Goal: Task Accomplishment & Management: Complete application form

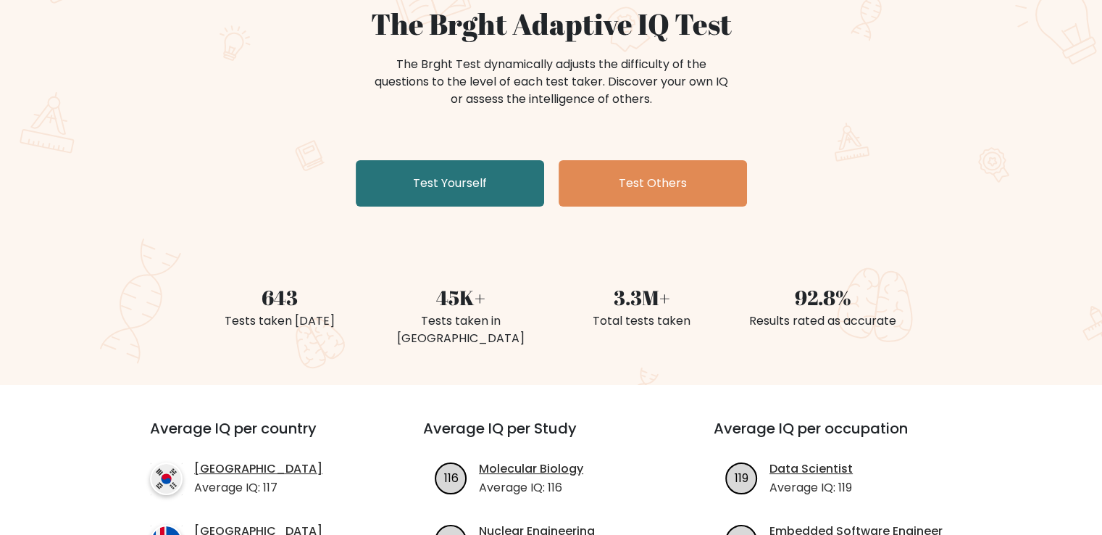
scroll to position [145, 0]
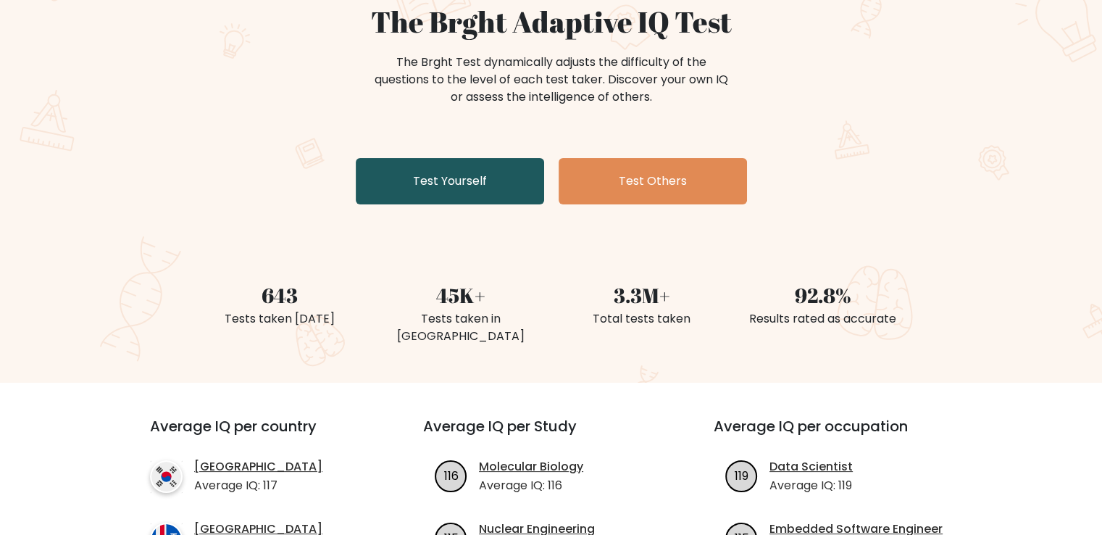
click at [467, 191] on link "Test Yourself" at bounding box center [450, 181] width 188 height 46
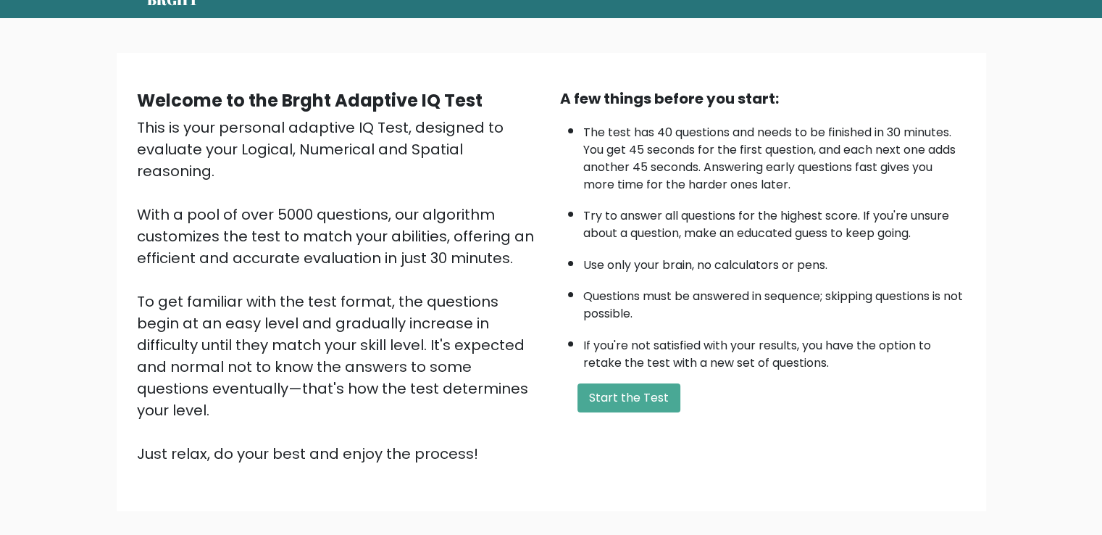
scroll to position [129, 0]
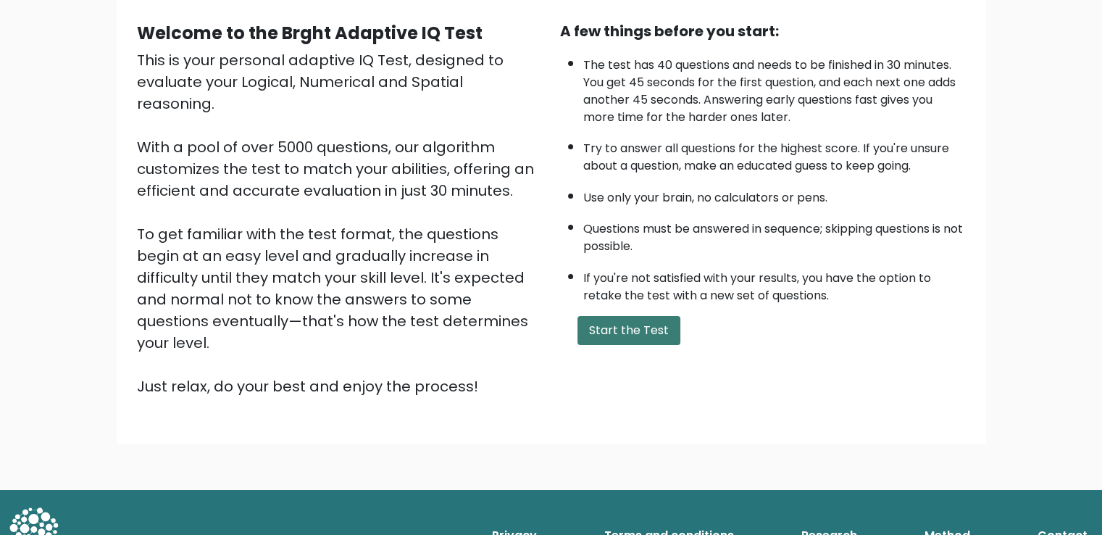
click at [628, 330] on button "Start the Test" at bounding box center [629, 330] width 103 height 29
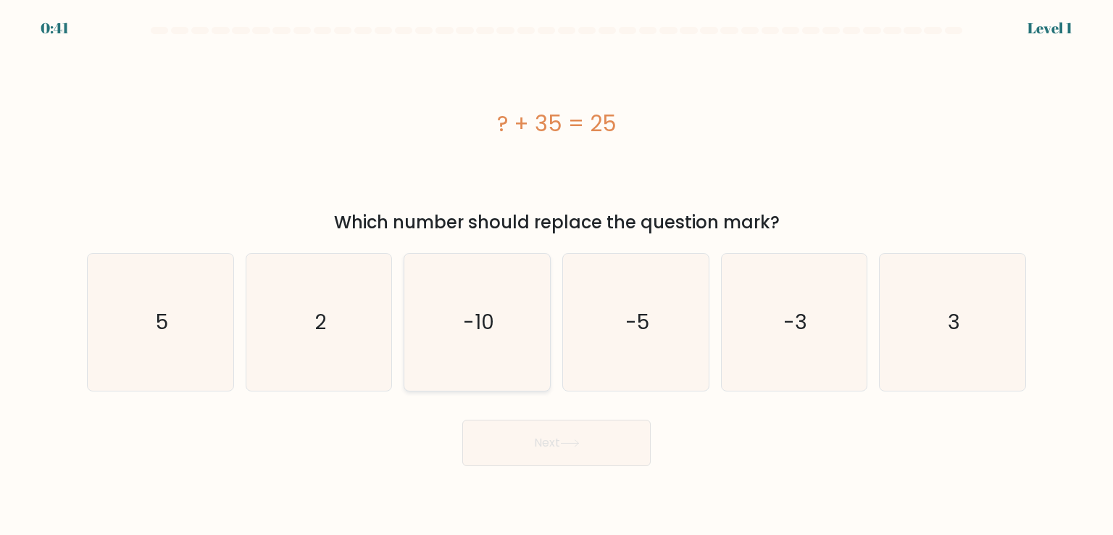
click at [488, 299] on icon "-10" at bounding box center [477, 322] width 136 height 136
click at [557, 275] on input "c. -10" at bounding box center [557, 270] width 1 height 7
radio input "true"
click at [574, 432] on button "Next" at bounding box center [556, 443] width 188 height 46
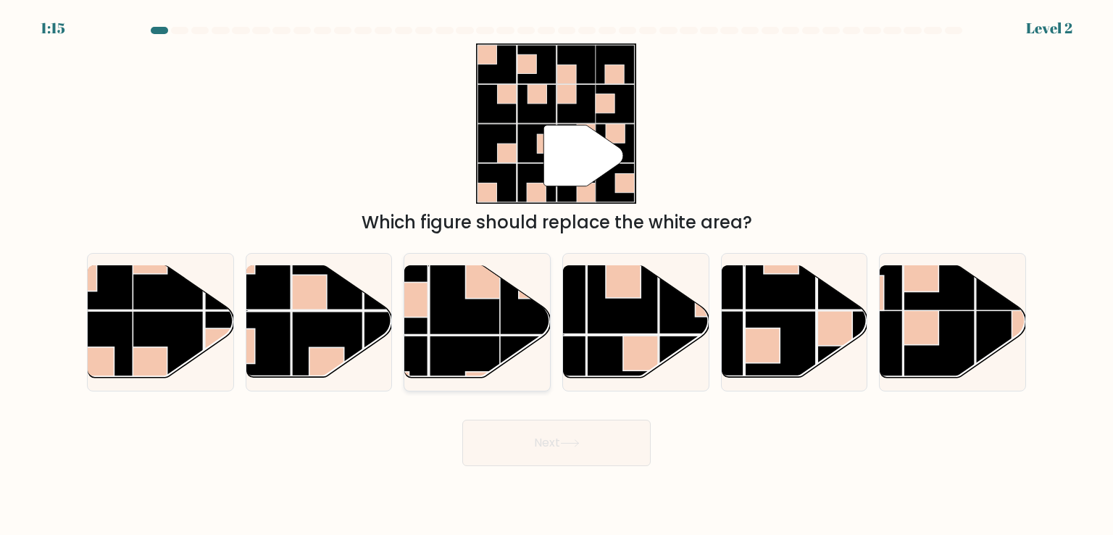
click at [464, 309] on rect at bounding box center [465, 299] width 71 height 71
click at [557, 275] on input "c." at bounding box center [557, 270] width 1 height 7
radio input "true"
click at [549, 443] on button "Next" at bounding box center [556, 443] width 188 height 46
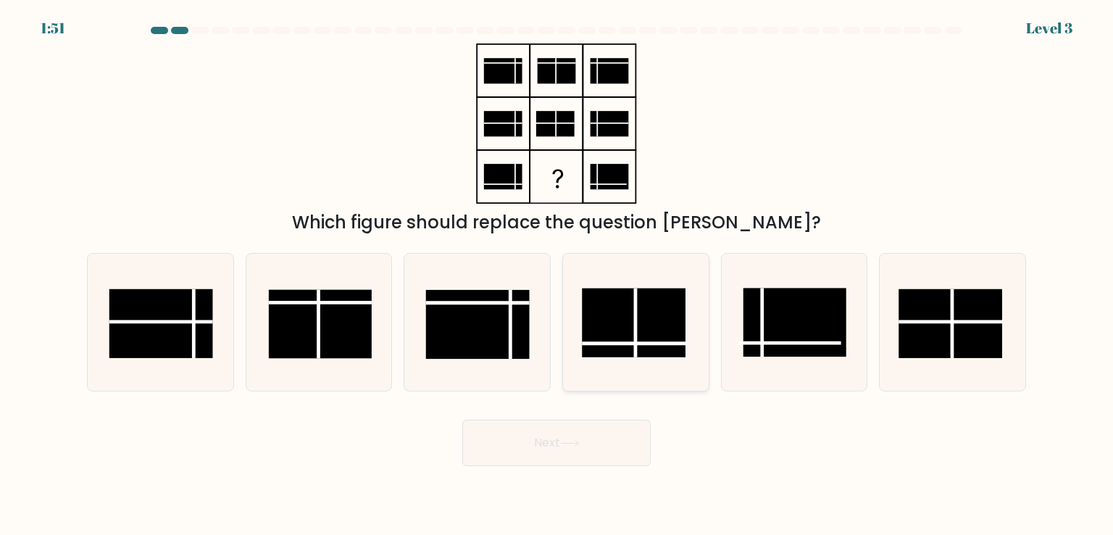
click at [625, 337] on rect at bounding box center [633, 322] width 103 height 69
click at [557, 275] on input "d." at bounding box center [557, 270] width 1 height 7
radio input "true"
click at [510, 434] on button "Next" at bounding box center [556, 443] width 188 height 46
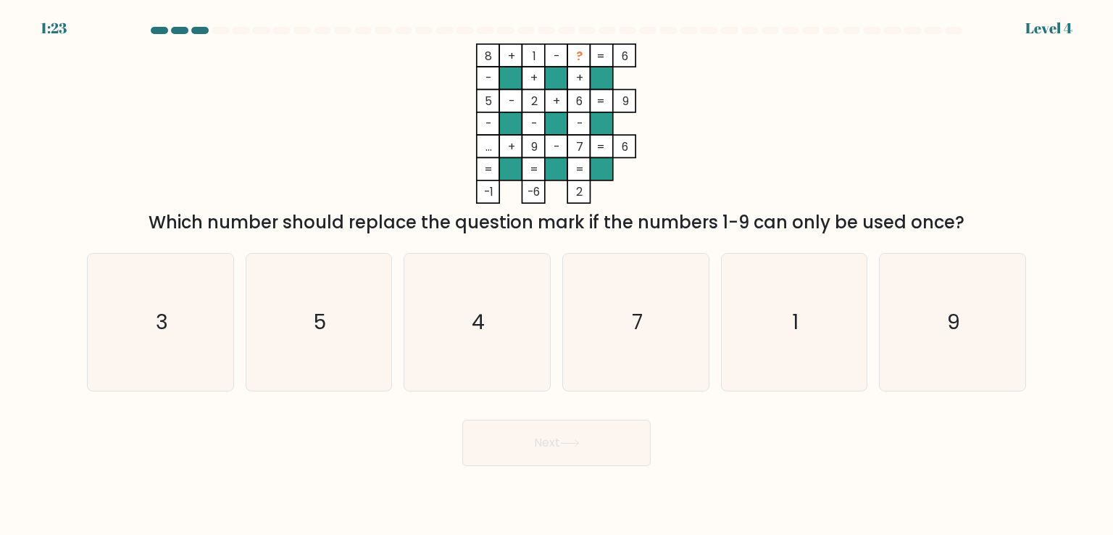
click at [759, 73] on icon "8 + 1 - ? 6 - + + 5 - 2 + 6 9 - - - ... + 9 - 7 = 6 = = = = -1 -6 2 =" at bounding box center [556, 123] width 435 height 160
click at [196, 338] on icon "3" at bounding box center [160, 322] width 136 height 136
click at [557, 275] on input "a. 3" at bounding box center [557, 270] width 1 height 7
radio input "true"
click at [584, 467] on body "1:22 Level 4" at bounding box center [556, 267] width 1113 height 535
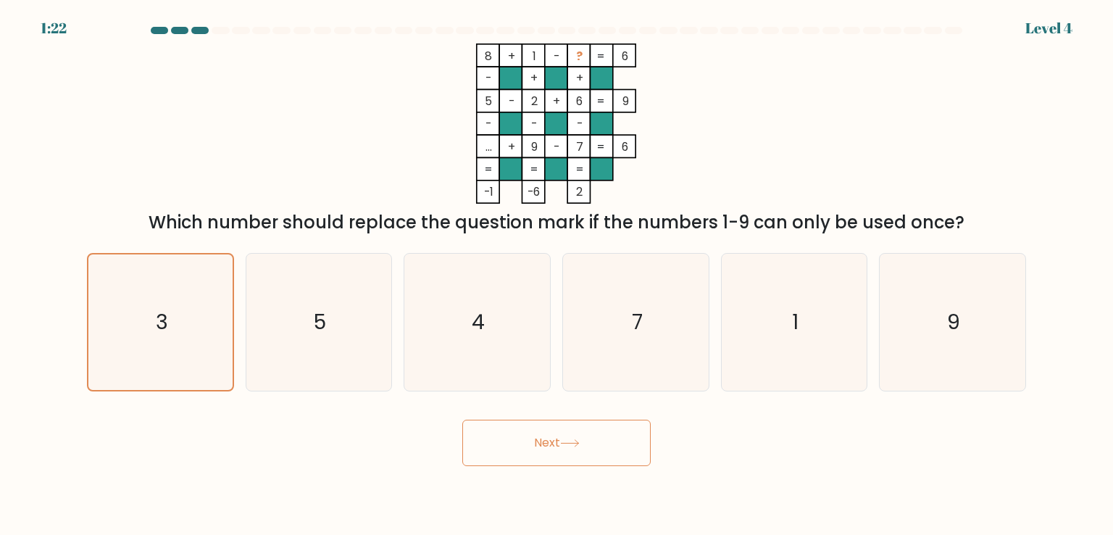
click at [577, 453] on button "Next" at bounding box center [556, 443] width 188 height 46
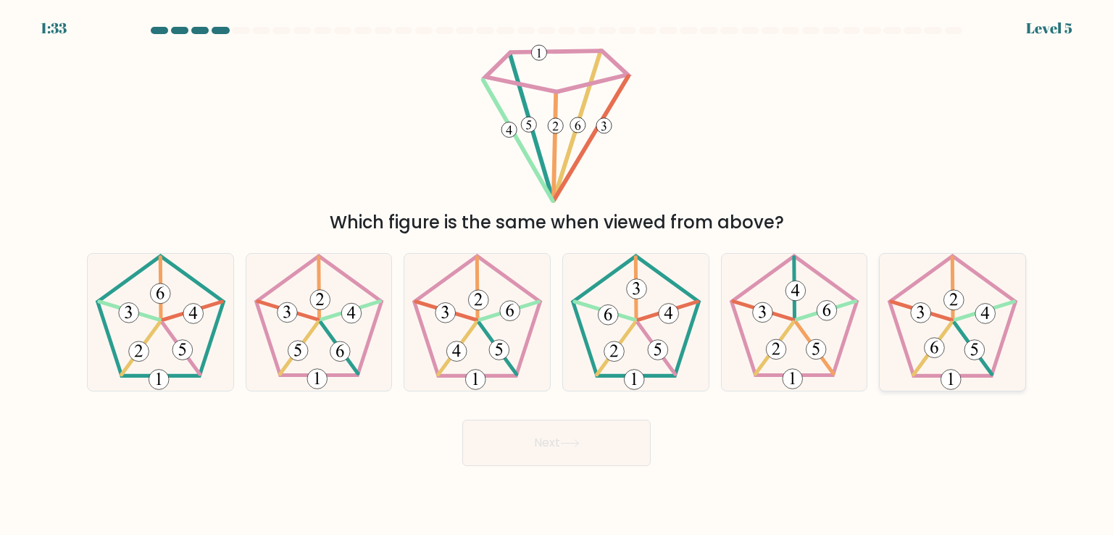
click at [960, 320] on icon at bounding box center [952, 322] width 136 height 136
click at [557, 275] on input "f." at bounding box center [557, 270] width 1 height 7
radio input "true"
click at [589, 434] on button "Next" at bounding box center [556, 443] width 188 height 46
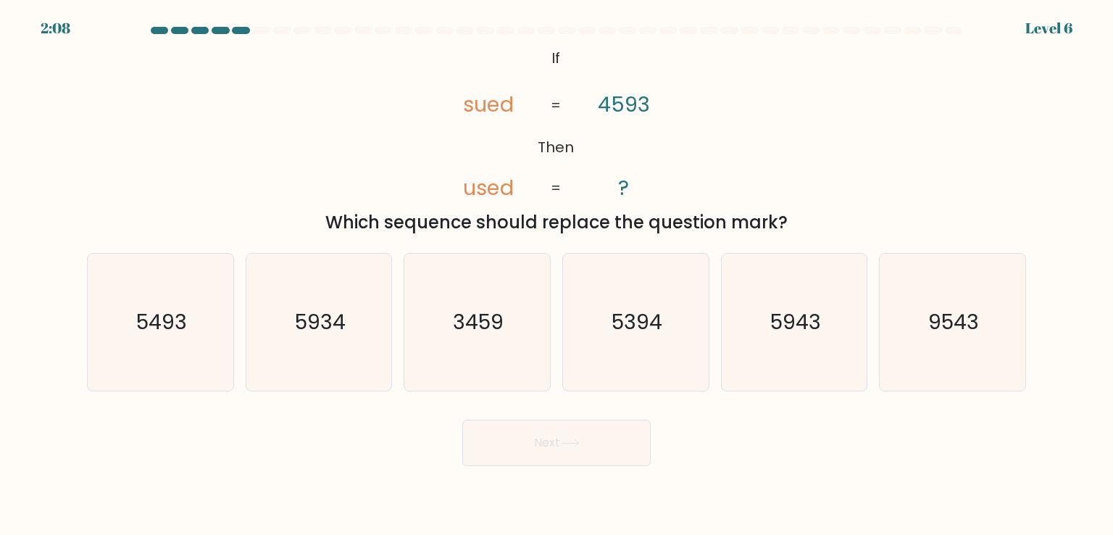
click at [618, 105] on tspan "4593" at bounding box center [624, 104] width 52 height 29
click at [602, 106] on tspan "4593" at bounding box center [624, 104] width 52 height 29
click at [631, 105] on tspan "4593" at bounding box center [624, 104] width 52 height 29
click at [649, 103] on tspan "4593" at bounding box center [624, 104] width 52 height 29
click at [166, 311] on text "5493" at bounding box center [161, 321] width 51 height 29
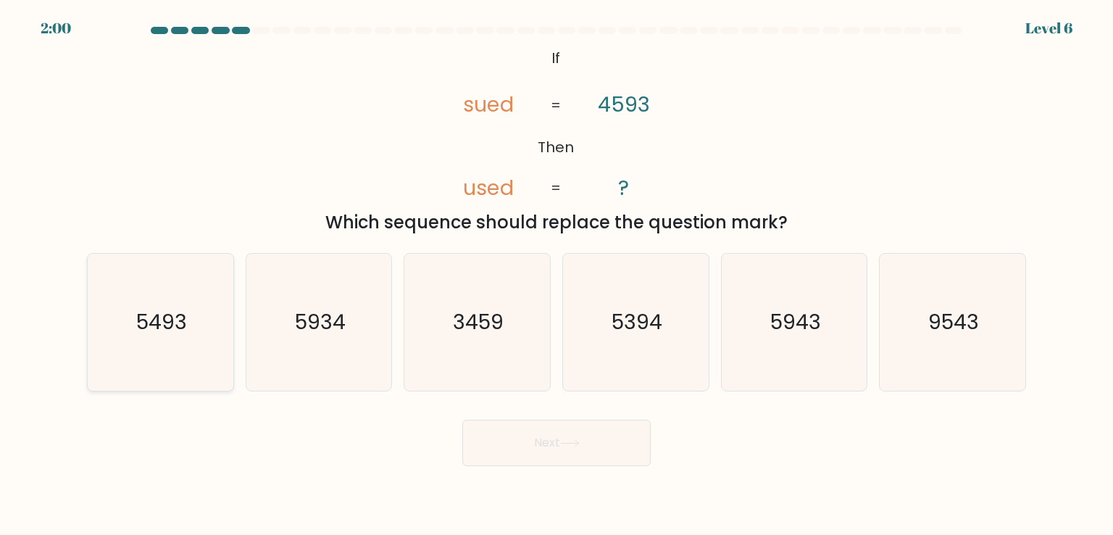
click at [557, 275] on input "a. 5493" at bounding box center [557, 270] width 1 height 7
radio input "true"
drag, startPoint x: 532, startPoint y: 438, endPoint x: 544, endPoint y: 444, distance: 13.0
click at [533, 441] on button "Next" at bounding box center [556, 443] width 188 height 46
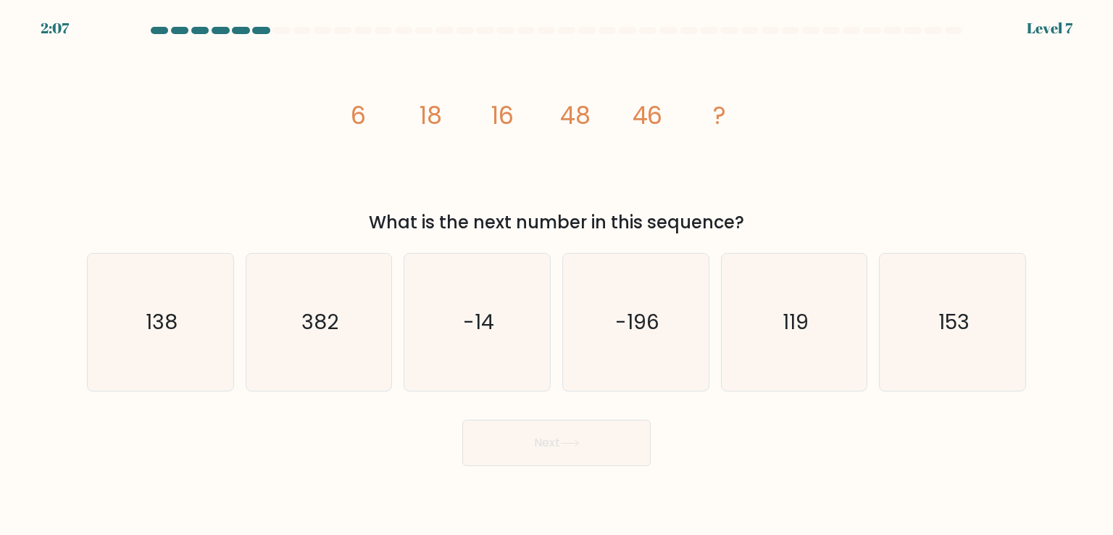
click at [844, 88] on div "image/svg+xml 6 18 16 48 46 ? What is the next number in this sequence?" at bounding box center [556, 139] width 957 height 192
click at [590, 169] on icon "image/svg+xml 6 18 16 48 46 ?" at bounding box center [556, 123] width 435 height 160
click at [948, 323] on text "153" at bounding box center [954, 321] width 31 height 29
click at [557, 275] on input "f. 153" at bounding box center [557, 270] width 1 height 7
radio input "true"
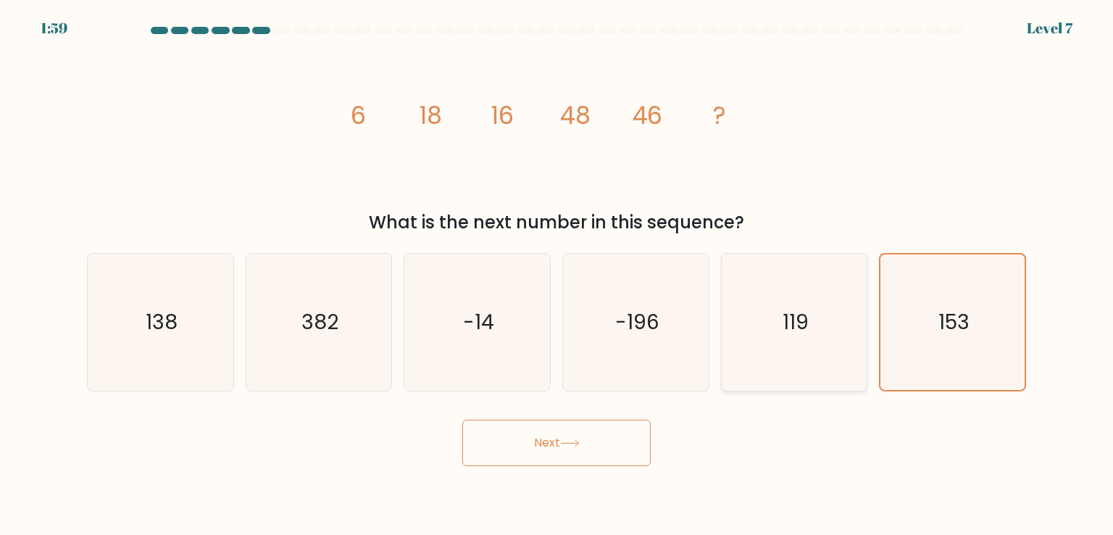
click at [810, 328] on icon "119" at bounding box center [794, 322] width 136 height 136
click at [557, 275] on input "e. 119" at bounding box center [557, 270] width 1 height 7
radio input "true"
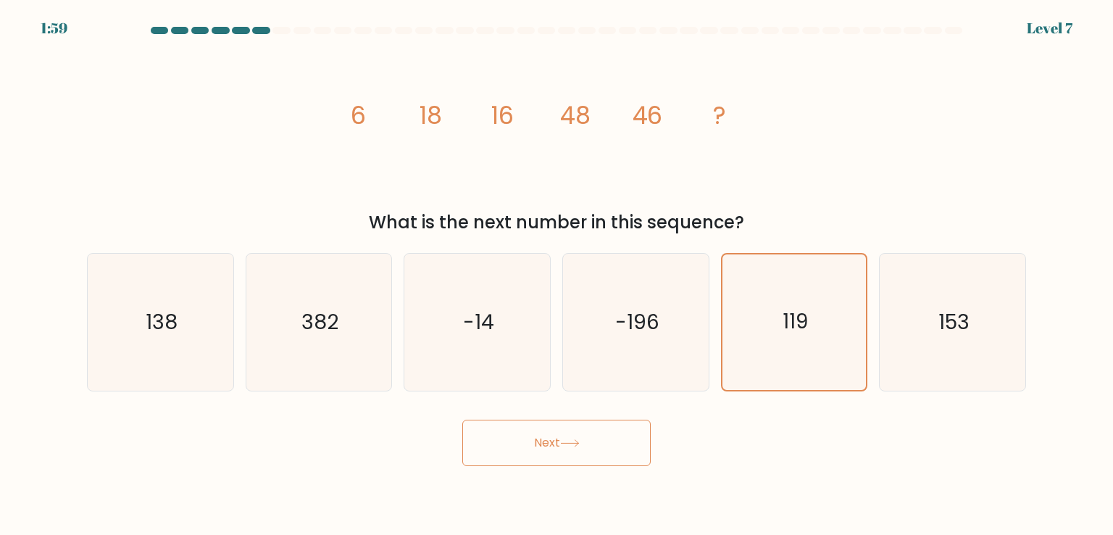
click at [591, 437] on button "Next" at bounding box center [556, 443] width 188 height 46
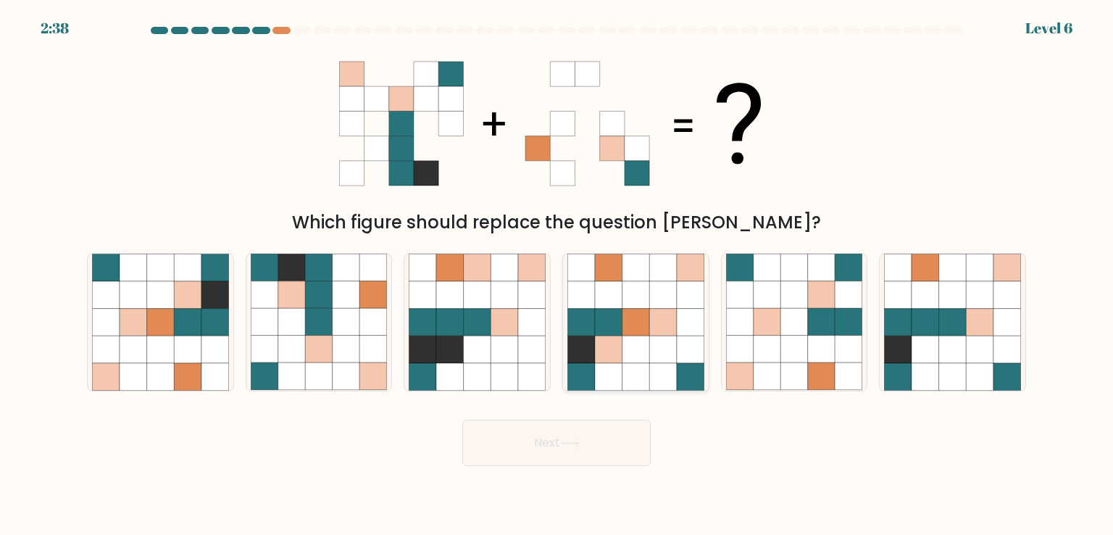
click at [637, 327] on icon at bounding box center [637, 323] width 28 height 28
click at [557, 275] on input "d." at bounding box center [557, 270] width 1 height 7
radio input "true"
click at [581, 466] on body "2:36 Level 6" at bounding box center [556, 267] width 1113 height 535
click at [604, 450] on button "Next" at bounding box center [556, 443] width 188 height 46
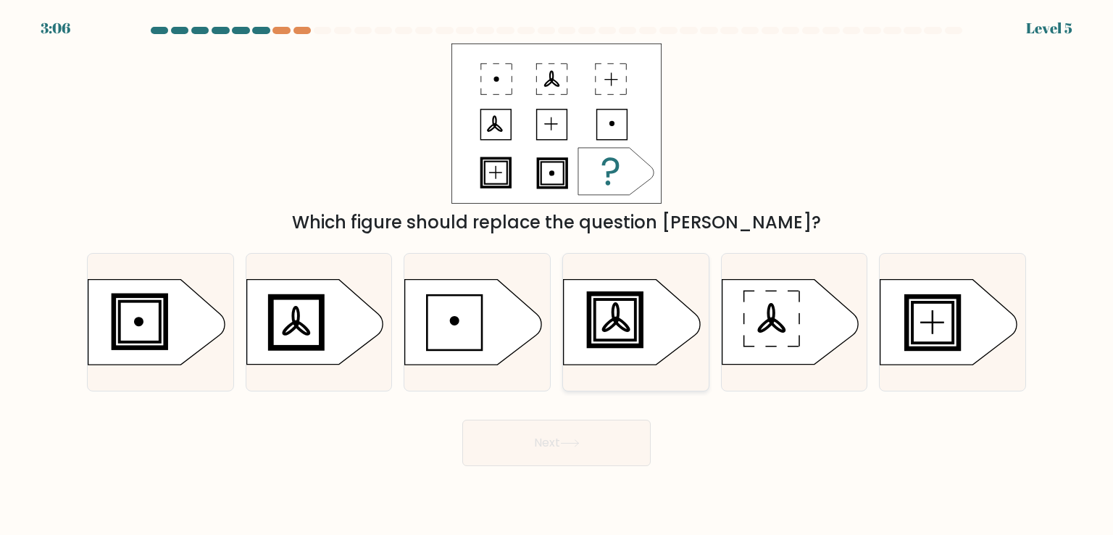
click at [639, 334] on rect at bounding box center [614, 319] width 47 height 47
click at [557, 275] on input "d." at bounding box center [557, 270] width 1 height 7
radio input "true"
click at [564, 453] on button "Next" at bounding box center [556, 443] width 188 height 46
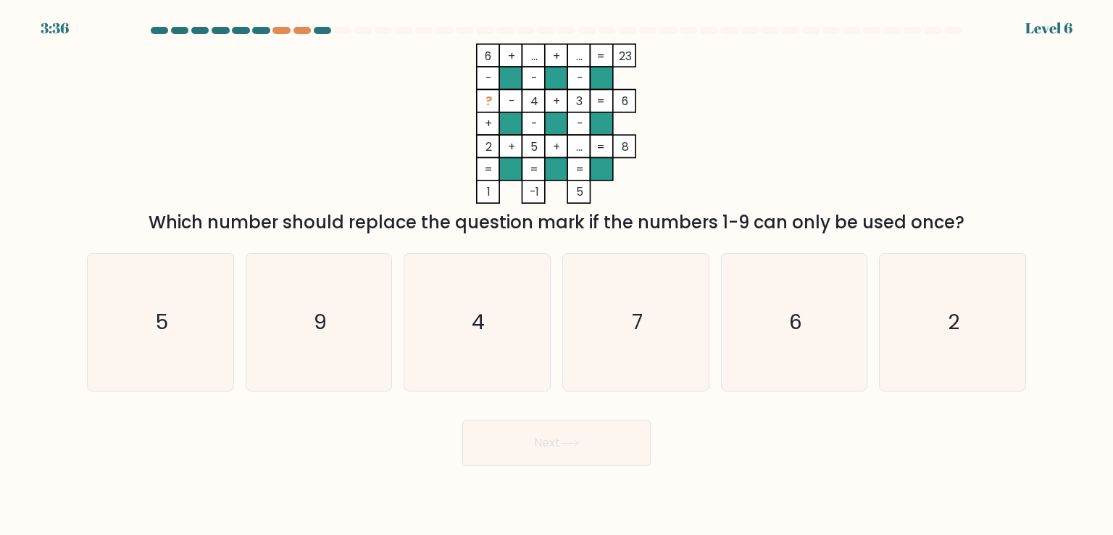
click at [849, 66] on div "6 + ... + ... 23 - - - ? - 4 + 3 6 + - - 2 + 5 + ... = 8 = = = = 1 -1 5 = Which…" at bounding box center [556, 139] width 957 height 192
click at [627, 331] on icon "7" at bounding box center [635, 322] width 136 height 136
click at [557, 275] on input "d. 7" at bounding box center [557, 270] width 1 height 7
radio input "true"
drag, startPoint x: 580, startPoint y: 449, endPoint x: 588, endPoint y: 421, distance: 29.4
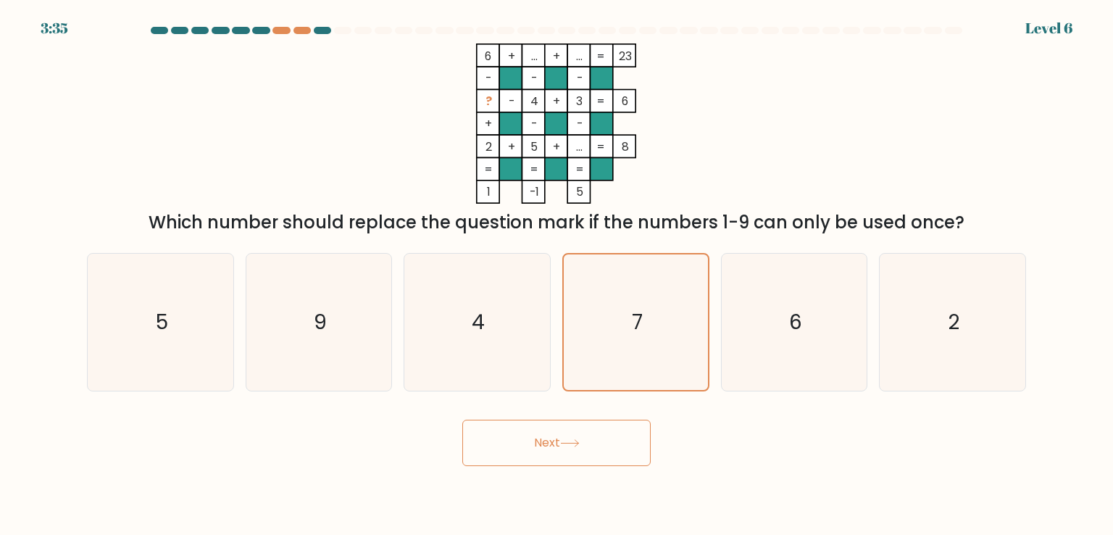
click at [581, 450] on button "Next" at bounding box center [556, 443] width 188 height 46
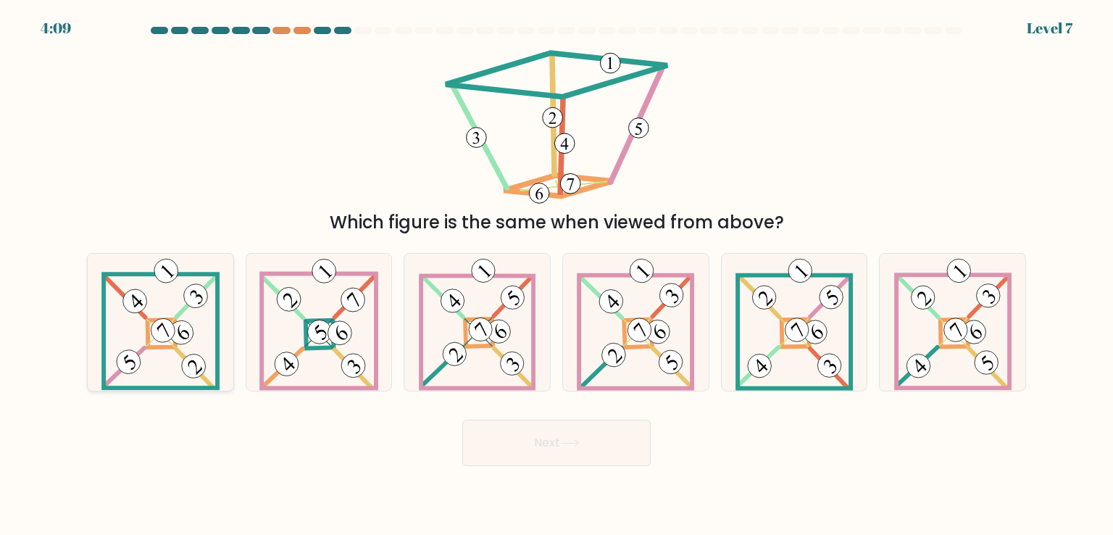
click at [148, 328] on icon at bounding box center [160, 322] width 118 height 136
click at [557, 275] on input "a." at bounding box center [557, 270] width 1 height 7
radio input "true"
click at [568, 486] on body "4:09 Level 7" at bounding box center [556, 267] width 1113 height 535
click at [580, 433] on button "Next" at bounding box center [556, 443] width 188 height 46
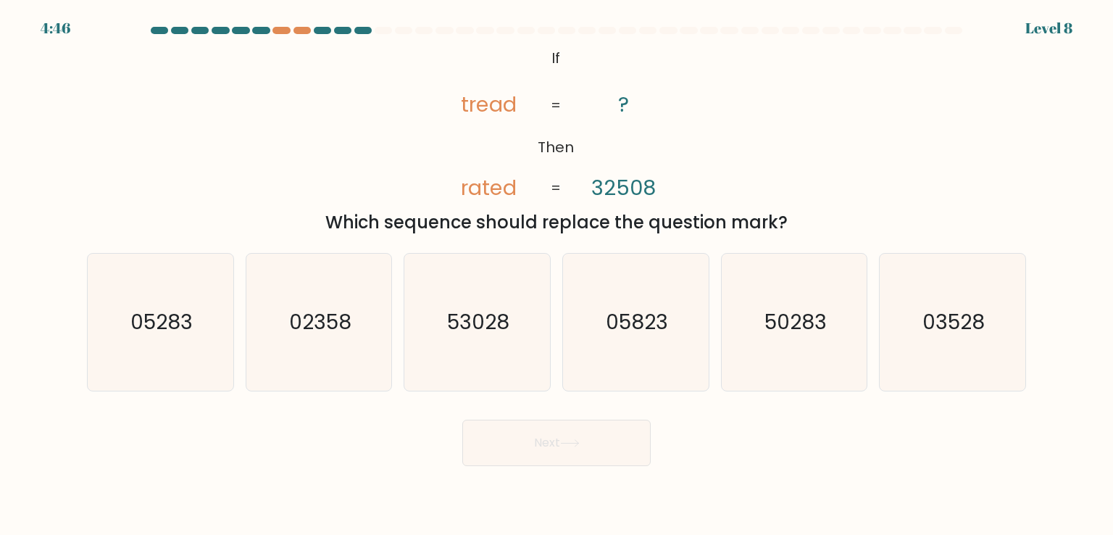
click at [470, 107] on tspan "tread" at bounding box center [489, 104] width 56 height 29
click at [461, 108] on tspan "tread" at bounding box center [489, 104] width 56 height 29
click at [461, 106] on tspan "tread" at bounding box center [489, 104] width 56 height 29
click at [465, 195] on tspan "rated" at bounding box center [489, 187] width 56 height 29
click at [597, 189] on tspan "32508" at bounding box center [624, 187] width 65 height 29
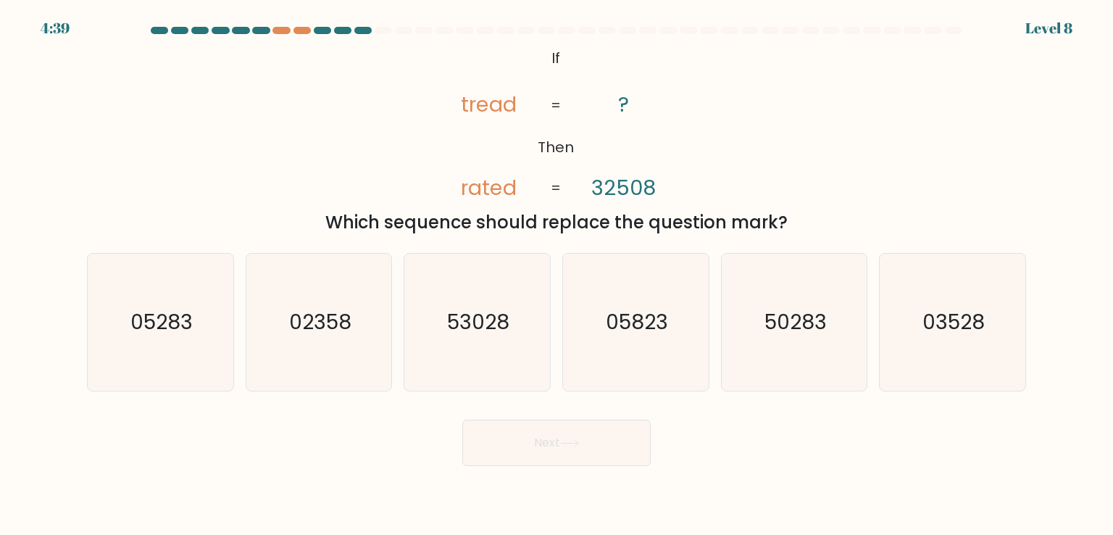
click at [612, 191] on tspan "32508" at bounding box center [624, 187] width 65 height 29
click at [482, 196] on tspan "rated" at bounding box center [489, 187] width 56 height 29
click at [618, 192] on tspan "32508" at bounding box center [624, 187] width 65 height 29
click at [622, 189] on tspan "32508" at bounding box center [624, 187] width 65 height 29
click at [593, 191] on tspan "32508" at bounding box center [624, 187] width 65 height 29
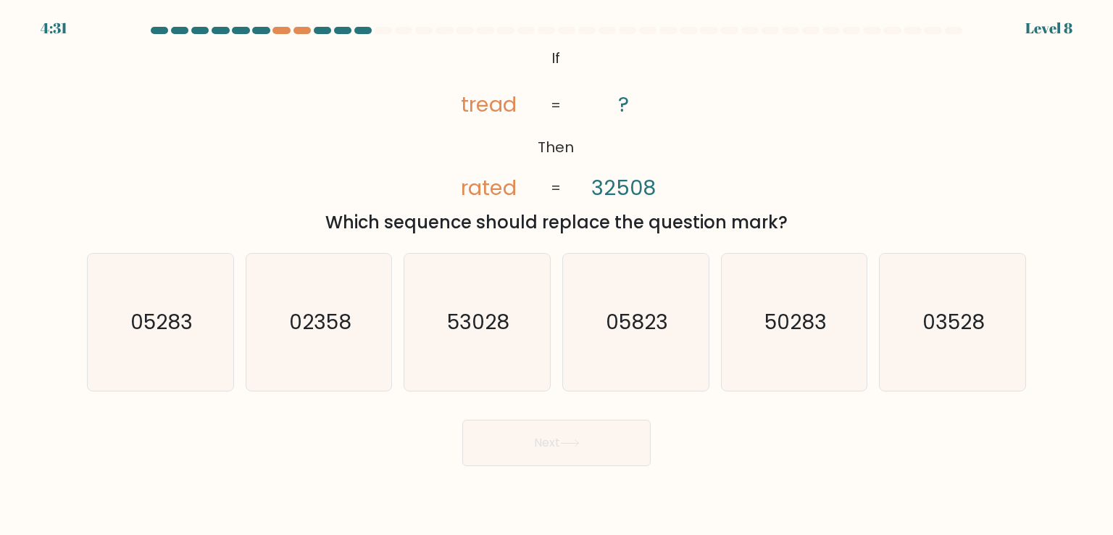
click at [637, 190] on tspan "32508" at bounding box center [624, 187] width 65 height 29
click at [441, 330] on icon "53028" at bounding box center [477, 322] width 136 height 136
click at [557, 275] on input "c. 53028" at bounding box center [557, 270] width 1 height 7
radio input "true"
click at [542, 442] on button "Next" at bounding box center [556, 443] width 188 height 46
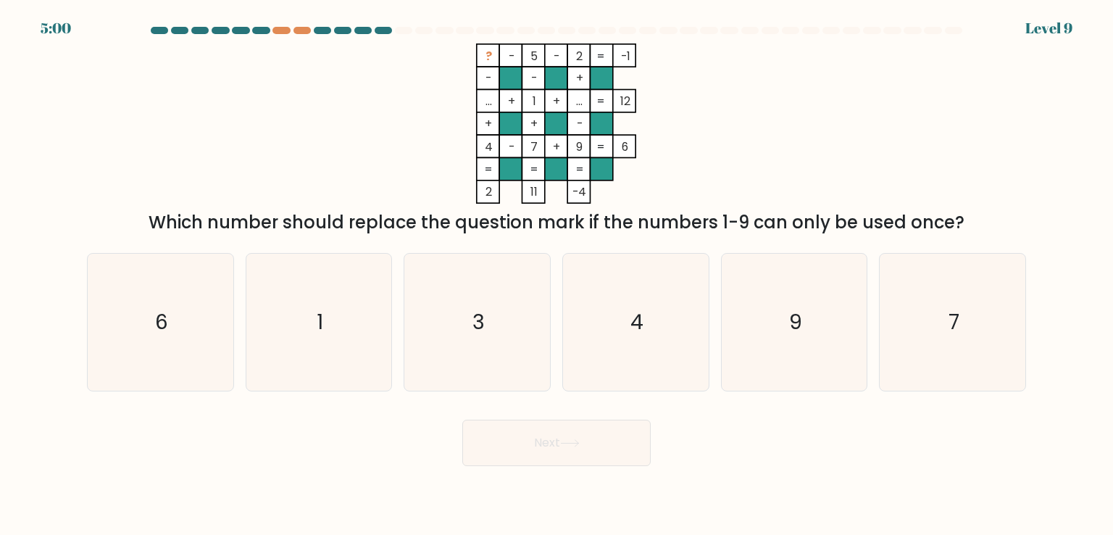
drag, startPoint x: 819, startPoint y: 70, endPoint x: 794, endPoint y: 93, distance: 33.3
click at [819, 70] on div "? - 5 - 2 -1 - - + ... + 1 + ... 12 + + - 4 - 7 + 9 = 6 = = = = 2 11 -4 = Which…" at bounding box center [556, 139] width 957 height 192
click at [806, 354] on icon "9" at bounding box center [794, 322] width 136 height 136
click at [557, 275] on input "e. 9" at bounding box center [557, 270] width 1 height 7
radio input "true"
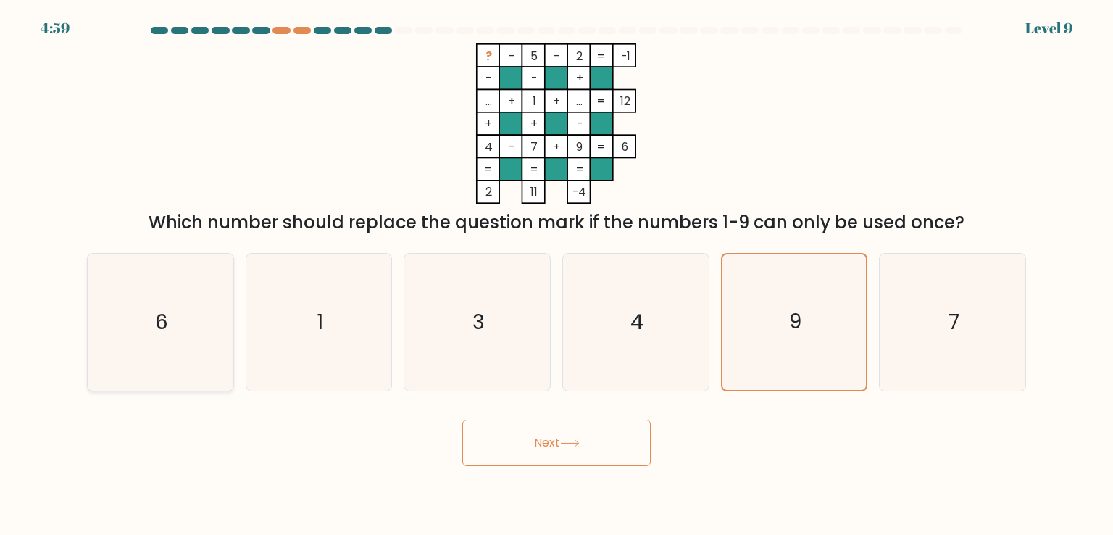
click at [204, 331] on icon "6" at bounding box center [160, 322] width 136 height 136
click at [557, 275] on input "a. 6" at bounding box center [557, 270] width 1 height 7
radio input "true"
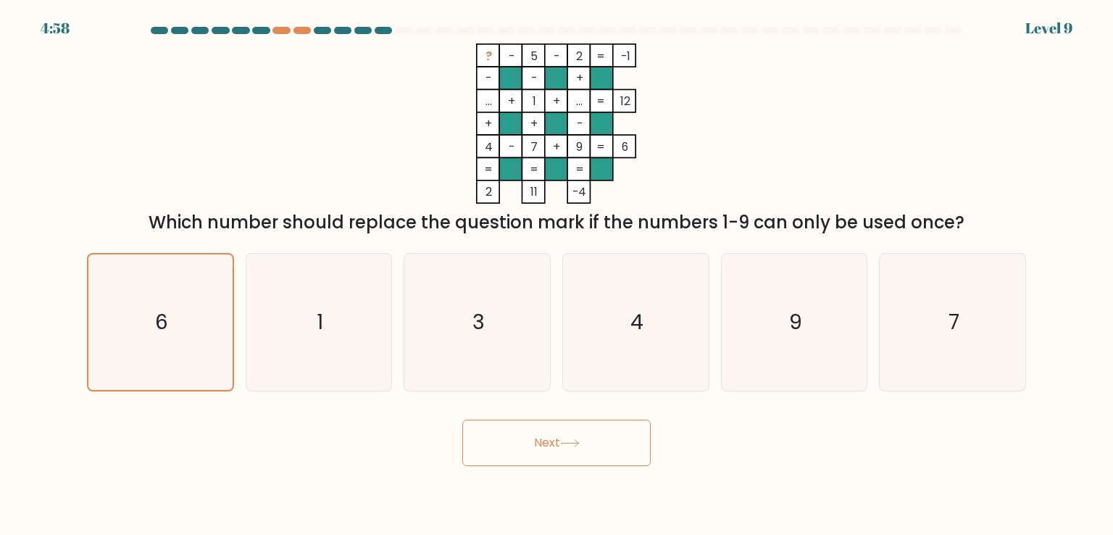
click at [568, 443] on icon at bounding box center [569, 443] width 17 height 7
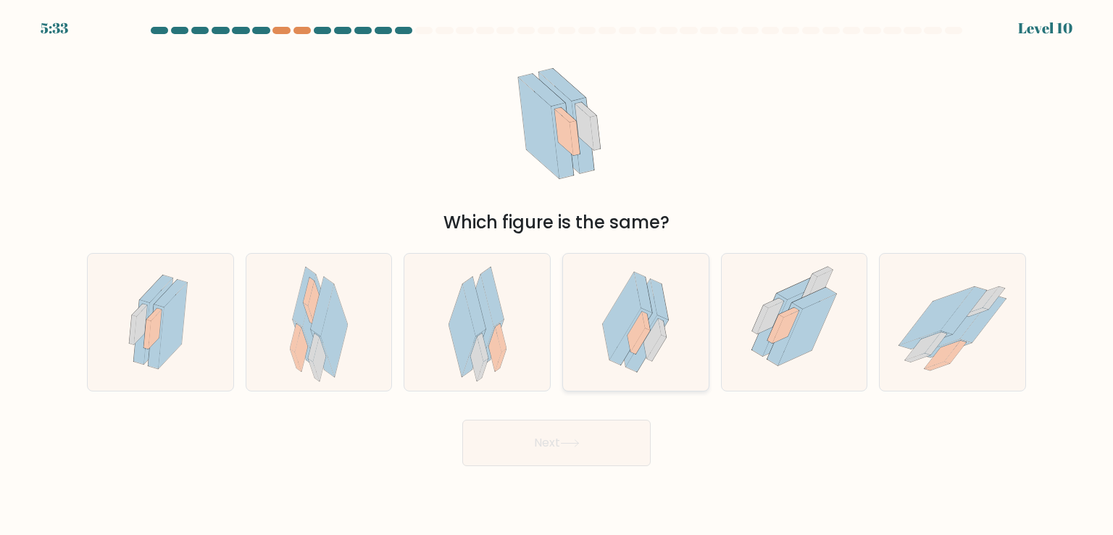
drag, startPoint x: 631, startPoint y: 317, endPoint x: 621, endPoint y: 331, distance: 17.3
click at [631, 317] on icon at bounding box center [622, 316] width 38 height 87
click at [557, 275] on input "d." at bounding box center [557, 270] width 1 height 7
radio input "true"
click at [554, 467] on body "5:33 Level 10" at bounding box center [556, 267] width 1113 height 535
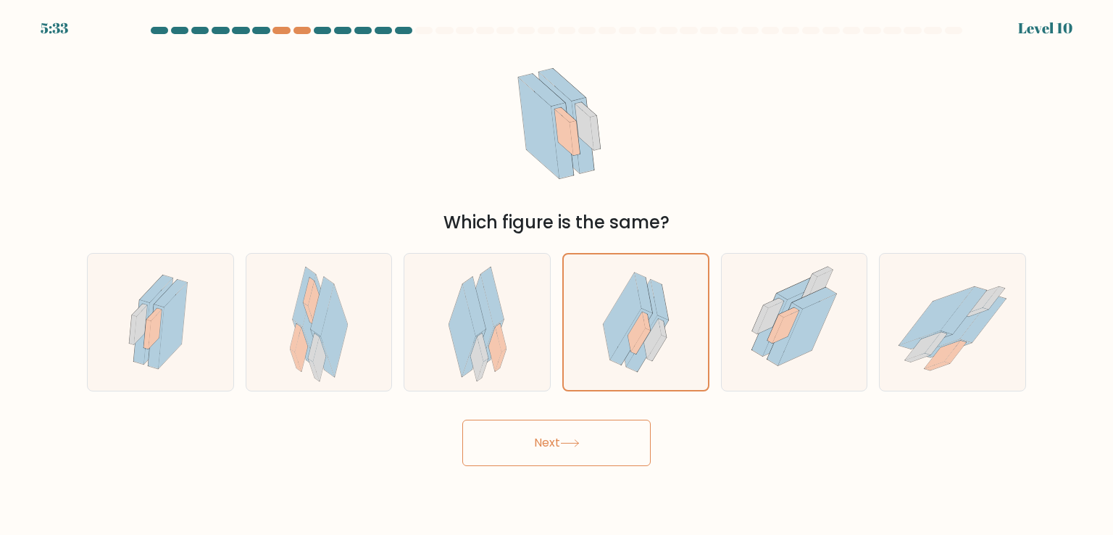
click at [562, 444] on button "Next" at bounding box center [556, 443] width 188 height 46
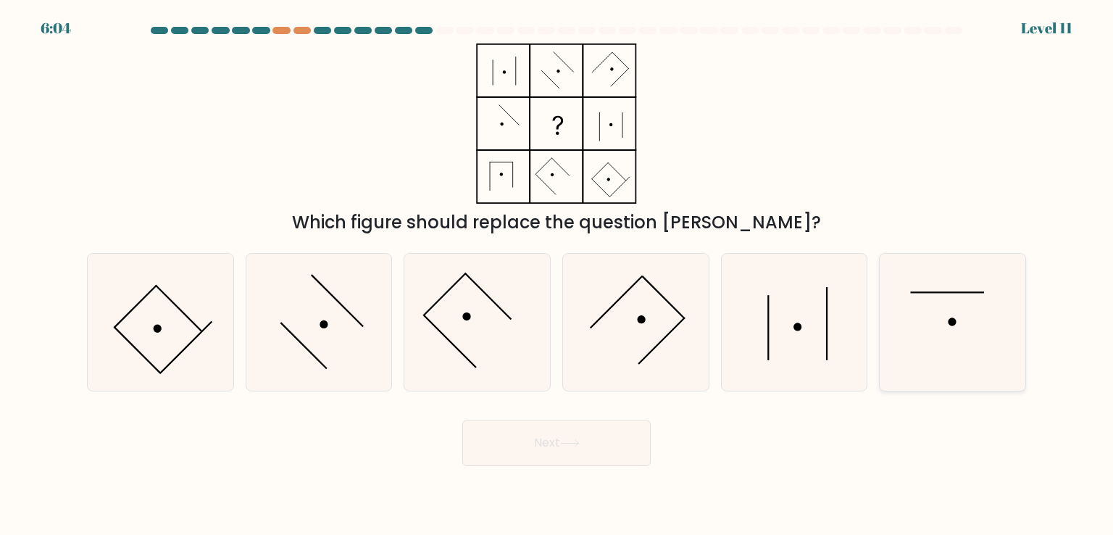
drag, startPoint x: 912, startPoint y: 257, endPoint x: 905, endPoint y: 259, distance: 8.3
click at [905, 259] on icon at bounding box center [952, 322] width 136 height 136
click at [557, 267] on input "f." at bounding box center [557, 270] width 1 height 7
radio input "true"
click at [552, 496] on body "6:04 Level 11" at bounding box center [556, 267] width 1113 height 535
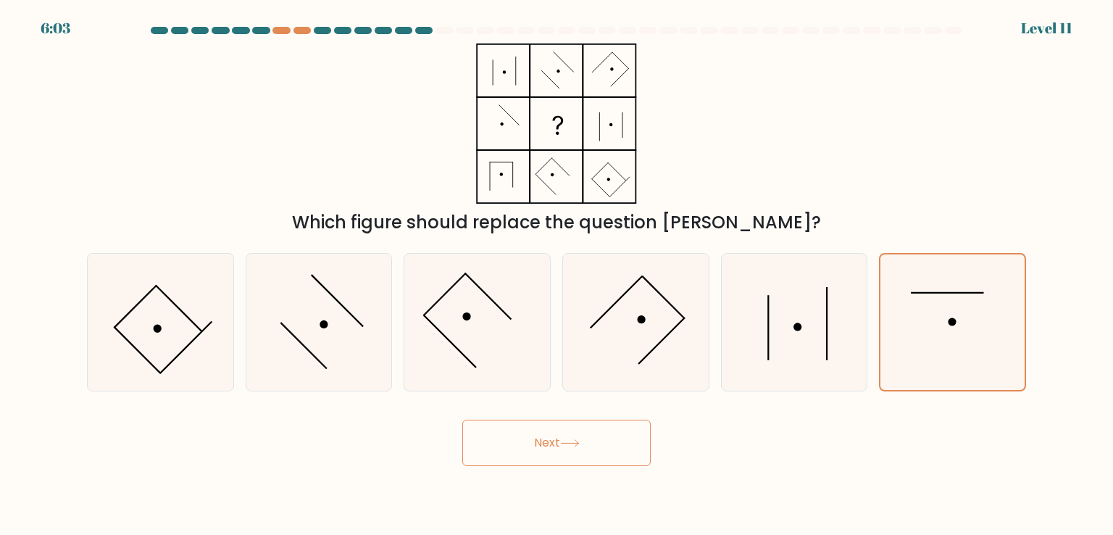
click at [570, 447] on button "Next" at bounding box center [556, 443] width 188 height 46
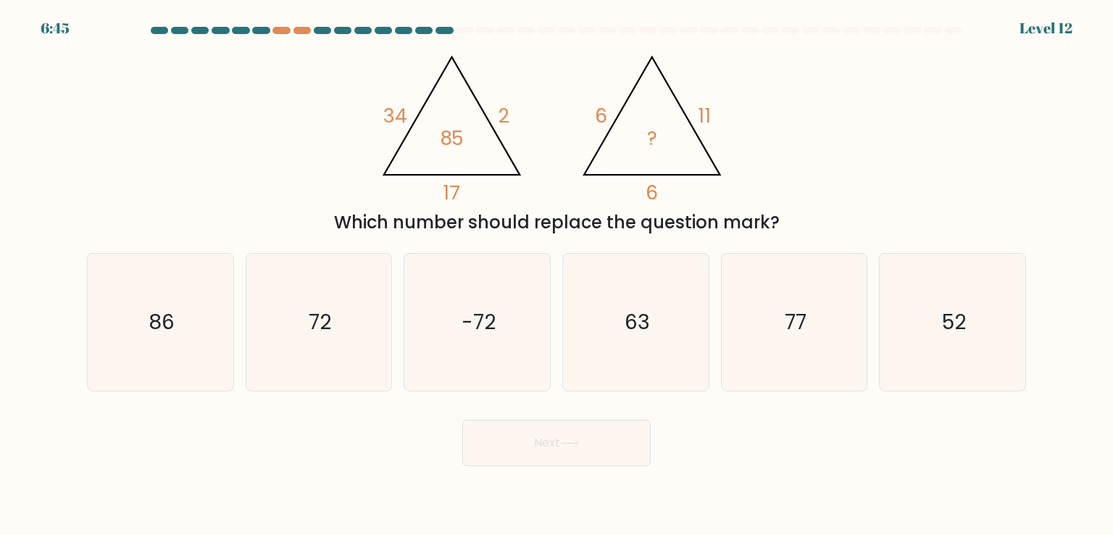
drag, startPoint x: 547, startPoint y: 230, endPoint x: 742, endPoint y: 228, distance: 195.0
click at [722, 230] on div "Which number should replace the question mark?" at bounding box center [557, 222] width 922 height 26
click at [760, 227] on div "Which number should replace the question mark?" at bounding box center [557, 222] width 922 height 26
click at [661, 144] on icon "@import url('https://fonts.googleapis.com/css?family=Abril+Fatface:400,100,100i…" at bounding box center [556, 123] width 369 height 160
click at [512, 115] on icon "@import url('https://fonts.googleapis.com/css?family=Abril+Fatface:400,100,100i…" at bounding box center [556, 123] width 369 height 160
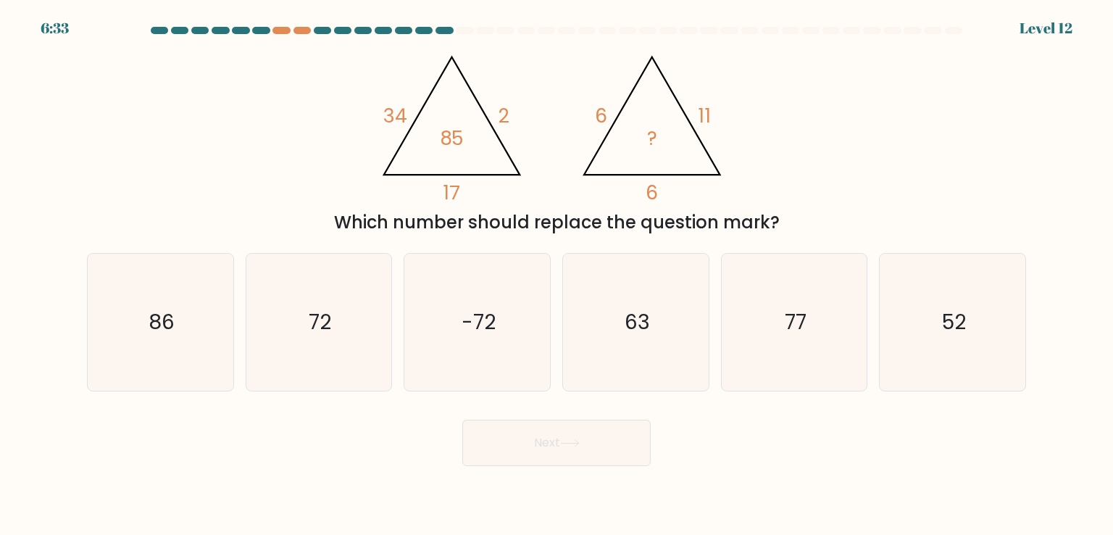
click at [441, 153] on icon "@import url('https://fonts.googleapis.com/css?family=Abril+Fatface:400,100,100i…" at bounding box center [556, 123] width 369 height 160
click at [512, 112] on icon "@import url('https://fonts.googleapis.com/css?family=Abril+Fatface:400,100,100i…" at bounding box center [556, 123] width 369 height 160
click at [449, 146] on tspan "85" at bounding box center [452, 138] width 25 height 27
click at [662, 151] on icon "@import url('https://fonts.googleapis.com/css?family=Abril+Fatface:400,100,100i…" at bounding box center [556, 123] width 369 height 160
click at [574, 96] on icon "@import url('https://fonts.googleapis.com/css?family=Abril+Fatface:400,100,100i…" at bounding box center [556, 123] width 369 height 160
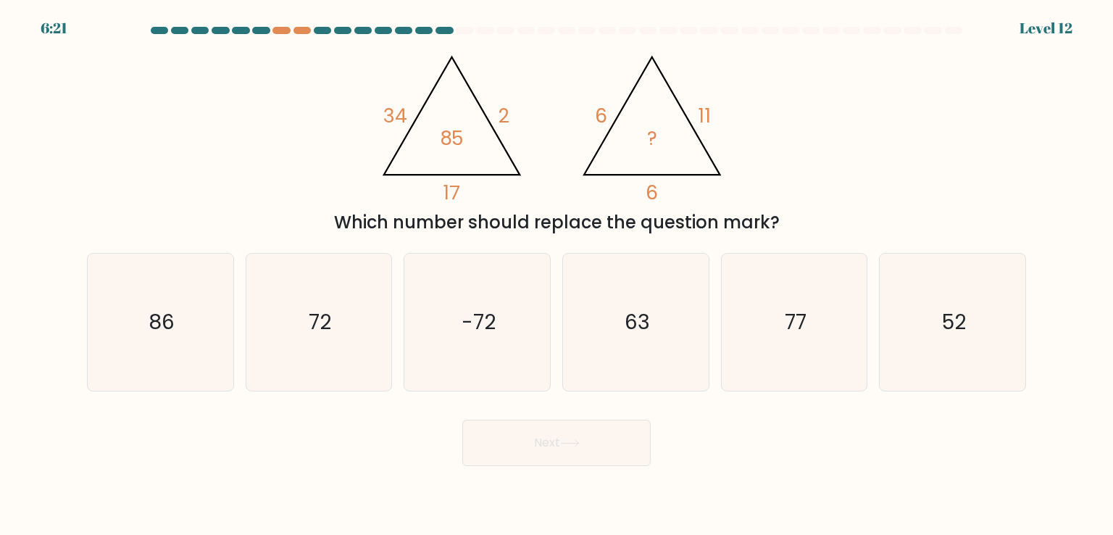
drag, startPoint x: 662, startPoint y: 212, endPoint x: 668, endPoint y: 199, distance: 14.3
click at [662, 209] on div "Which number should replace the question mark?" at bounding box center [557, 222] width 922 height 26
click at [733, 103] on icon "@import url('https://fonts.googleapis.com/css?family=Abril+Fatface:400,100,100i…" at bounding box center [556, 123] width 369 height 160
click at [826, 82] on div "@import url('https://fonts.googleapis.com/css?family=Abril+Fatface:400,100,100i…" at bounding box center [556, 139] width 957 height 192
click at [298, 32] on div at bounding box center [302, 30] width 17 height 7
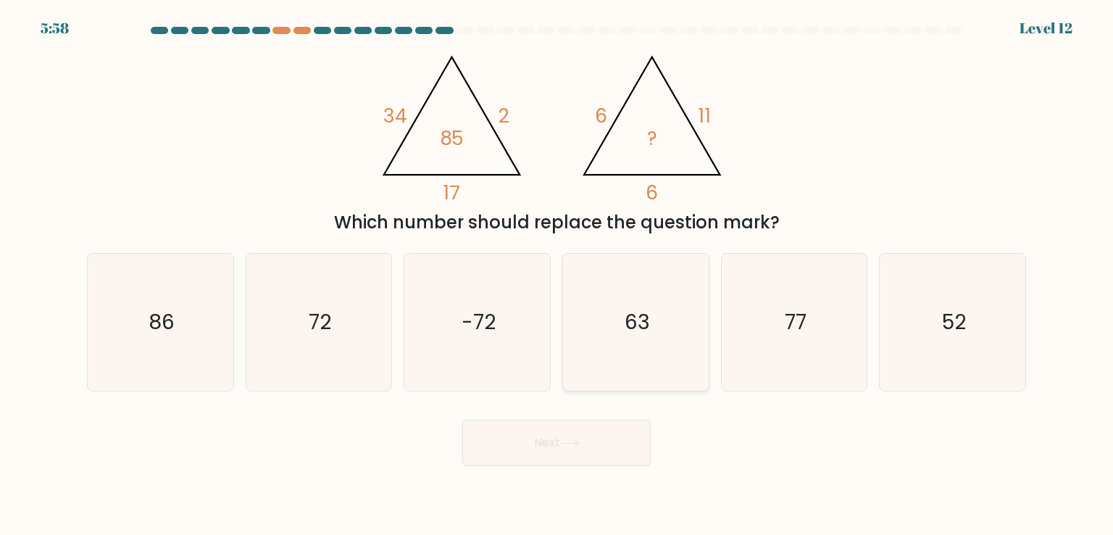
click at [613, 333] on icon "63" at bounding box center [635, 322] width 136 height 136
click at [557, 275] on input "d. 63" at bounding box center [557, 270] width 1 height 7
radio input "true"
click at [958, 346] on icon "52" at bounding box center [952, 322] width 136 height 136
click at [557, 275] on input "f. 52" at bounding box center [557, 270] width 1 height 7
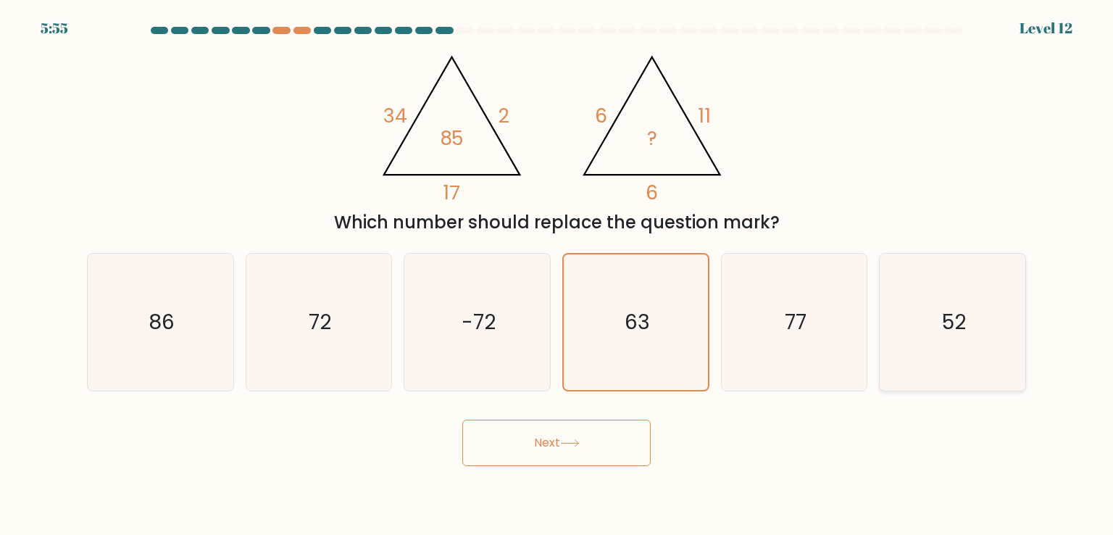
radio input "true"
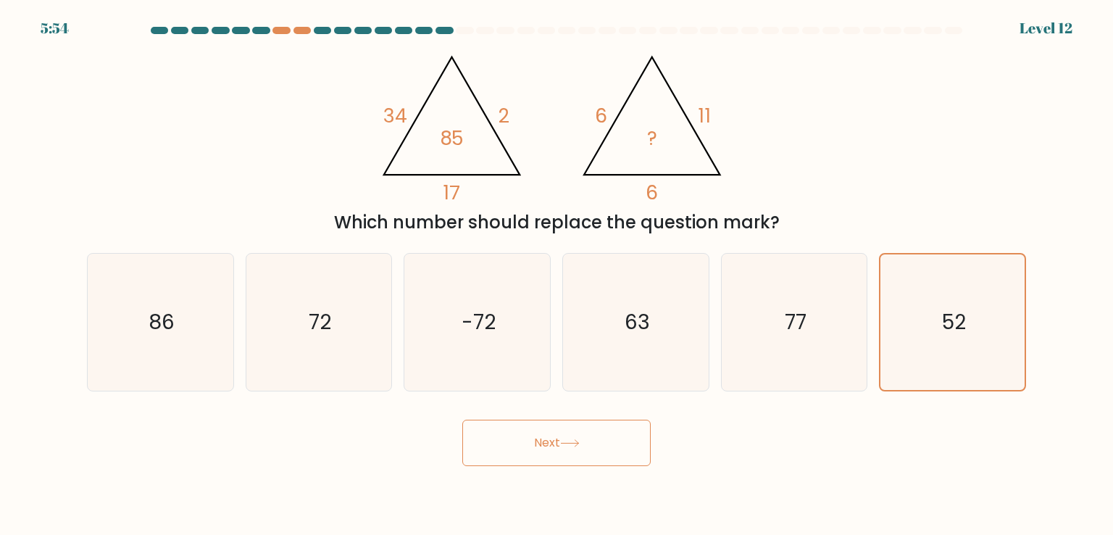
click at [573, 449] on button "Next" at bounding box center [556, 443] width 188 height 46
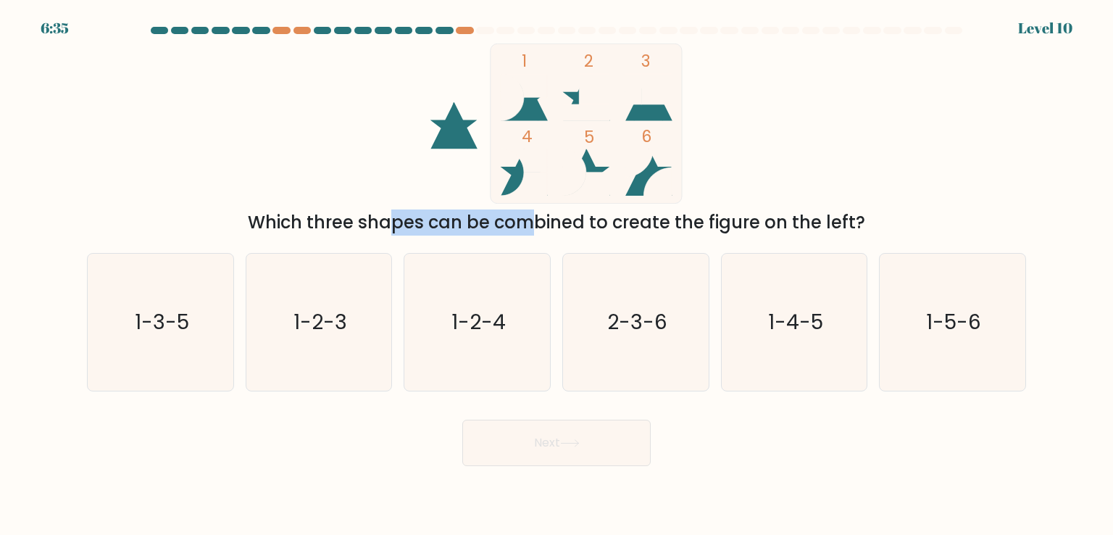
drag, startPoint x: 307, startPoint y: 222, endPoint x: 400, endPoint y: 222, distance: 92.8
click at [400, 222] on div "Which three shapes can be combined to create the figure on the left?" at bounding box center [557, 222] width 922 height 26
click at [438, 224] on div "Which three shapes can be combined to create the figure on the left?" at bounding box center [557, 222] width 922 height 26
drag, startPoint x: 774, startPoint y: 217, endPoint x: 813, endPoint y: 217, distance: 39.1
click at [813, 217] on div "Which three shapes can be combined to create the figure on the left?" at bounding box center [557, 222] width 922 height 26
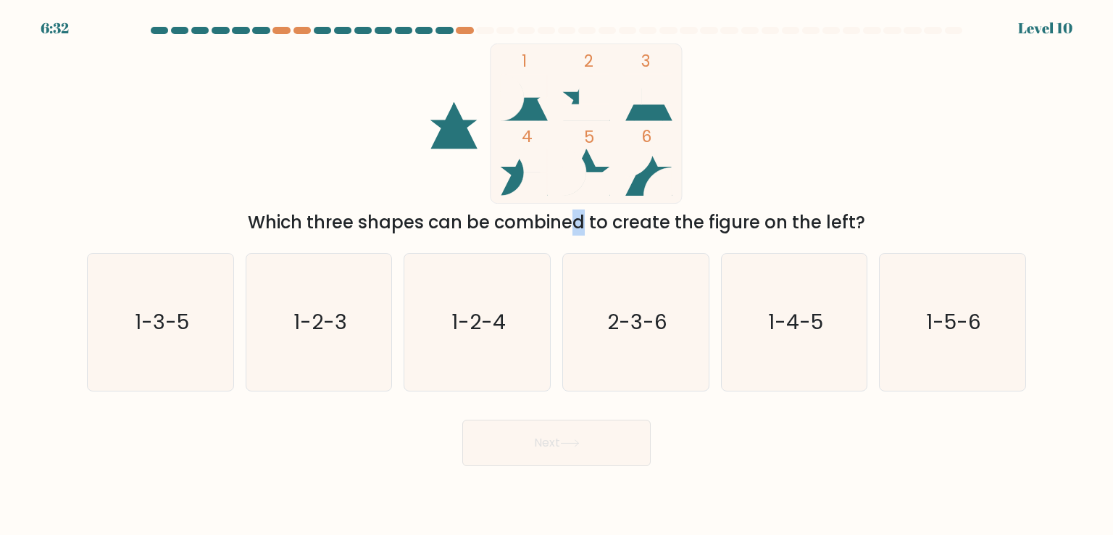
click at [815, 211] on div "Which three shapes can be combined to create the figure on the left?" at bounding box center [557, 222] width 922 height 26
click at [639, 305] on icon "2-3-6" at bounding box center [635, 322] width 136 height 136
click at [557, 275] on input "d. 2-3-6" at bounding box center [557, 270] width 1 height 7
radio input "true"
click at [558, 452] on button "Next" at bounding box center [556, 443] width 188 height 46
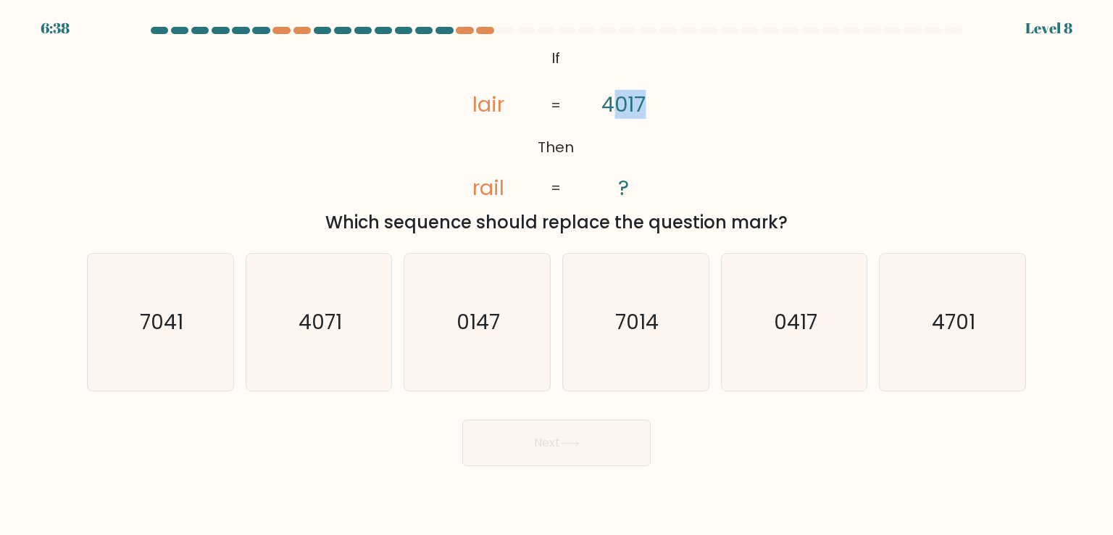
drag, startPoint x: 609, startPoint y: 105, endPoint x: 654, endPoint y: 104, distance: 45.7
click at [652, 105] on icon "@import url('https://fonts.googleapis.com/css?family=Abril+Fatface:400,100,100i…" at bounding box center [556, 123] width 260 height 160
click at [704, 98] on div "@import url('https://fonts.googleapis.com/css?family=Abril+Fatface:400,100,100i…" at bounding box center [556, 139] width 957 height 192
click at [652, 103] on icon "@import url('https://fonts.googleapis.com/css?family=Abril+Fatface:400,100,100i…" at bounding box center [556, 123] width 260 height 160
click at [618, 104] on tspan "4017" at bounding box center [624, 104] width 44 height 29
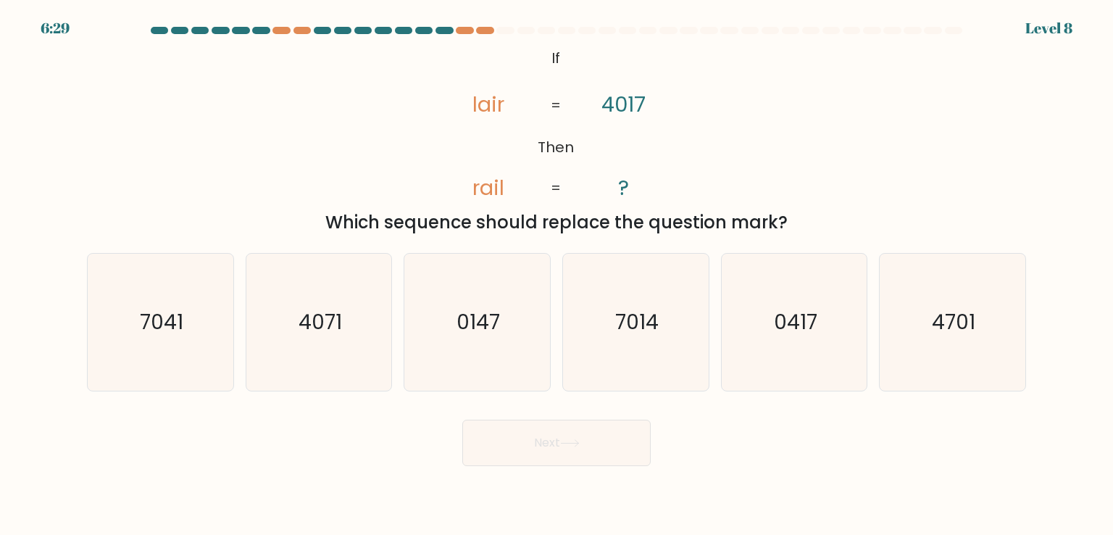
click at [631, 104] on tspan "4017" at bounding box center [624, 104] width 44 height 29
drag, startPoint x: 612, startPoint y: 323, endPoint x: 580, endPoint y: 375, distance: 60.5
click at [612, 323] on icon "7014" at bounding box center [635, 322] width 136 height 136
click at [557, 275] on input "d. 7014" at bounding box center [557, 270] width 1 height 7
radio input "true"
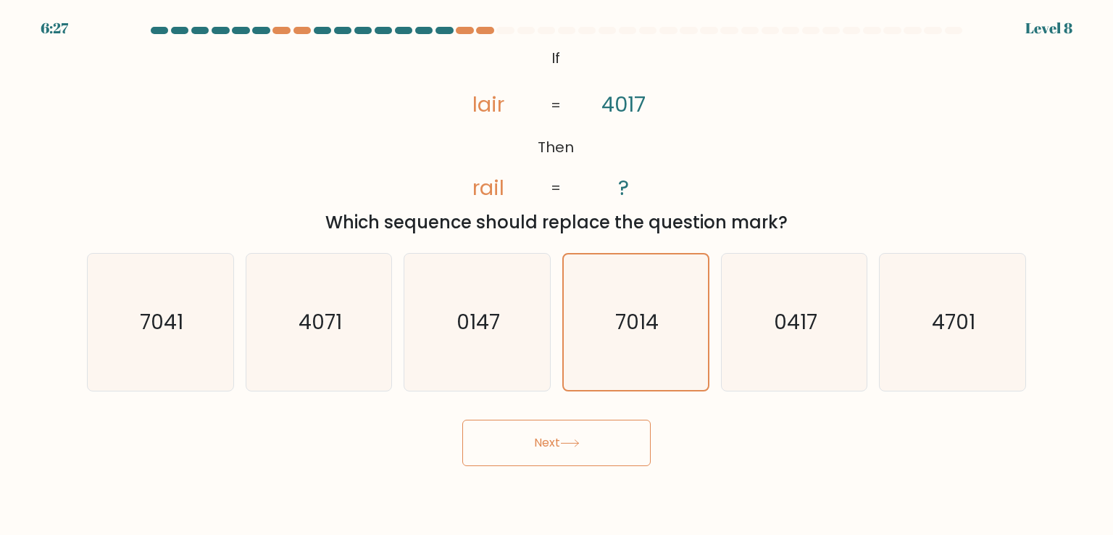
click at [557, 455] on button "Next" at bounding box center [556, 443] width 188 height 46
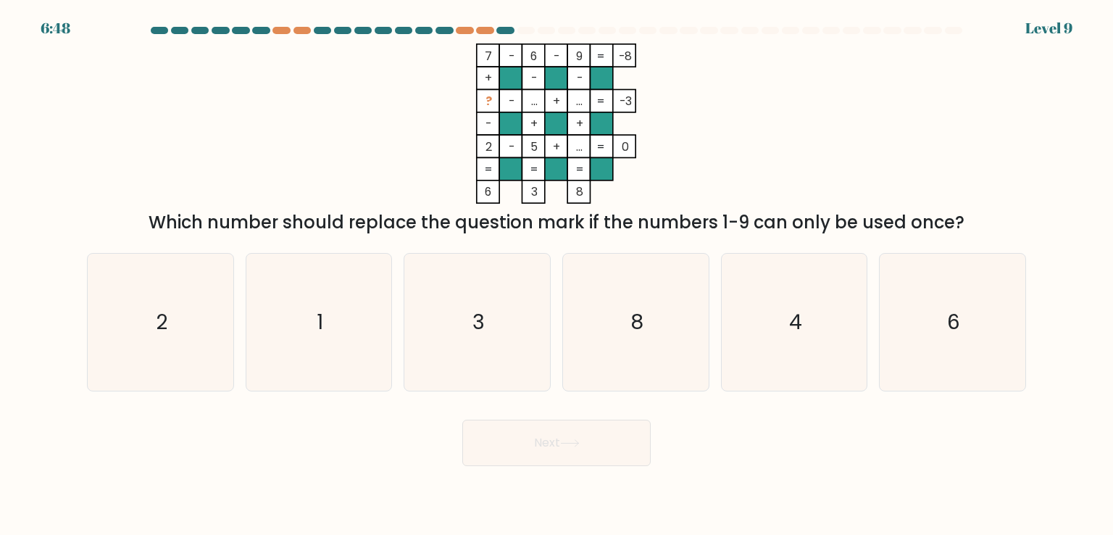
click at [578, 151] on tspan "..." at bounding box center [580, 146] width 7 height 17
click at [583, 151] on tspan "..." at bounding box center [580, 146] width 7 height 17
click at [578, 99] on tspan "..." at bounding box center [580, 101] width 7 height 17
click at [577, 103] on tspan "..." at bounding box center [580, 101] width 7 height 17
click at [535, 102] on tspan "..." at bounding box center [534, 101] width 7 height 17
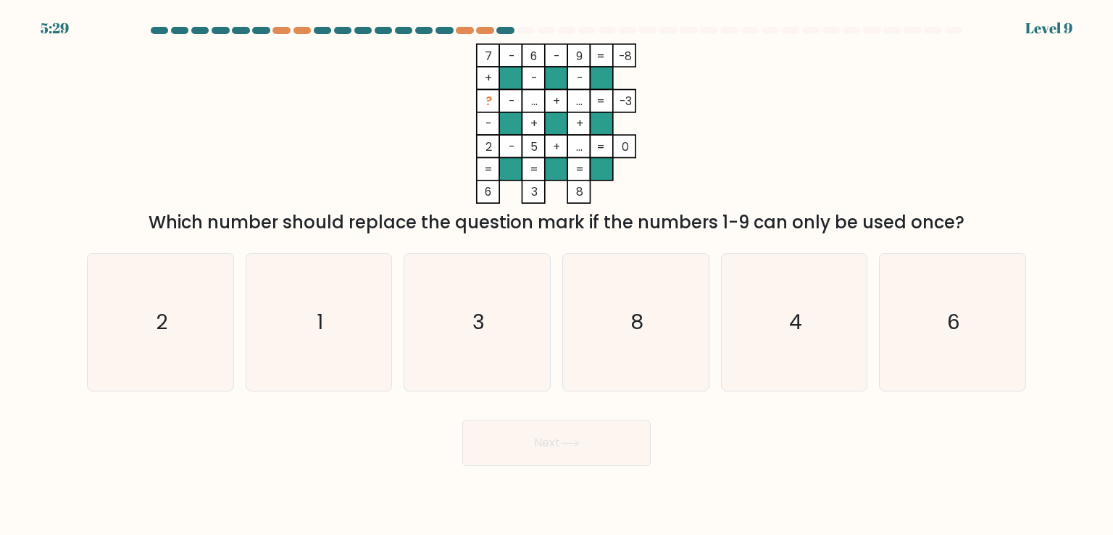
click at [532, 104] on tspan "..." at bounding box center [534, 101] width 7 height 17
click at [531, 104] on tspan "..." at bounding box center [534, 101] width 7 height 17
click at [578, 99] on tspan "..." at bounding box center [580, 101] width 7 height 17
click at [480, 99] on rect at bounding box center [488, 101] width 22 height 22
click at [349, 143] on icon "7 - 6 - 9 -8 + - - ? - ... + ... -3 - + + 2 - 5 + ... = 0 = = = = 6 3 8 =" at bounding box center [556, 123] width 435 height 160
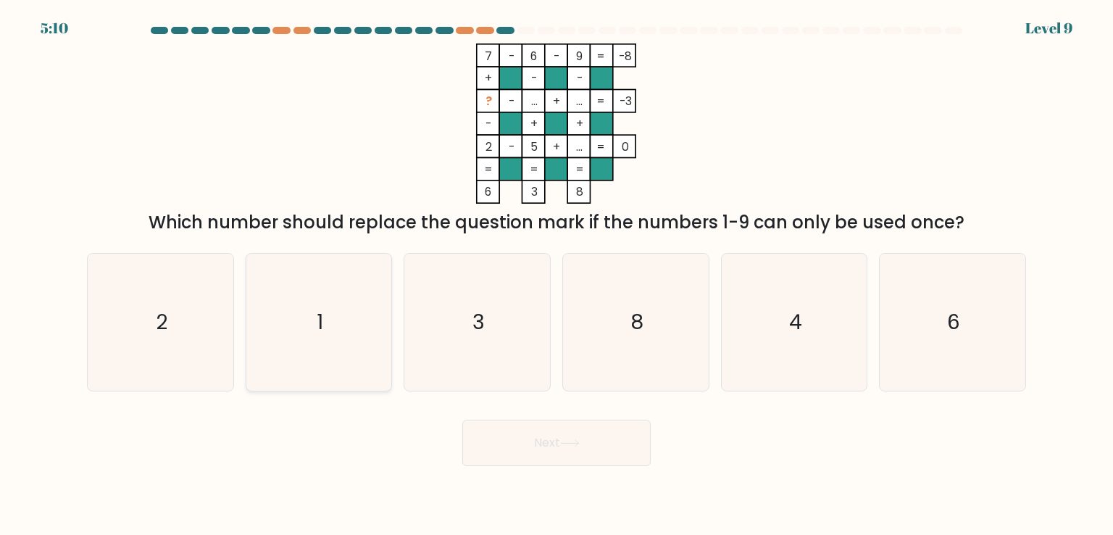
click at [345, 354] on icon "1" at bounding box center [319, 322] width 136 height 136
click at [557, 275] on input "b. 1" at bounding box center [557, 270] width 1 height 7
radio input "true"
click at [542, 462] on button "Next" at bounding box center [556, 443] width 188 height 46
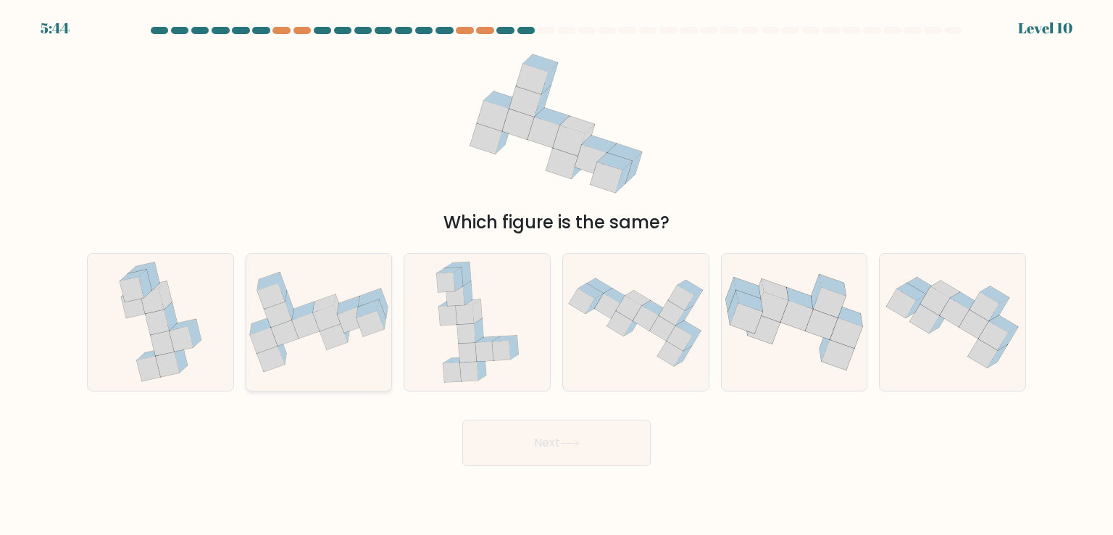
click at [360, 278] on icon at bounding box center [319, 322] width 146 height 101
click at [557, 275] on input "b." at bounding box center [557, 270] width 1 height 7
radio input "true"
click at [571, 456] on button "Next" at bounding box center [556, 443] width 188 height 46
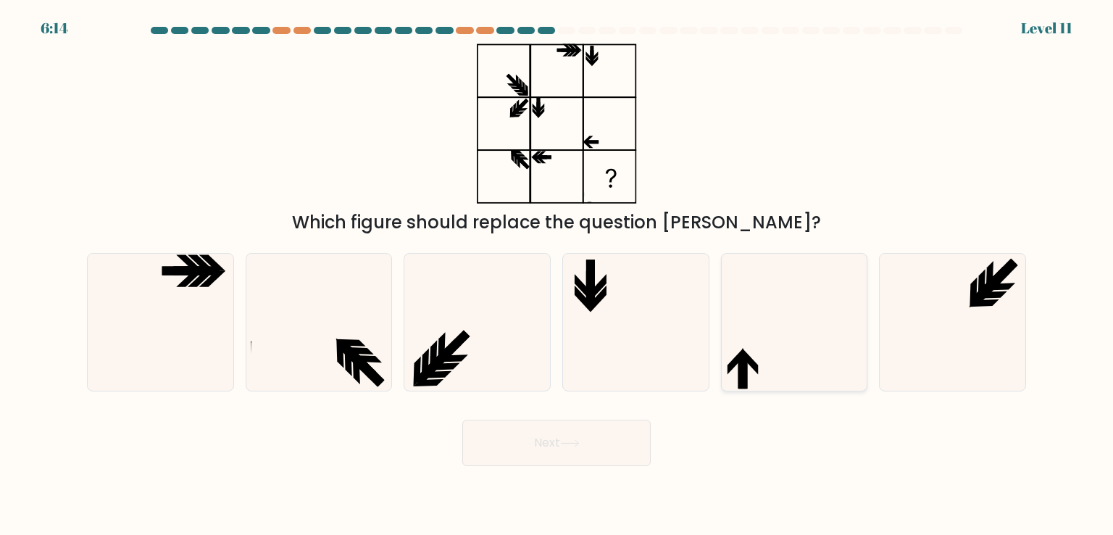
click at [773, 295] on icon at bounding box center [794, 322] width 136 height 136
click at [557, 275] on input "e." at bounding box center [557, 270] width 1 height 7
radio input "true"
click at [618, 459] on button "Next" at bounding box center [556, 443] width 188 height 46
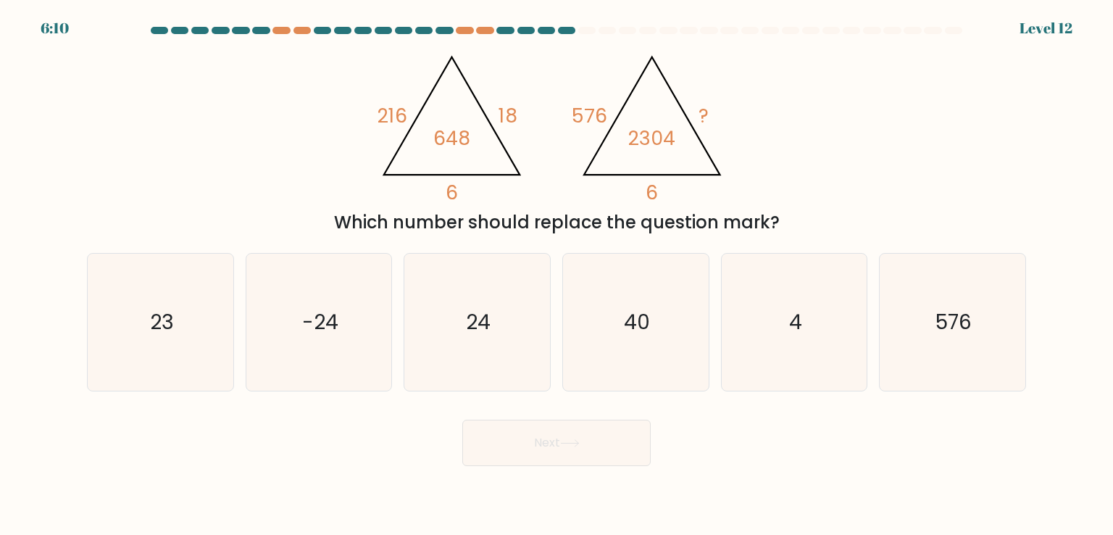
click at [548, 146] on icon "@import url('https://fonts.googleapis.com/css?family=Abril+Fatface:400,100,100i…" at bounding box center [556, 123] width 369 height 160
click at [512, 111] on tspan "18" at bounding box center [508, 115] width 19 height 27
click at [745, 33] on div at bounding box center [749, 30] width 17 height 7
click at [788, 54] on div "@import url('https://fonts.googleapis.com/css?family=Abril+Fatface:400,100,100i…" at bounding box center [556, 139] width 957 height 192
click at [757, 41] on form at bounding box center [556, 246] width 1113 height 439
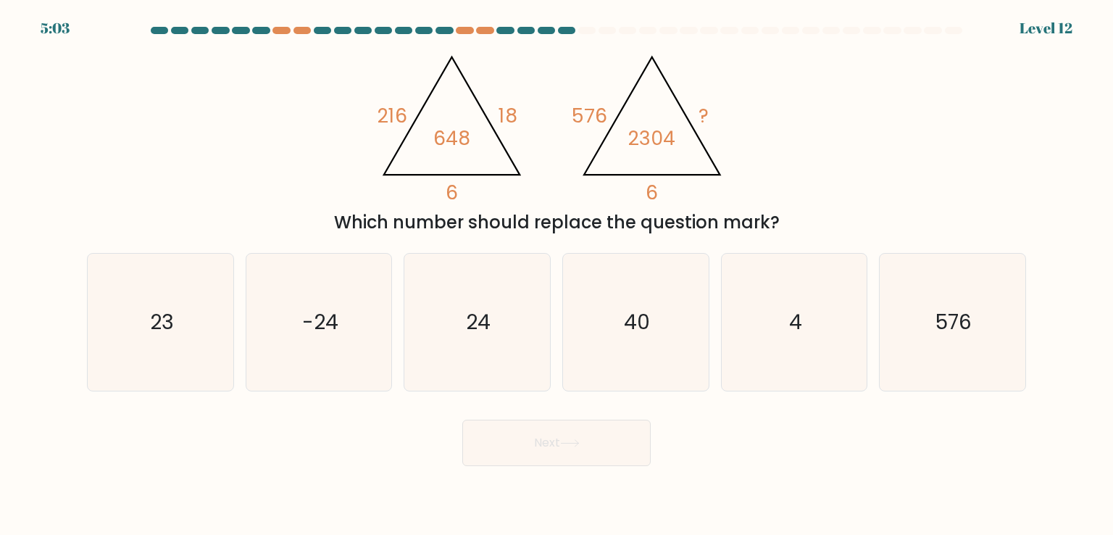
click at [799, 72] on div "@import url('https://fonts.googleapis.com/css?family=Abril+Fatface:400,100,100i…" at bounding box center [556, 139] width 957 height 192
drag, startPoint x: 774, startPoint y: 48, endPoint x: 757, endPoint y: 86, distance: 42.2
click at [774, 48] on div "@import url('https://fonts.googleapis.com/css?family=Abril+Fatface:400,100,100i…" at bounding box center [556, 139] width 957 height 192
click at [707, 73] on icon "@import url('https://fonts.googleapis.com/css?family=Abril+Fatface:400,100,100i…" at bounding box center [556, 123] width 369 height 160
click at [849, 141] on div "@import url('https://fonts.googleapis.com/css?family=Abril+Fatface:400,100,100i…" at bounding box center [556, 139] width 957 height 192
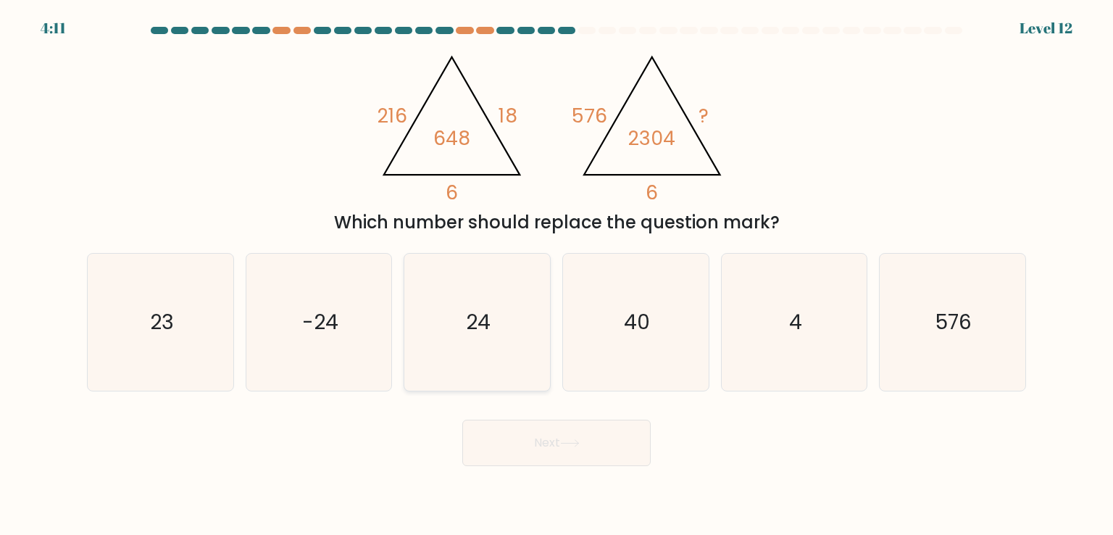
click at [475, 347] on icon "24" at bounding box center [477, 322] width 136 height 136
click at [557, 275] on input "c. 24" at bounding box center [557, 270] width 1 height 7
radio input "true"
click at [583, 455] on button "Next" at bounding box center [556, 443] width 188 height 46
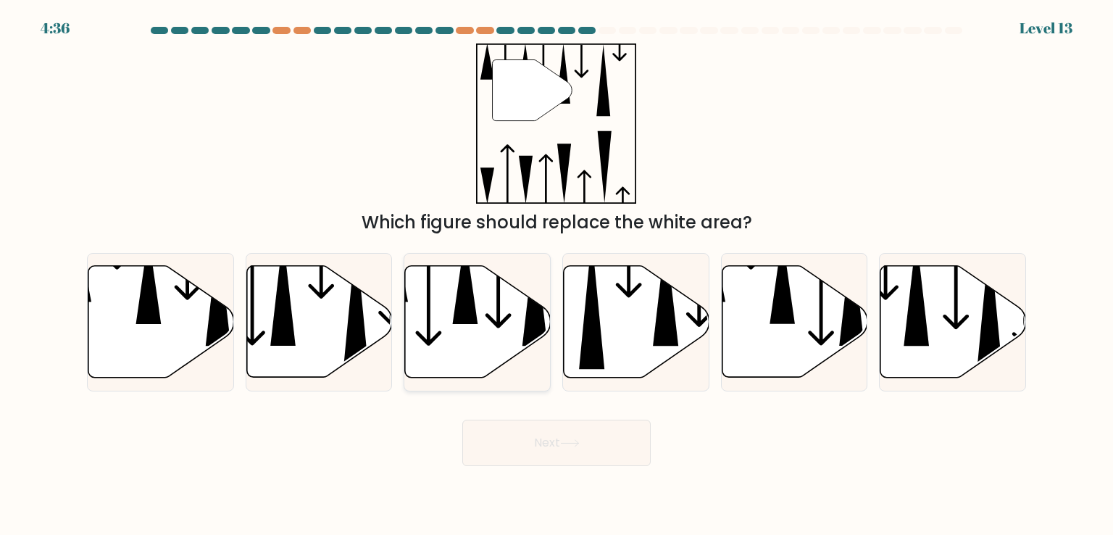
click at [452, 349] on icon at bounding box center [478, 322] width 146 height 112
click at [557, 275] on input "c." at bounding box center [557, 270] width 1 height 7
radio input "true"
click at [564, 446] on button "Next" at bounding box center [556, 443] width 188 height 46
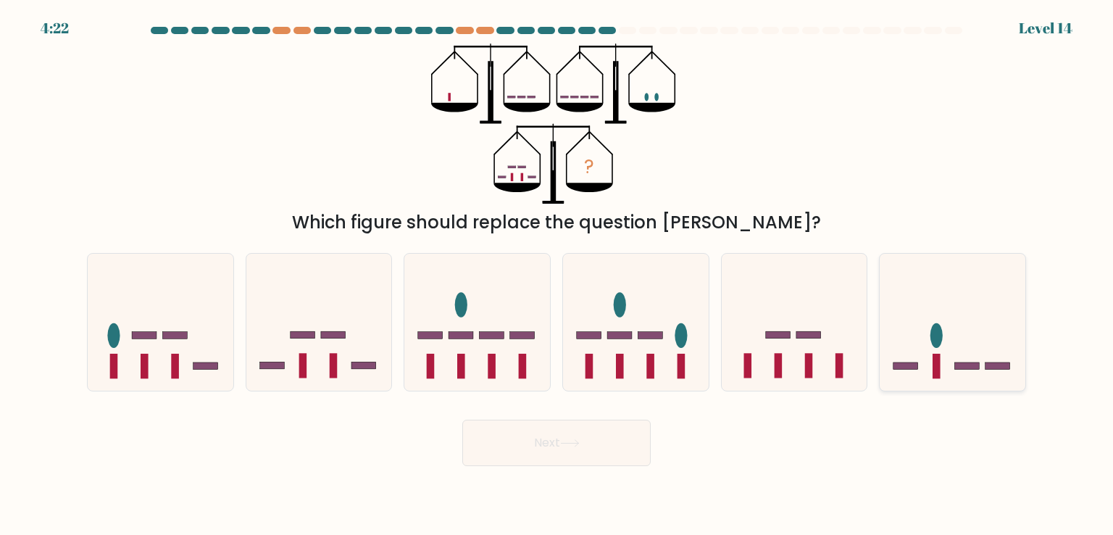
click at [954, 344] on icon at bounding box center [953, 322] width 146 height 120
click at [557, 275] on input "f." at bounding box center [557, 270] width 1 height 7
radio input "true"
click at [591, 436] on button "Next" at bounding box center [556, 443] width 188 height 46
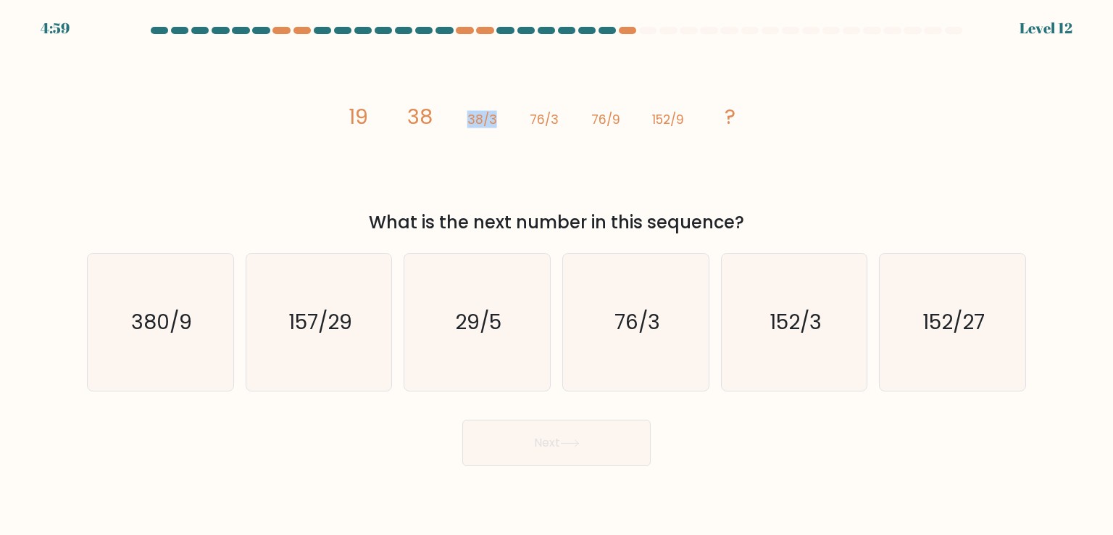
drag, startPoint x: 468, startPoint y: 120, endPoint x: 504, endPoint y: 123, distance: 36.4
click at [504, 123] on icon "image/svg+xml 19 38 38/3 76/3 76/9 152/9 ?" at bounding box center [556, 123] width 435 height 160
click at [509, 118] on icon "image/svg+xml 19 38 38/3 76/3 76/9 152/9 ?" at bounding box center [556, 123] width 435 height 160
drag, startPoint x: 536, startPoint y: 118, endPoint x: 573, endPoint y: 113, distance: 37.3
click at [554, 119] on tspan "76/3" at bounding box center [544, 119] width 29 height 17
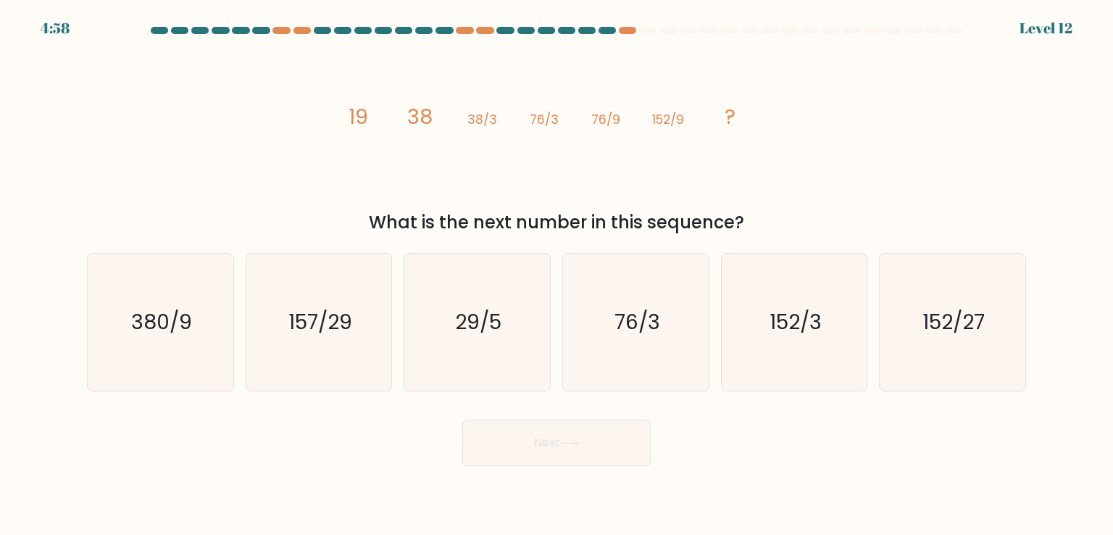
click at [575, 111] on icon "image/svg+xml 19 38 38/3 76/3 76/9 152/9 ?" at bounding box center [556, 123] width 435 height 160
click at [495, 120] on tspan "38/3" at bounding box center [482, 119] width 30 height 17
click at [544, 117] on tspan "76/3" at bounding box center [544, 119] width 29 height 17
drag, startPoint x: 952, startPoint y: 56, endPoint x: 748, endPoint y: 137, distance: 219.2
click at [949, 56] on div "image/svg+xml 19 38 38/3 76/3 76/9 152/9 ? What is the next number in this sequ…" at bounding box center [556, 139] width 957 height 192
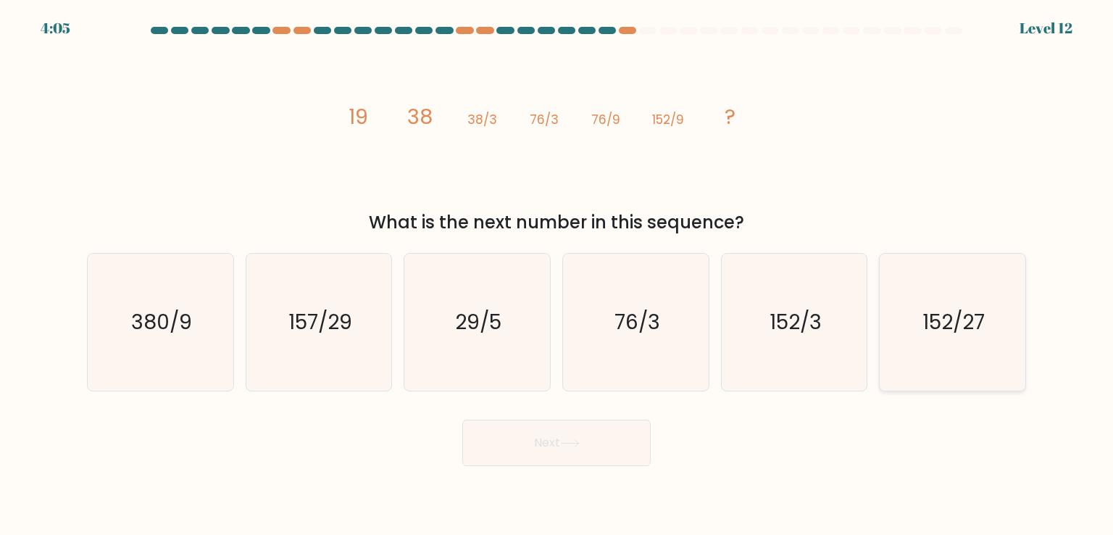
click at [962, 289] on icon "152/27" at bounding box center [952, 322] width 136 height 136
click at [557, 275] on input "f. 152/27" at bounding box center [557, 270] width 1 height 7
radio input "true"
click at [554, 427] on button "Next" at bounding box center [556, 443] width 188 height 46
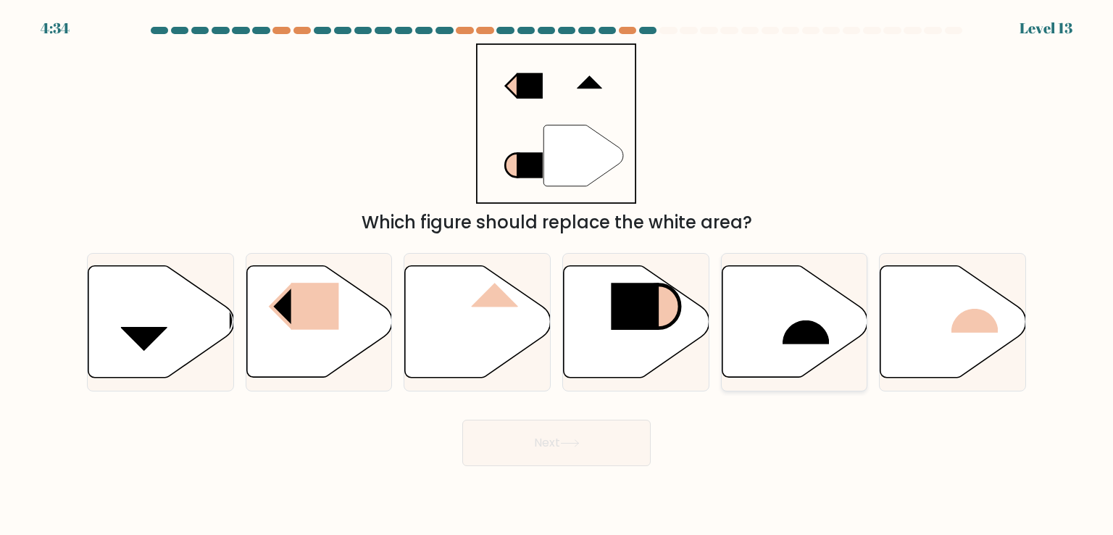
drag, startPoint x: 811, startPoint y: 349, endPoint x: 803, endPoint y: 344, distance: 9.1
click at [810, 346] on icon at bounding box center [795, 322] width 146 height 112
click at [557, 275] on input "e." at bounding box center [557, 270] width 1 height 7
radio input "true"
click at [548, 467] on body "4:34 Level 13" at bounding box center [556, 267] width 1113 height 535
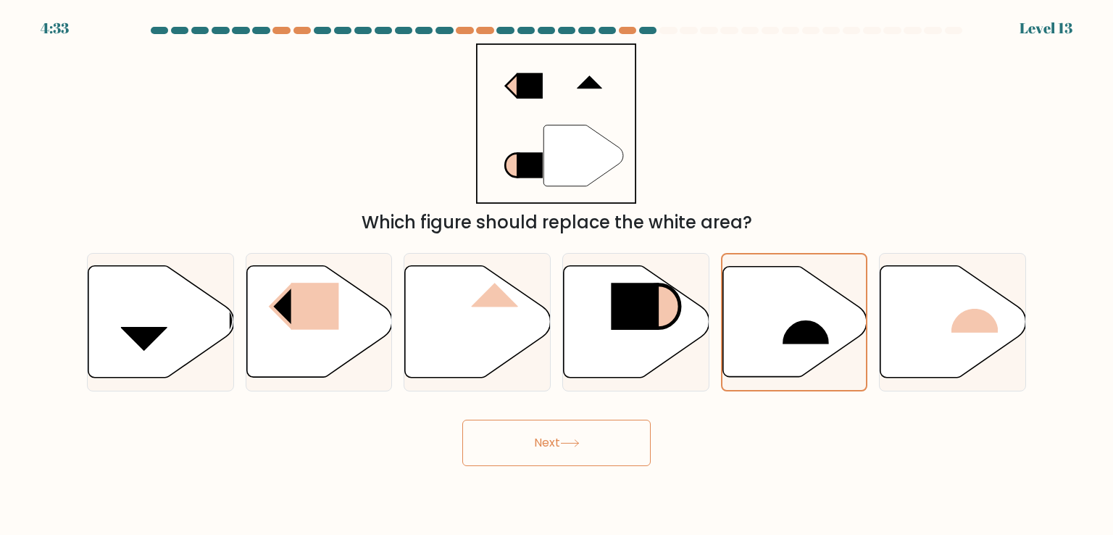
click at [594, 443] on button "Next" at bounding box center [556, 443] width 188 height 46
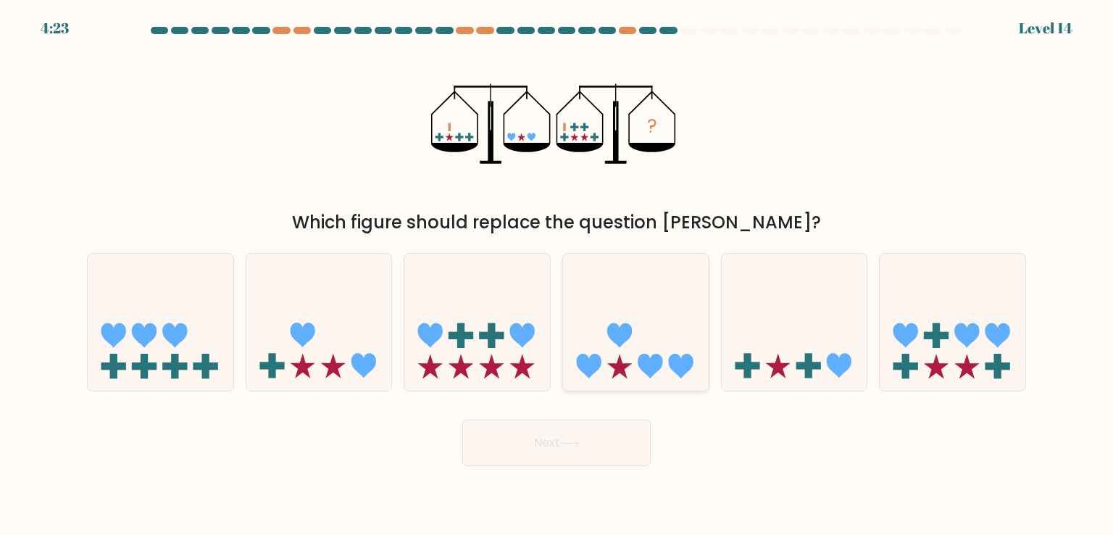
click at [613, 309] on icon at bounding box center [636, 322] width 146 height 120
click at [557, 275] on input "d." at bounding box center [557, 270] width 1 height 7
radio input "true"
click at [573, 447] on button "Next" at bounding box center [556, 443] width 188 height 46
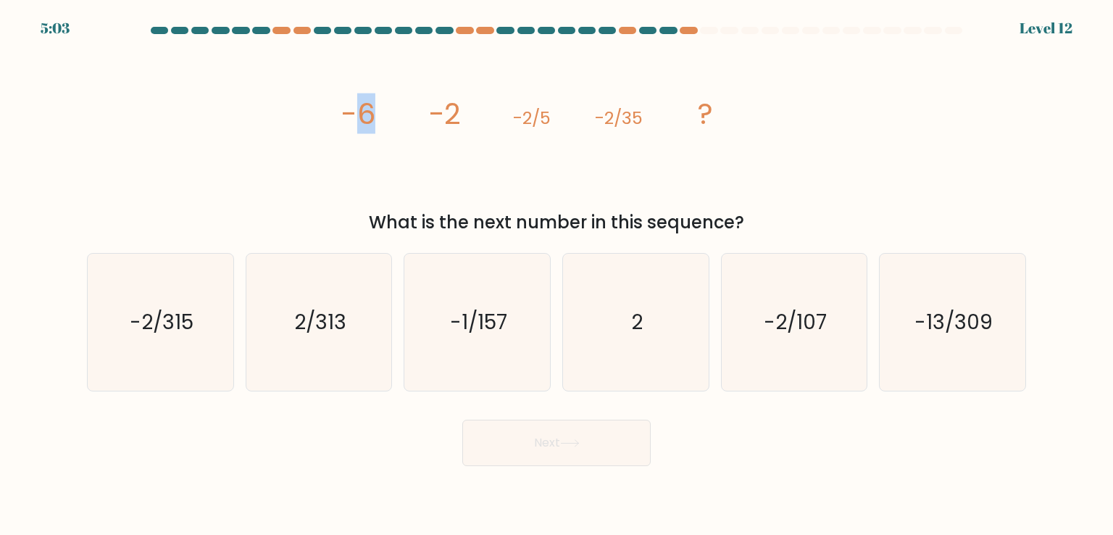
drag, startPoint x: 373, startPoint y: 109, endPoint x: 429, endPoint y: 109, distance: 56.5
click at [385, 109] on icon "image/svg+xml -6 -2 -2/5 -2/35 ?" at bounding box center [556, 123] width 435 height 160
drag, startPoint x: 457, startPoint y: 111, endPoint x: 475, endPoint y: 109, distance: 17.5
click at [475, 109] on icon "image/svg+xml -6 -2 -2/5 -2/35 ?" at bounding box center [556, 123] width 435 height 160
drag, startPoint x: 554, startPoint y: 118, endPoint x: 523, endPoint y: 119, distance: 30.4
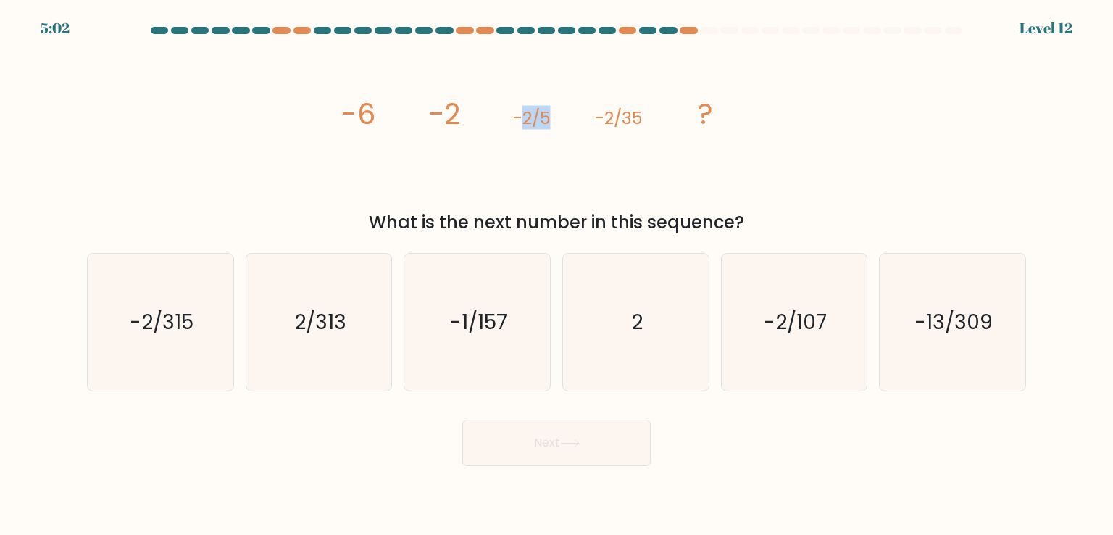
click at [523, 119] on icon "image/svg+xml -6 -2 -2/5 -2/35 ?" at bounding box center [556, 123] width 435 height 160
click at [573, 117] on icon "image/svg+xml -6 -2 -2/5 -2/35 ?" at bounding box center [556, 123] width 435 height 160
drag, startPoint x: 609, startPoint y: 121, endPoint x: 600, endPoint y: 121, distance: 8.7
click at [600, 121] on icon "image/svg+xml -6 -2 -2/5 -2/35 ?" at bounding box center [556, 123] width 435 height 160
click at [677, 103] on icon "image/svg+xml -6 -2 -2/5 -2/35 ?" at bounding box center [556, 123] width 435 height 160
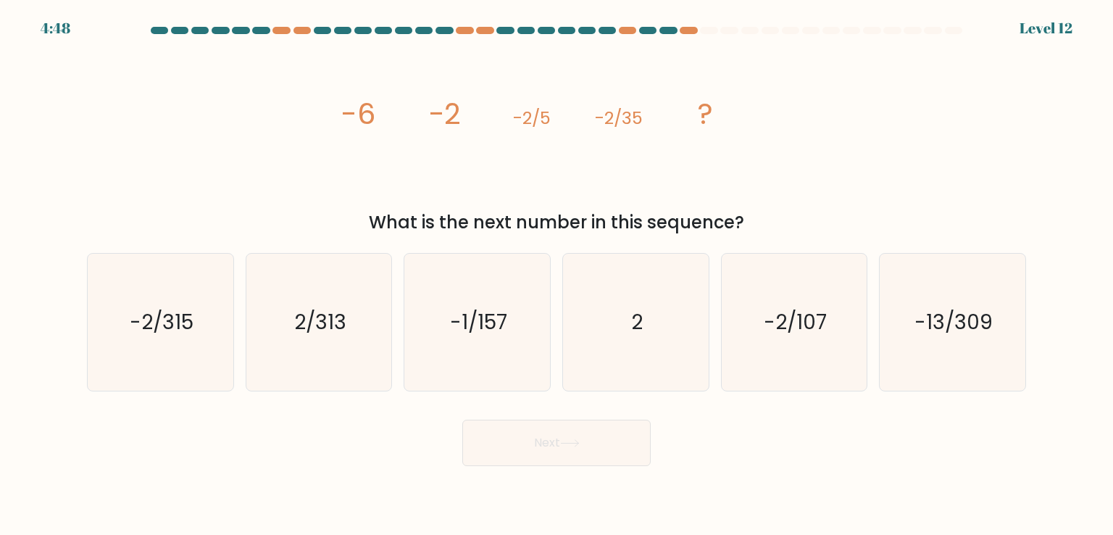
click at [525, 122] on tspan "-2/5" at bounding box center [532, 118] width 38 height 24
click at [835, 18] on div "4:45 Level 12" at bounding box center [556, 19] width 1113 height 39
click at [444, 116] on tspan "-2" at bounding box center [445, 113] width 33 height 41
click at [528, 119] on tspan "-2/5" at bounding box center [532, 118] width 38 height 24
click at [604, 114] on tspan "-2/35" at bounding box center [619, 118] width 48 height 24
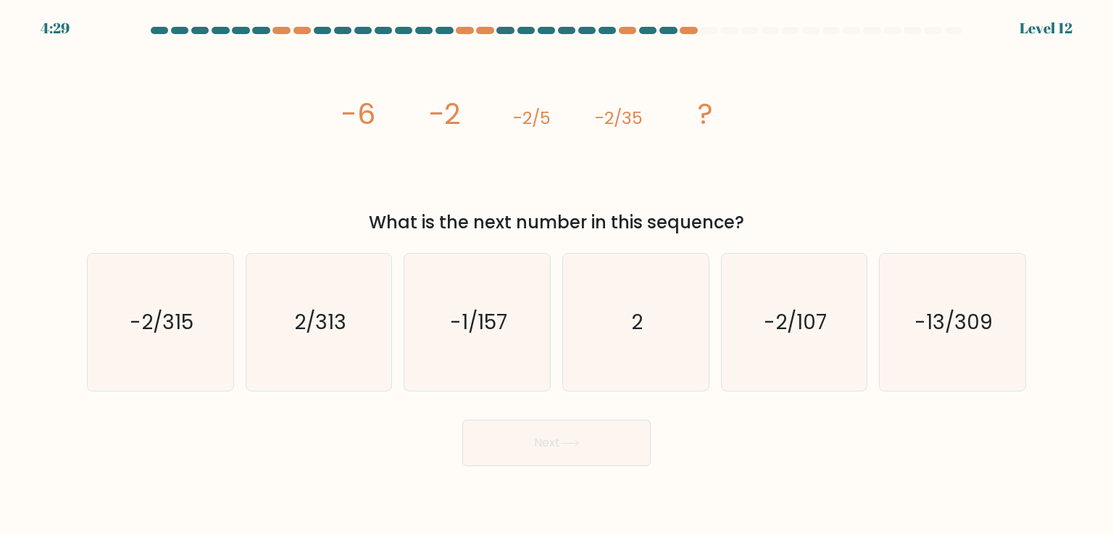
click at [333, 193] on div "image/svg+xml -6 -2 -2/5 -2/35 ? What is the next number in this sequence?" at bounding box center [556, 139] width 957 height 192
click at [878, 65] on div "image/svg+xml -6 -2 -2/5 -2/35 ? What is the next number in this sequence?" at bounding box center [556, 139] width 957 height 192
click at [852, 77] on div "image/svg+xml -6 -2 -2/5 -2/35 ? What is the next number in this sequence?" at bounding box center [556, 139] width 957 height 192
click at [142, 352] on icon "-2/315" at bounding box center [160, 322] width 136 height 136
click at [557, 275] on input "a. -2/315" at bounding box center [557, 270] width 1 height 7
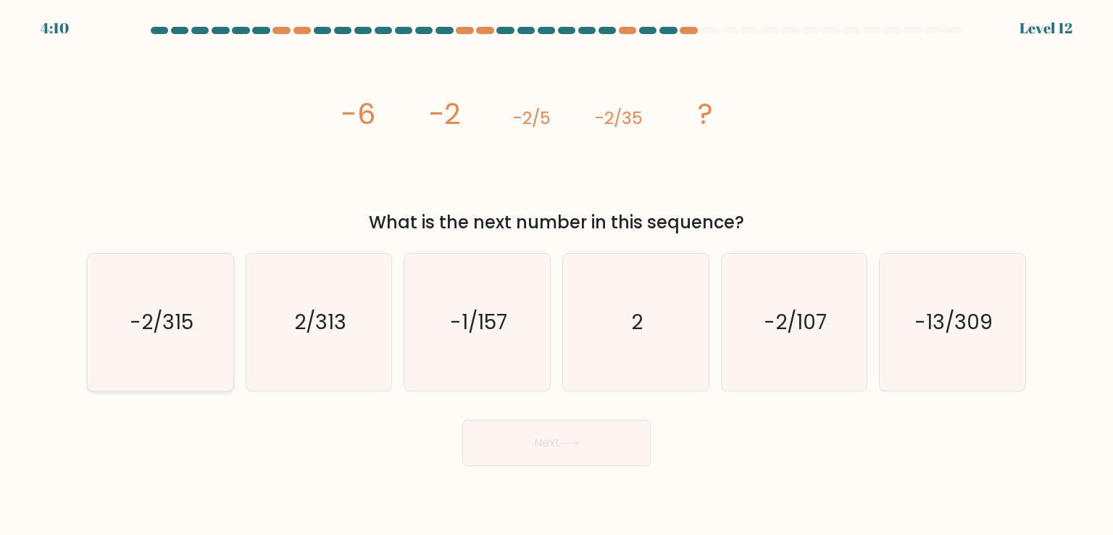
radio input "true"
click at [229, 167] on div "image/svg+xml -6 -2 -2/5 -2/35 ? What is the next number in this sequence?" at bounding box center [556, 139] width 957 height 192
click at [575, 444] on icon at bounding box center [570, 443] width 20 height 8
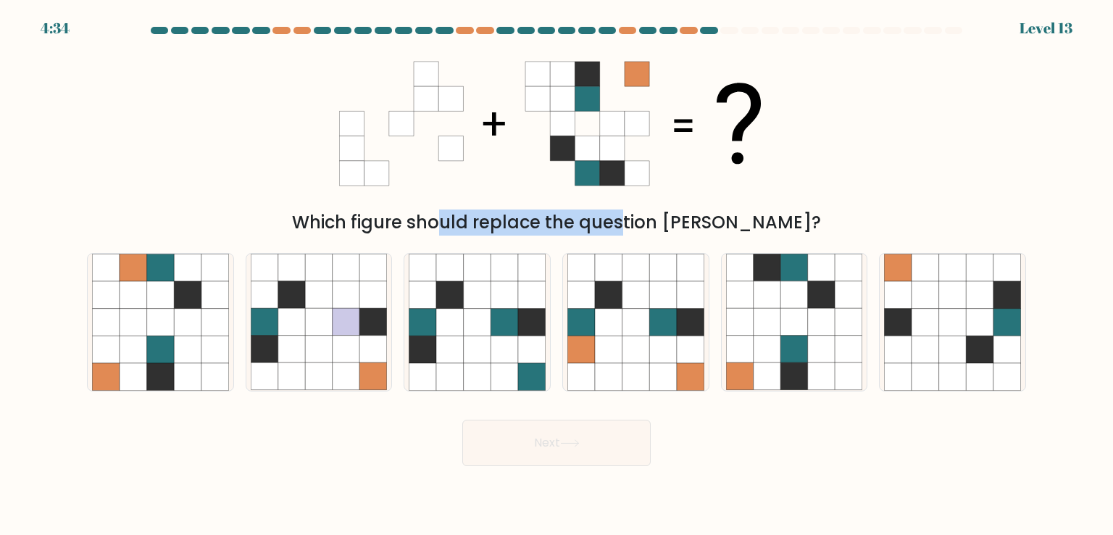
drag, startPoint x: 371, startPoint y: 221, endPoint x: 554, endPoint y: 228, distance: 182.8
click at [542, 228] on div "Which figure should replace the question mark?" at bounding box center [557, 222] width 922 height 26
click at [567, 227] on div "Which figure should replace the question mark?" at bounding box center [557, 222] width 922 height 26
click at [804, 334] on icon at bounding box center [795, 323] width 28 height 28
click at [557, 275] on input "e." at bounding box center [557, 270] width 1 height 7
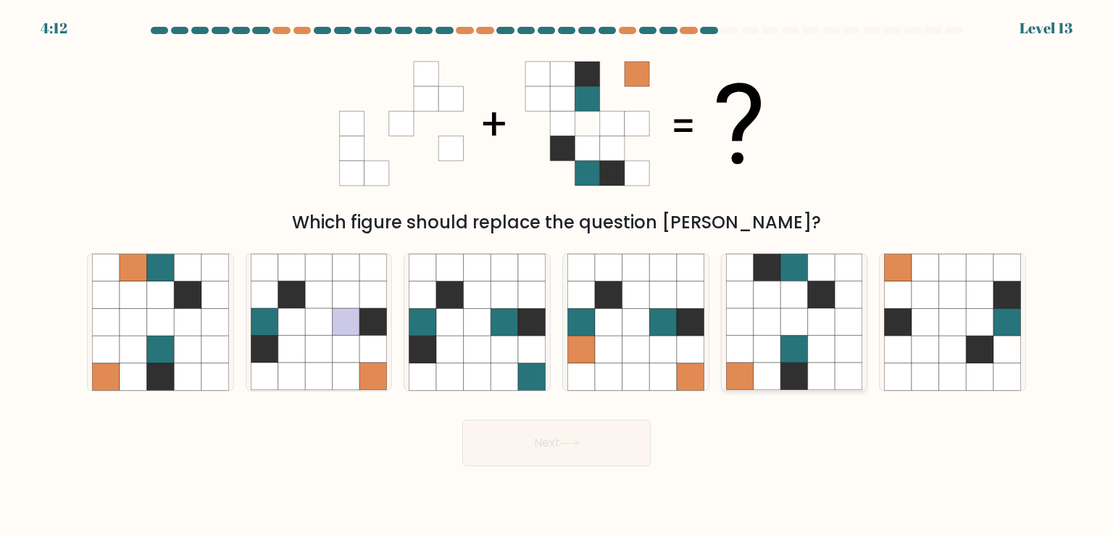
radio input "true"
click at [565, 447] on button "Next" at bounding box center [556, 443] width 188 height 46
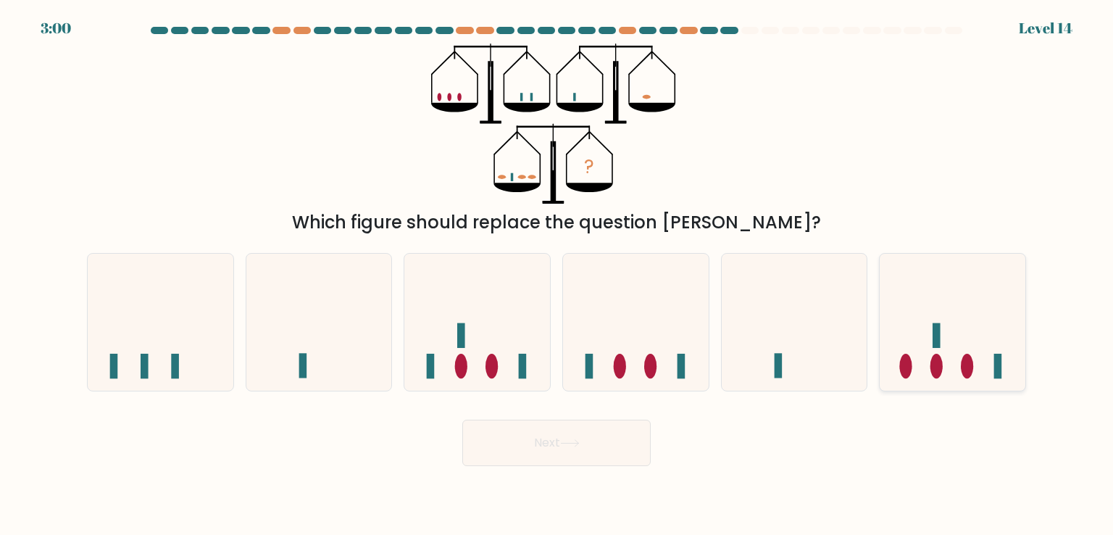
click at [933, 346] on rect at bounding box center [937, 335] width 8 height 25
click at [557, 275] on input "f." at bounding box center [557, 270] width 1 height 7
radio input "true"
click at [551, 455] on button "Next" at bounding box center [556, 443] width 188 height 46
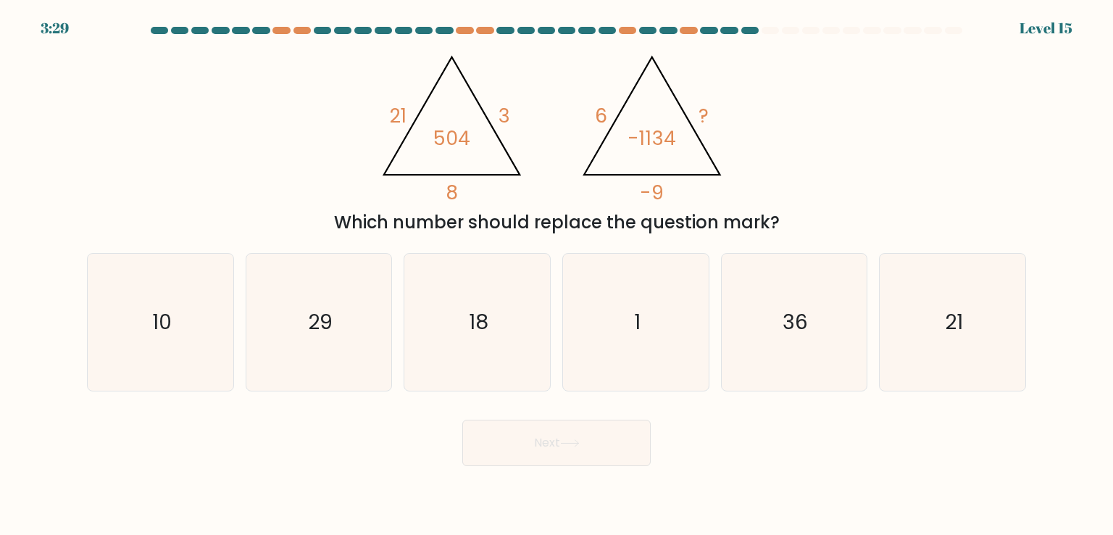
drag, startPoint x: 330, startPoint y: 165, endPoint x: 333, endPoint y: 178, distance: 12.5
click at [330, 165] on div "@import url('https://fonts.googleapis.com/css?family=Abril+Fatface:400,100,100i…" at bounding box center [556, 139] width 957 height 192
click at [297, 169] on div "@import url('https://fonts.googleapis.com/css?family=Abril+Fatface:400,100,100i…" at bounding box center [556, 139] width 957 height 192
click at [320, 149] on div "@import url('https://fonts.googleapis.com/css?family=Abril+Fatface:400,100,100i…" at bounding box center [556, 139] width 957 height 192
click at [858, 78] on div "@import url('https://fonts.googleapis.com/css?family=Abril+Fatface:400,100,100i…" at bounding box center [556, 139] width 957 height 192
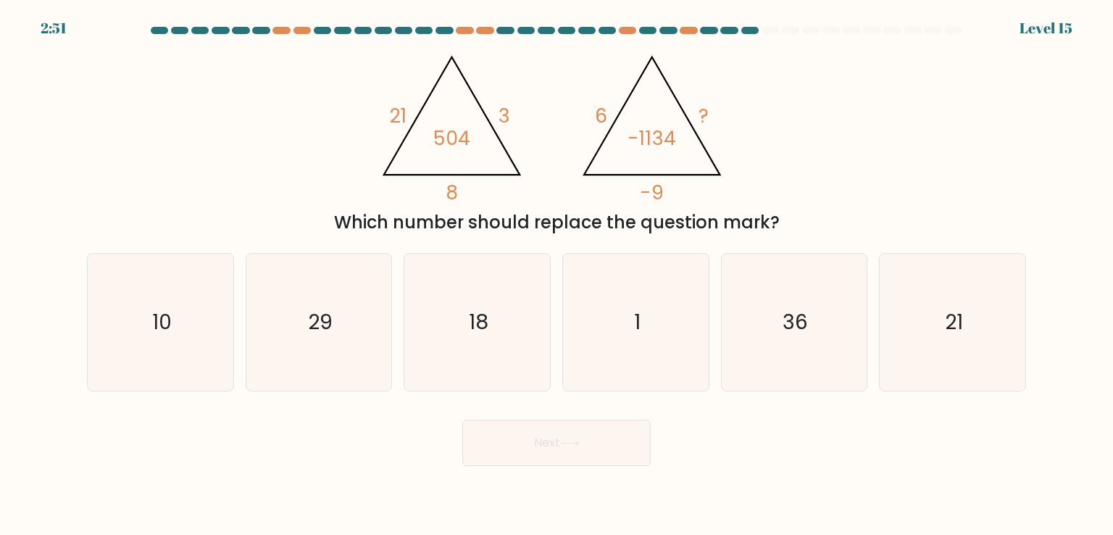
click at [852, 56] on div "@import url('https://fonts.googleapis.com/css?family=Abril+Fatface:400,100,100i…" at bounding box center [556, 139] width 957 height 192
click at [818, 61] on div "@import url('https://fonts.googleapis.com/css?family=Abril+Fatface:400,100,100i…" at bounding box center [556, 139] width 957 height 192
click at [855, 70] on div "@import url('https://fonts.googleapis.com/css?family=Abril+Fatface:400,100,100i…" at bounding box center [556, 139] width 957 height 192
click at [829, 59] on div "@import url('https://fonts.googleapis.com/css?family=Abril+Fatface:400,100,100i…" at bounding box center [556, 139] width 957 height 192
click at [884, 93] on div "@import url('https://fonts.googleapis.com/css?family=Abril+Fatface:400,100,100i…" at bounding box center [556, 139] width 957 height 192
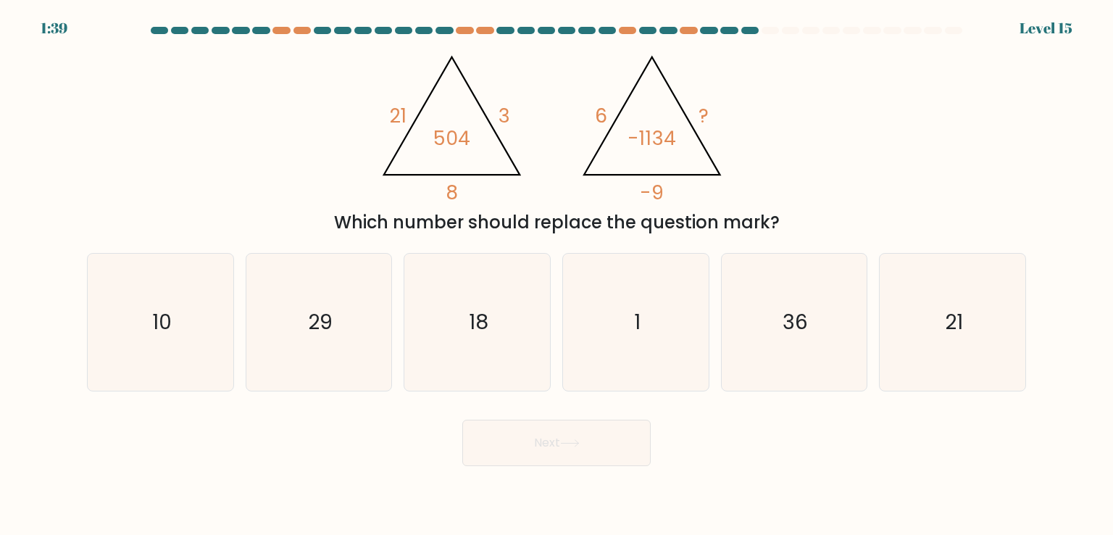
click at [846, 67] on div "@import url('https://fonts.googleapis.com/css?family=Abril+Fatface:400,100,100i…" at bounding box center [556, 139] width 957 height 192
click at [477, 362] on icon "18" at bounding box center [477, 322] width 136 height 136
click at [557, 275] on input "c. 18" at bounding box center [557, 270] width 1 height 7
radio input "true"
click at [551, 432] on button "Next" at bounding box center [556, 443] width 188 height 46
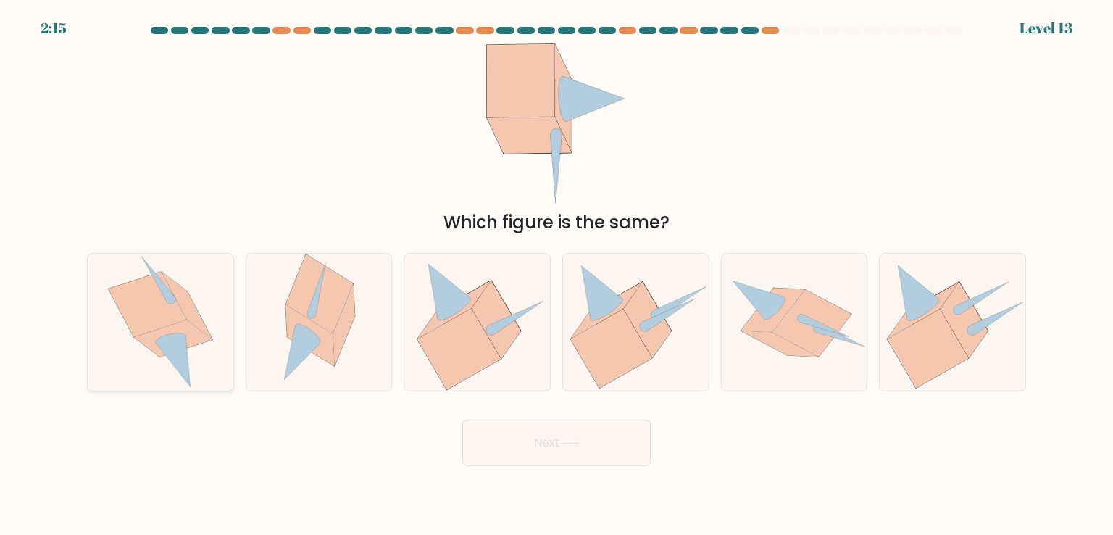
click at [209, 290] on icon at bounding box center [160, 322] width 105 height 136
click at [557, 275] on input "a." at bounding box center [557, 270] width 1 height 7
radio input "true"
click at [322, 294] on icon at bounding box center [319, 294] width 67 height 79
click at [557, 275] on input "b." at bounding box center [557, 270] width 1 height 7
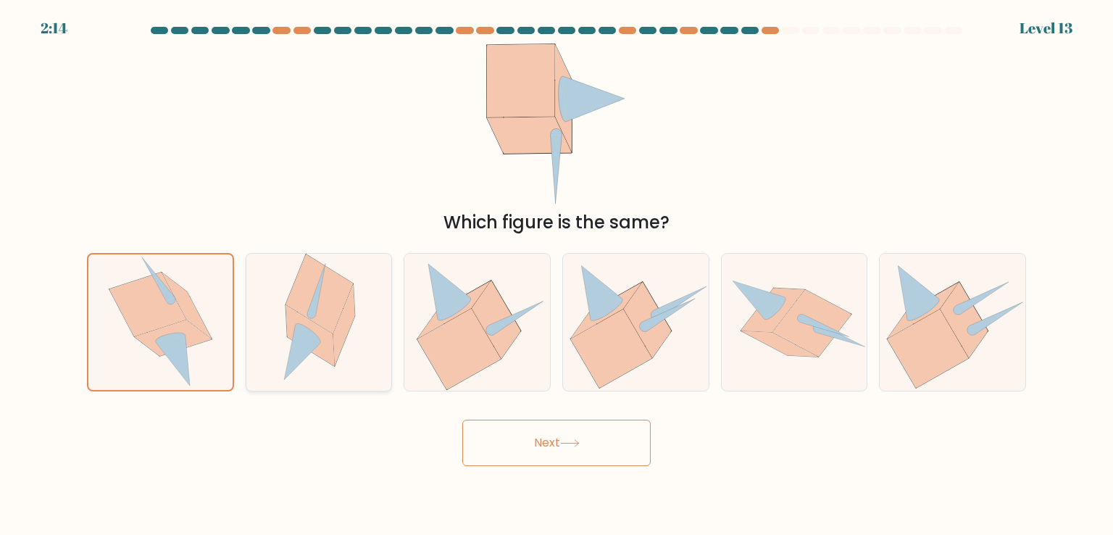
radio input "true"
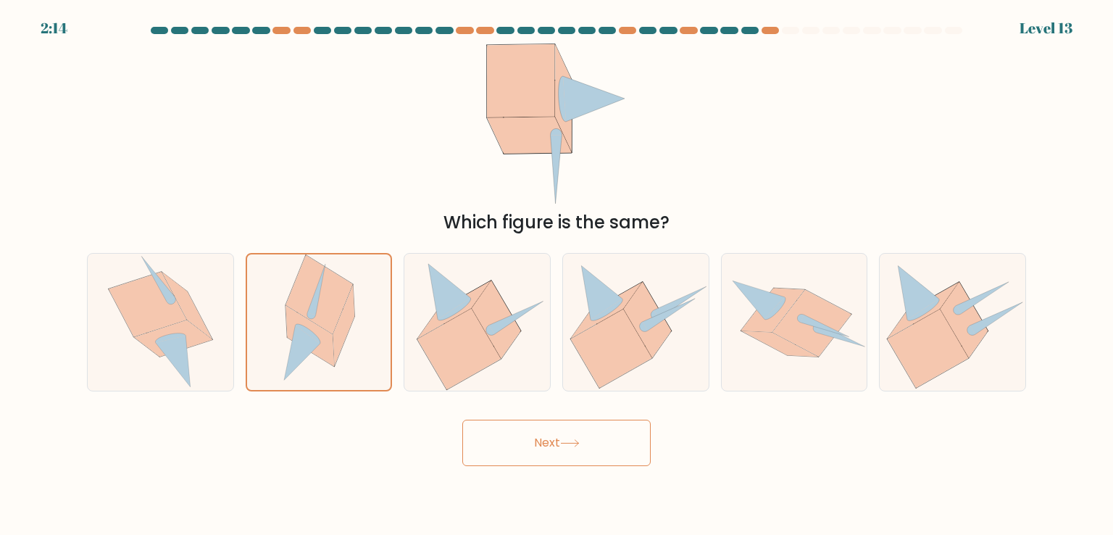
click at [591, 444] on button "Next" at bounding box center [556, 443] width 188 height 46
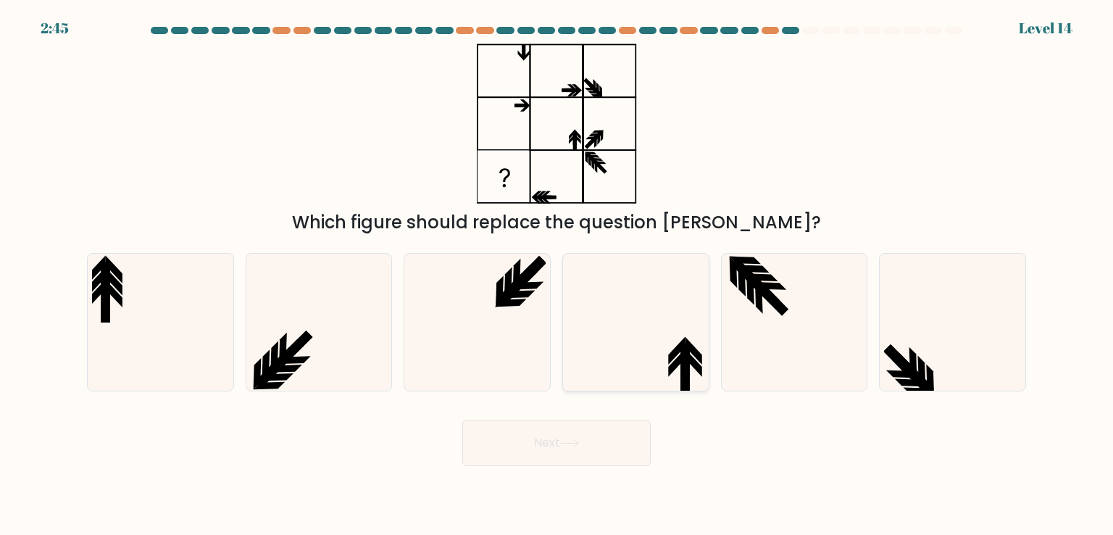
click at [684, 346] on icon at bounding box center [685, 362] width 9 height 36
click at [557, 275] on input "d." at bounding box center [557, 270] width 1 height 7
radio input "true"
click at [598, 457] on button "Next" at bounding box center [556, 443] width 188 height 46
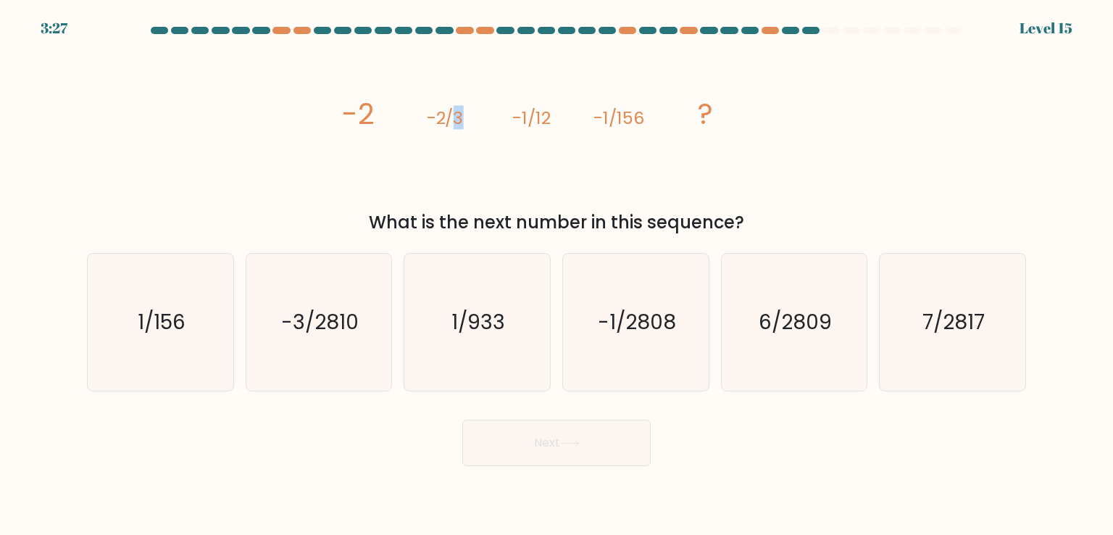
drag, startPoint x: 452, startPoint y: 112, endPoint x: 474, endPoint y: 117, distance: 22.3
click at [474, 117] on icon "image/svg+xml -2 -2/3 -1/12 -1/156 ?" at bounding box center [556, 123] width 435 height 160
click at [522, 130] on tspan "-1/12" at bounding box center [532, 118] width 38 height 24
drag, startPoint x: 554, startPoint y: 117, endPoint x: 536, endPoint y: 115, distance: 17.5
click at [536, 115] on icon "image/svg+xml -2 -2/3 -1/12 -1/156 ?" at bounding box center [556, 123] width 435 height 160
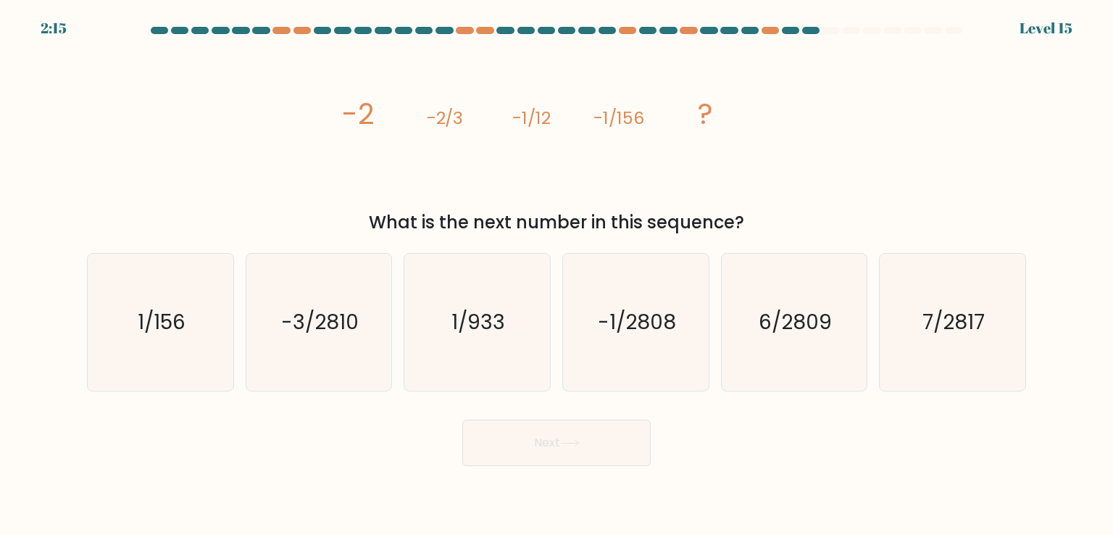
click at [232, 157] on div "image/svg+xml -2 -2/3 -1/12 -1/156 ? What is the next number in this sequence?" at bounding box center [556, 139] width 957 height 192
drag, startPoint x: 194, startPoint y: 307, endPoint x: 206, endPoint y: 320, distance: 17.5
click at [194, 310] on icon "1/156" at bounding box center [160, 322] width 136 height 136
click at [557, 275] on input "a. 1/156" at bounding box center [557, 270] width 1 height 7
radio input "true"
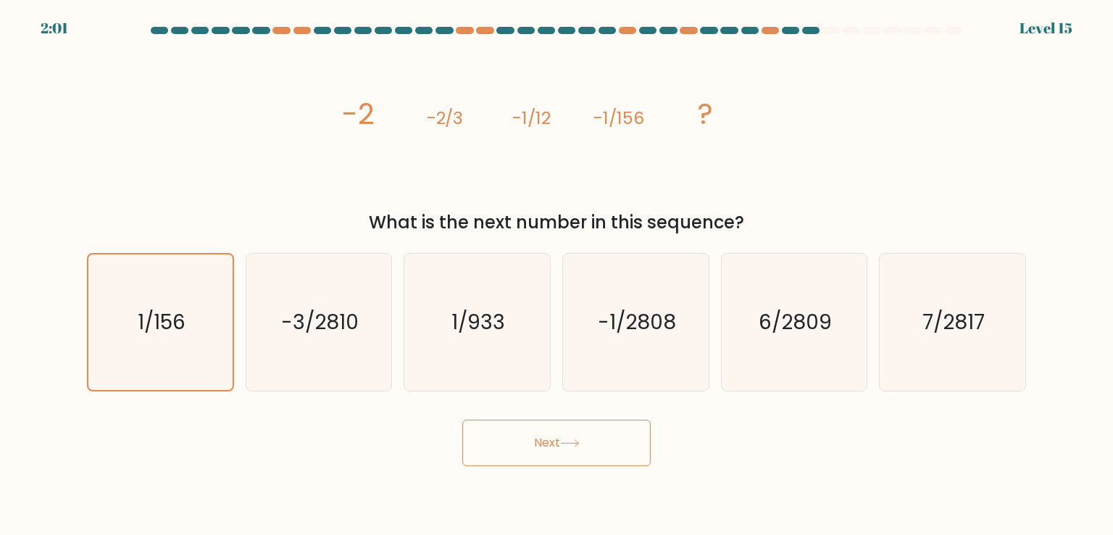
click at [568, 440] on button "Next" at bounding box center [556, 443] width 188 height 46
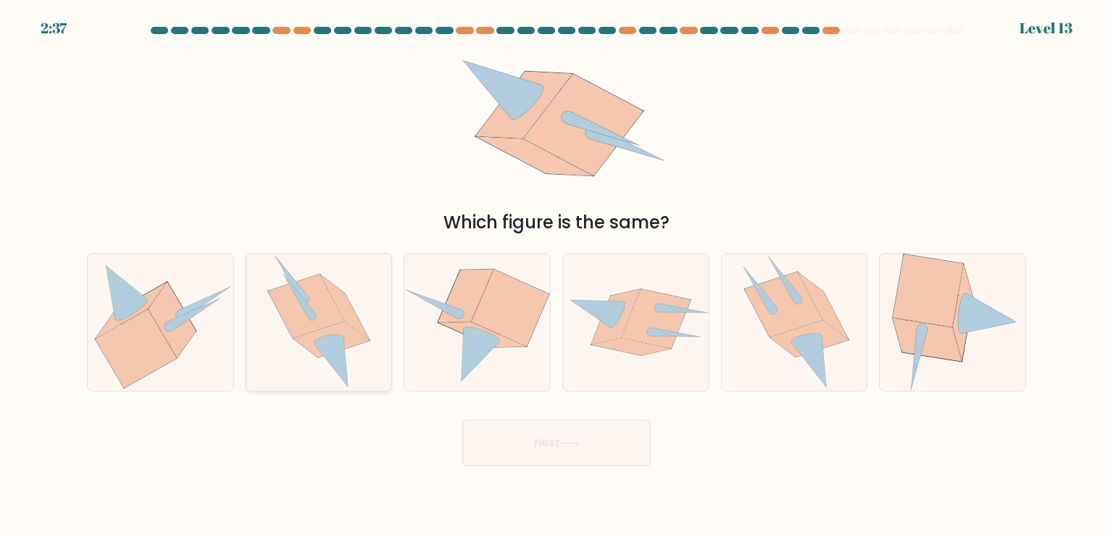
click at [302, 288] on icon at bounding box center [306, 306] width 76 height 63
click at [557, 275] on input "b." at bounding box center [557, 270] width 1 height 7
radio input "true"
click at [560, 436] on button "Next" at bounding box center [556, 443] width 188 height 46
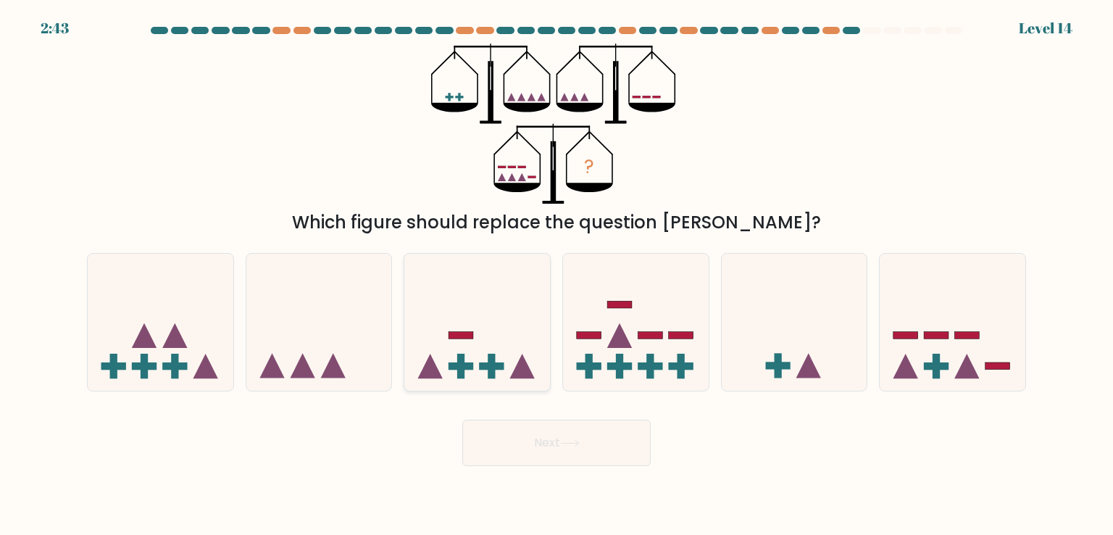
click at [494, 332] on icon at bounding box center [477, 322] width 146 height 120
click at [557, 275] on input "c." at bounding box center [557, 270] width 1 height 7
radio input "true"
click at [585, 449] on button "Next" at bounding box center [556, 443] width 188 height 46
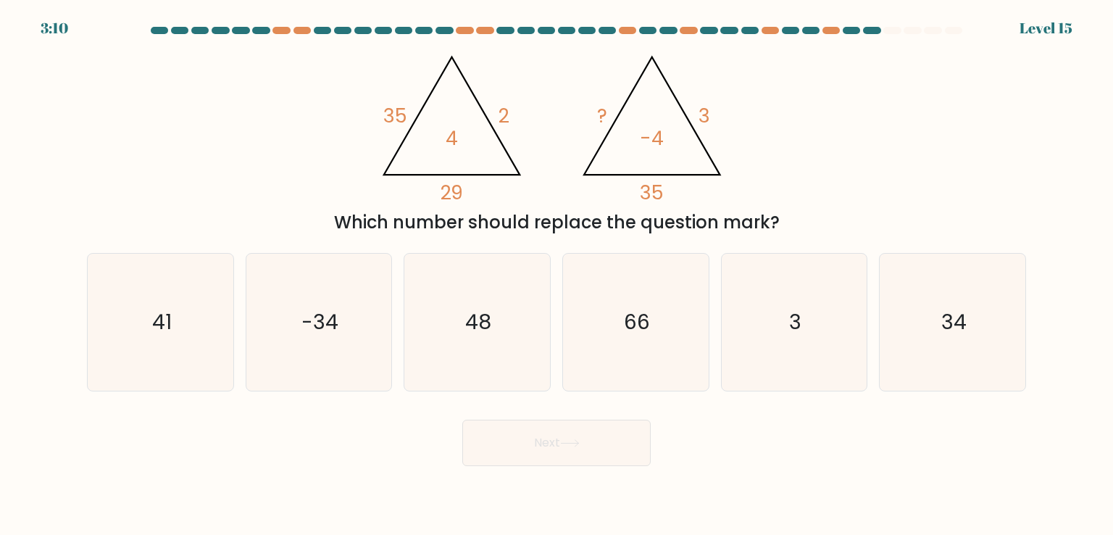
click at [918, 56] on div "@import url('https://fonts.googleapis.com/css?family=Abril+Fatface:400,100,100i…" at bounding box center [556, 139] width 957 height 192
click at [817, 69] on div "@import url('https://fonts.googleapis.com/css?family=Abril+Fatface:400,100,100i…" at bounding box center [556, 139] width 957 height 192
click at [806, 73] on div "@import url('https://fonts.googleapis.com/css?family=Abril+Fatface:400,100,100i…" at bounding box center [556, 139] width 957 height 192
click at [789, 120] on div "@import url('https://fonts.googleapis.com/css?family=Abril+Fatface:400,100,100i…" at bounding box center [556, 139] width 957 height 192
click at [308, 308] on icon "-34" at bounding box center [319, 322] width 136 height 136
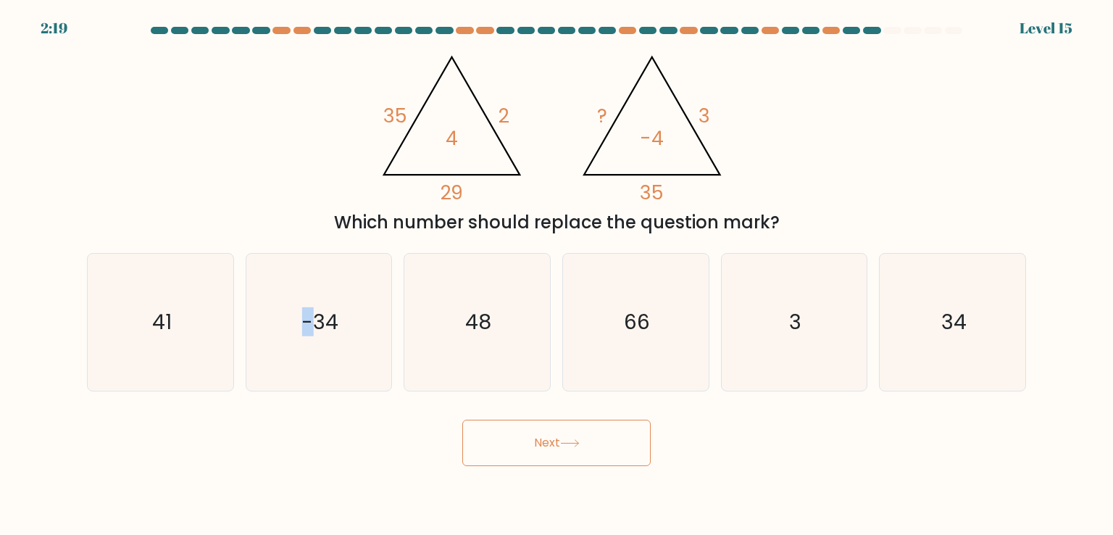
click at [551, 446] on button "Next" at bounding box center [556, 443] width 188 height 46
click at [315, 319] on text "-34" at bounding box center [320, 321] width 37 height 29
click at [557, 275] on input "b. -34" at bounding box center [557, 270] width 1 height 7
radio input "true"
click at [575, 458] on button "Next" at bounding box center [556, 443] width 188 height 46
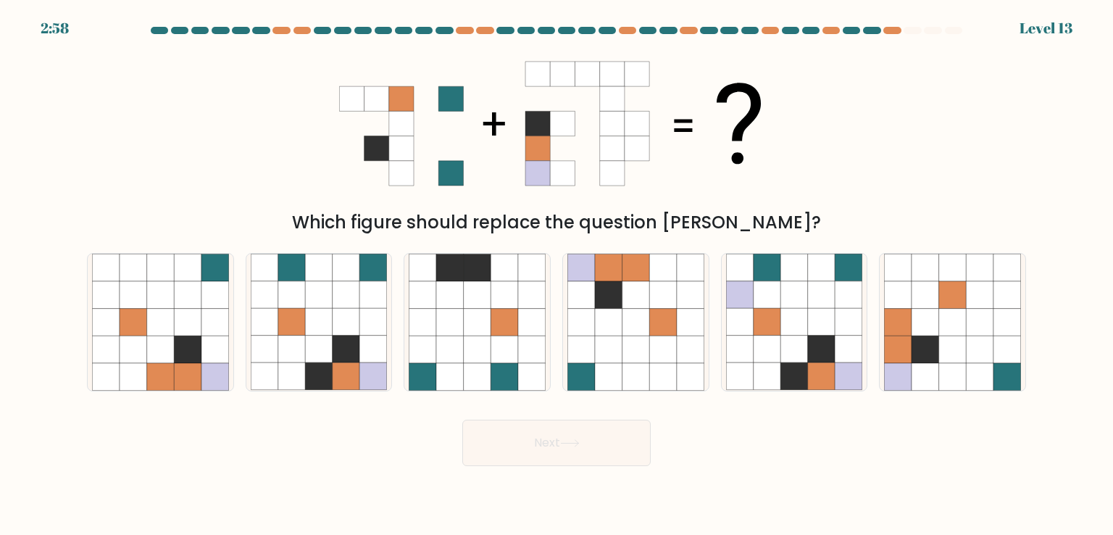
drag, startPoint x: 602, startPoint y: 175, endPoint x: 593, endPoint y: 182, distance: 11.9
click at [605, 183] on icon at bounding box center [612, 173] width 25 height 25
click at [644, 107] on icon at bounding box center [637, 98] width 25 height 25
click at [645, 172] on icon at bounding box center [637, 173] width 25 height 25
click at [644, 96] on icon at bounding box center [637, 98] width 25 height 25
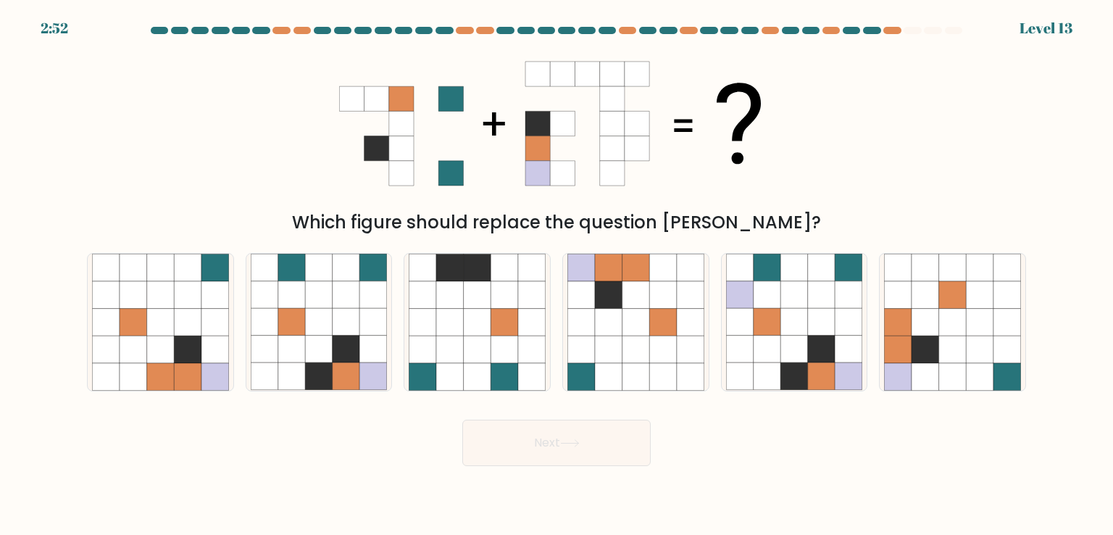
click at [645, 179] on icon at bounding box center [637, 173] width 25 height 25
click at [645, 93] on icon at bounding box center [637, 98] width 25 height 25
click at [645, 175] on icon at bounding box center [637, 173] width 25 height 25
click at [647, 94] on icon at bounding box center [637, 98] width 25 height 25
click at [646, 176] on icon at bounding box center [637, 173] width 25 height 25
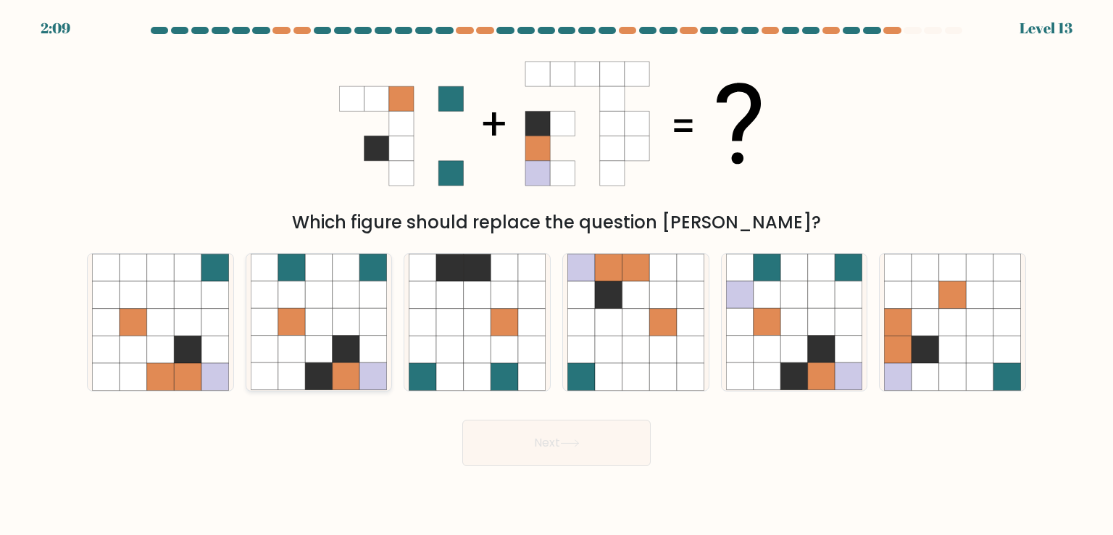
click at [306, 328] on icon at bounding box center [319, 323] width 28 height 28
click at [557, 275] on input "b." at bounding box center [557, 270] width 1 height 7
radio input "true"
click at [593, 441] on button "Next" at bounding box center [556, 443] width 188 height 46
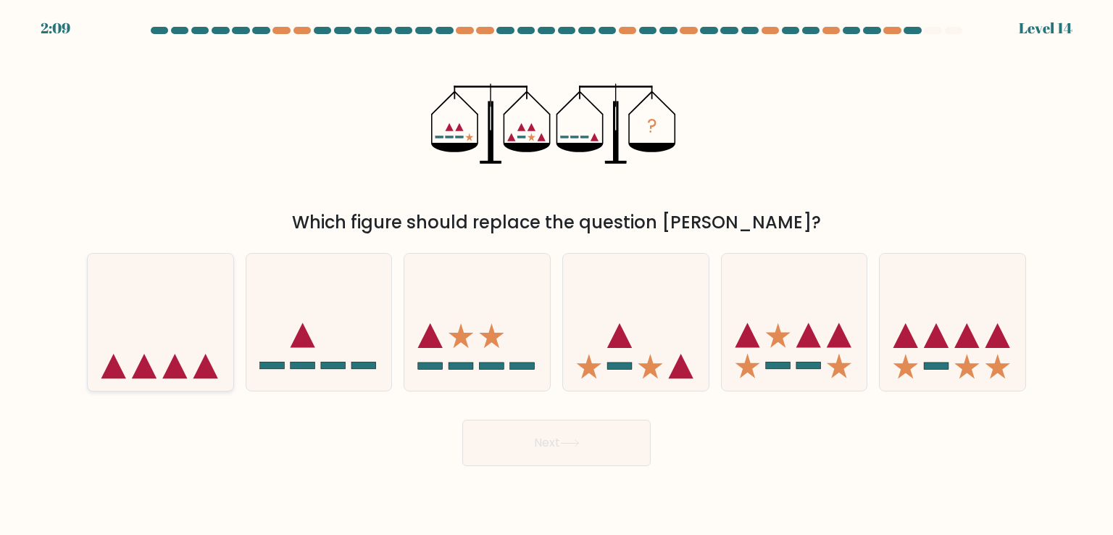
click at [170, 315] on icon at bounding box center [161, 322] width 146 height 120
click at [557, 275] on input "a." at bounding box center [557, 270] width 1 height 7
radio input "true"
click at [578, 459] on button "Next" at bounding box center [556, 443] width 188 height 46
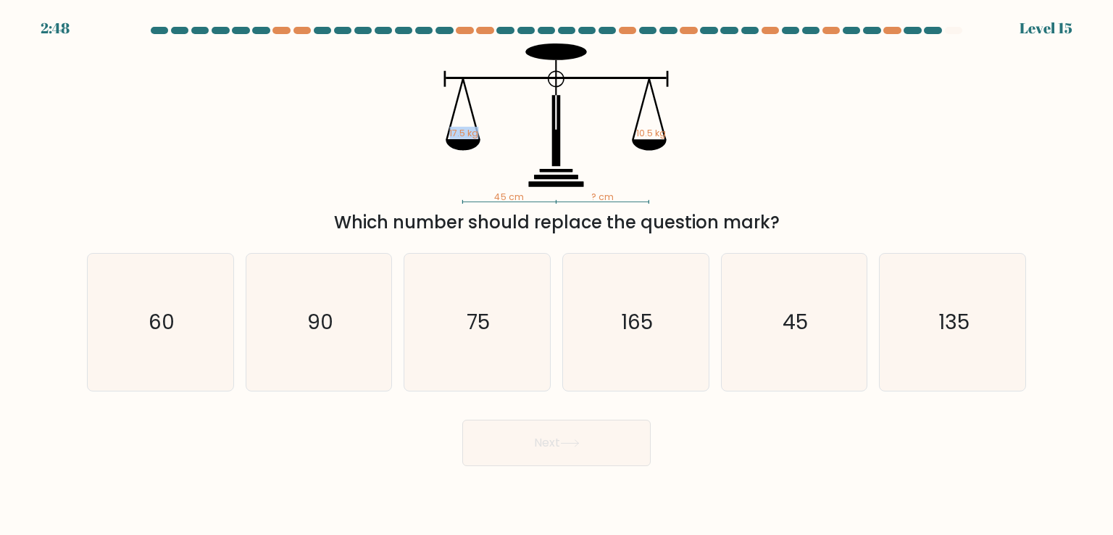
drag, startPoint x: 451, startPoint y: 132, endPoint x: 478, endPoint y: 131, distance: 26.8
click at [478, 131] on tspan "17.5 kg" at bounding box center [464, 133] width 29 height 12
drag, startPoint x: 637, startPoint y: 130, endPoint x: 670, endPoint y: 133, distance: 32.7
click at [670, 133] on icon "45 cm ? cm 17.5 kg 10.5 kg" at bounding box center [556, 123] width 435 height 160
click at [700, 125] on icon "45 cm ? cm 17.5 kg 10.5 kg" at bounding box center [556, 123] width 435 height 160
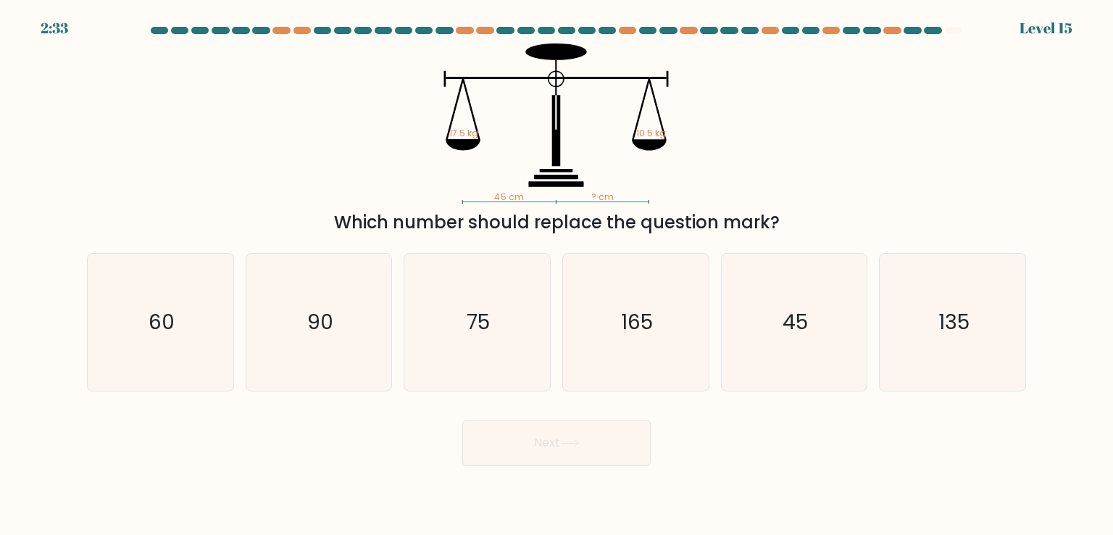
click at [791, 105] on div "45 cm ? cm 17.5 kg 10.5 kg Which number should replace the question mark?" at bounding box center [556, 139] width 957 height 192
click at [779, 117] on div "45 cm ? cm 17.5 kg 10.5 kg Which number should replace the question mark?" at bounding box center [556, 139] width 957 height 192
click at [850, 79] on div "45 cm ? cm 17.5 kg 10.5 kg Which number should replace the question mark?" at bounding box center [556, 139] width 957 height 192
click at [499, 304] on icon "75" at bounding box center [477, 322] width 136 height 136
click at [557, 275] on input "c. 75" at bounding box center [557, 270] width 1 height 7
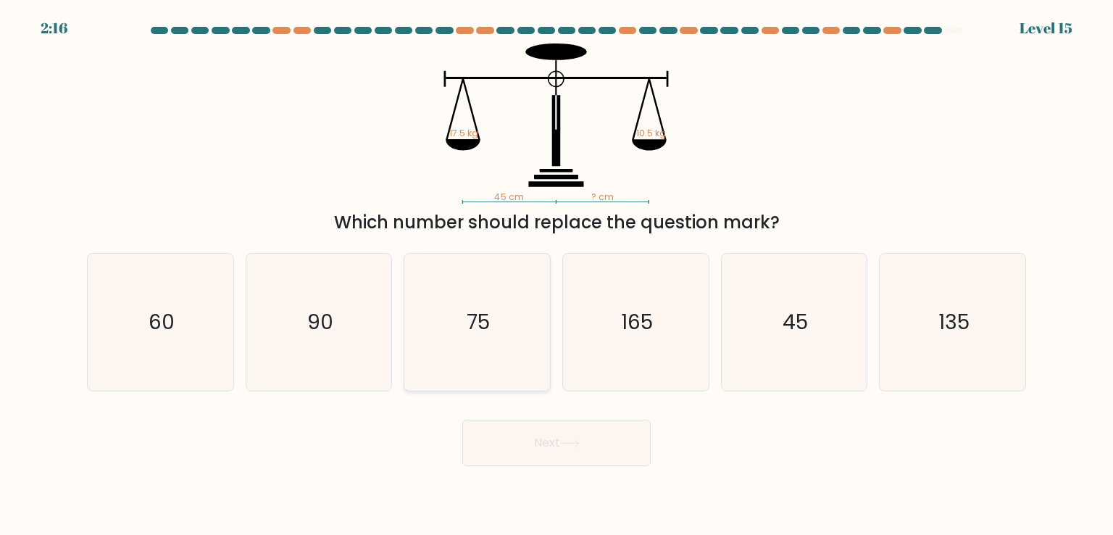
radio input "true"
click at [588, 444] on button "Next" at bounding box center [556, 443] width 188 height 46
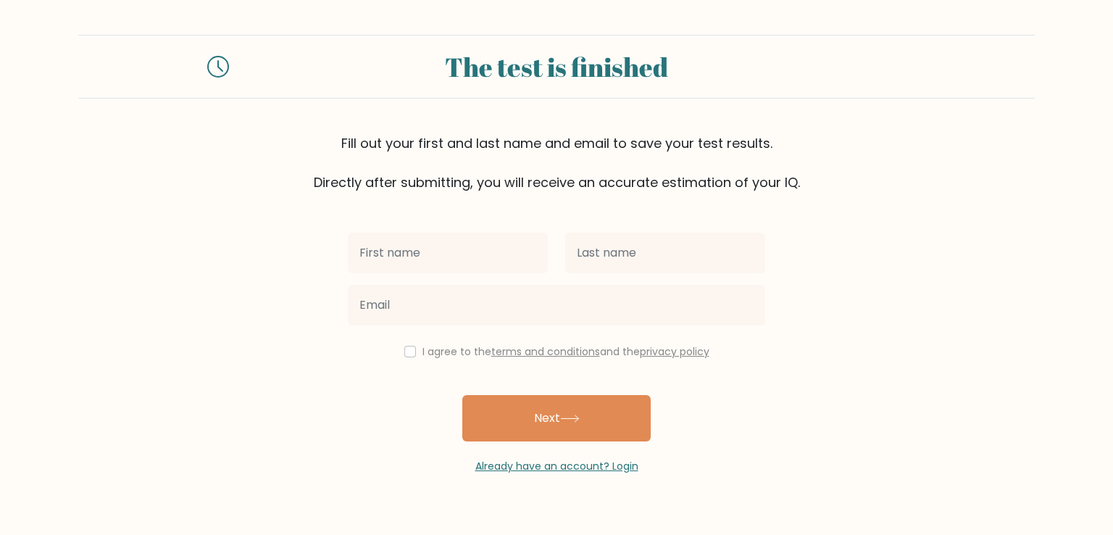
click at [465, 247] on input "text" at bounding box center [448, 253] width 200 height 41
type input "Hossam"
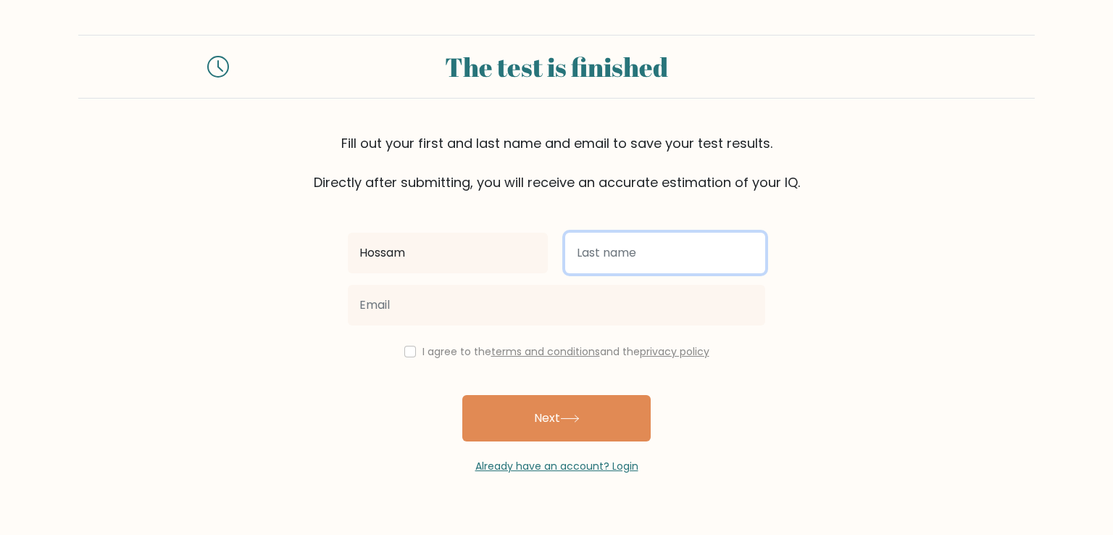
click at [650, 249] on input "text" at bounding box center [665, 253] width 200 height 41
type input "AlRefaay"
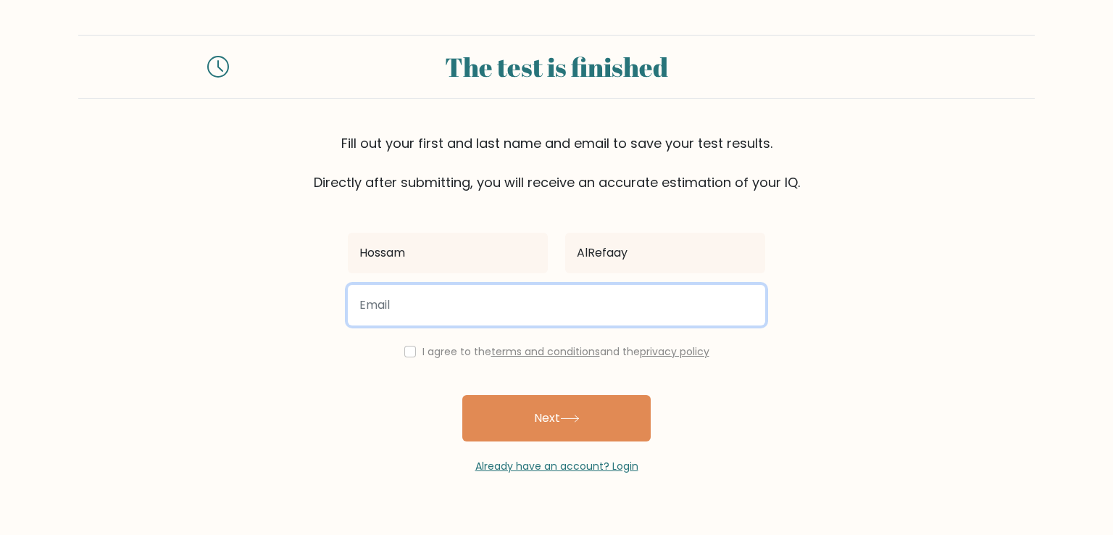
click at [403, 293] on input "email" at bounding box center [556, 305] width 417 height 41
type input "hoss.refaay@gmail.com"
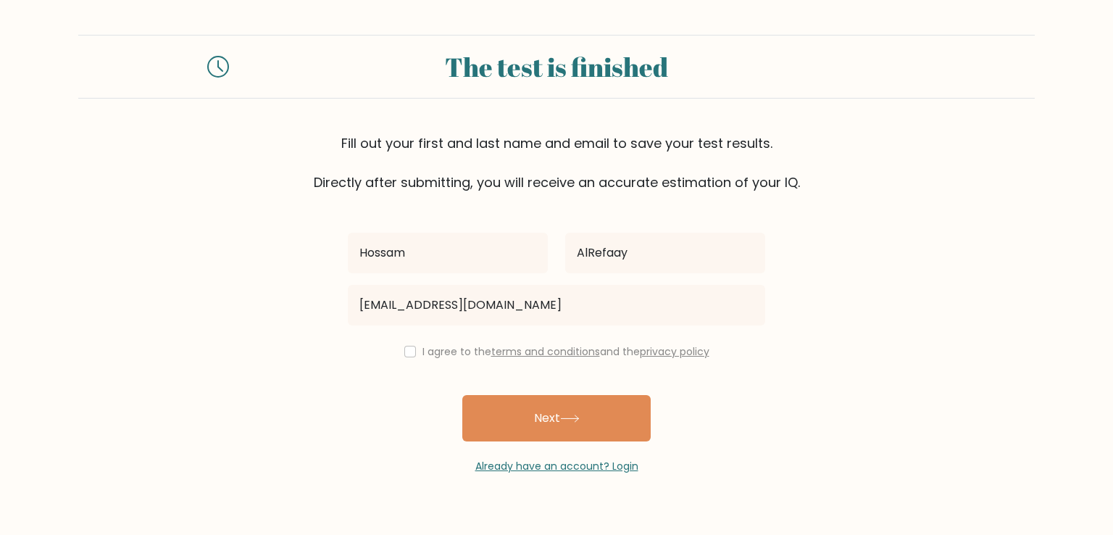
click at [400, 357] on div "I agree to the terms and conditions and the privacy policy" at bounding box center [556, 351] width 435 height 17
click at [406, 354] on input "checkbox" at bounding box center [410, 352] width 12 height 12
checkbox input "true"
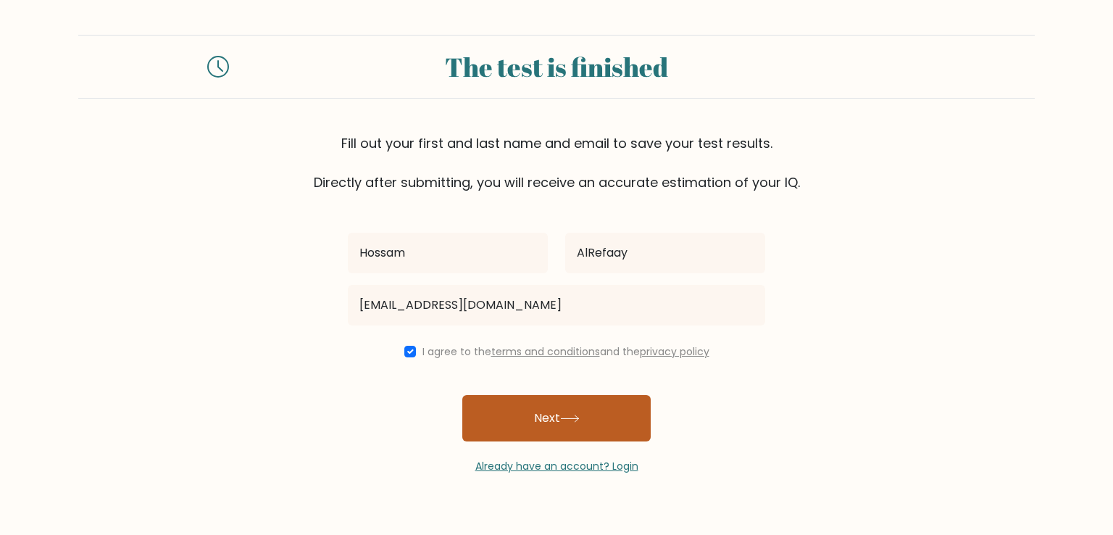
click at [575, 413] on button "Next" at bounding box center [556, 418] width 188 height 46
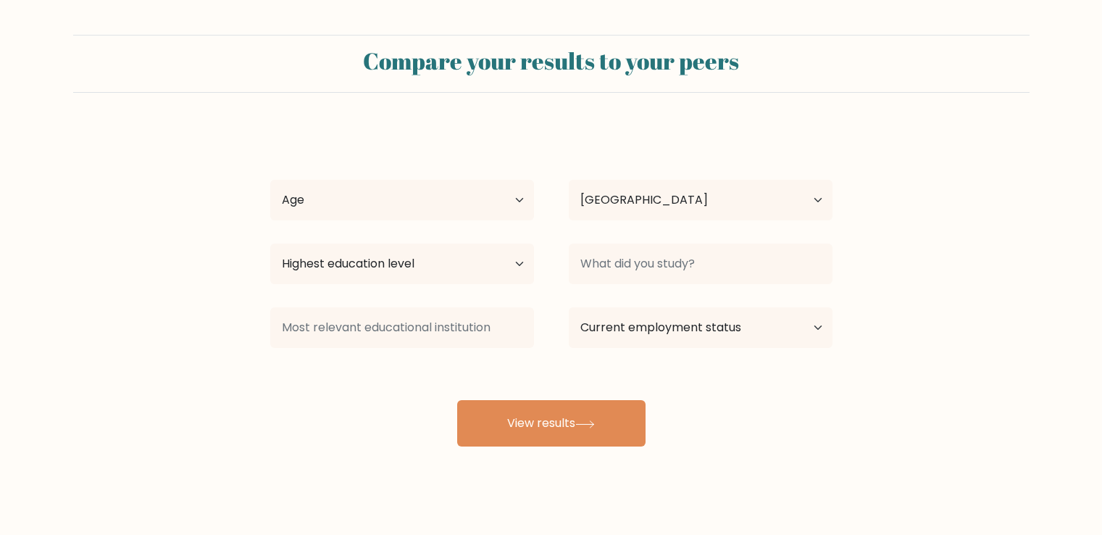
select select "EG"
click at [441, 185] on select "Age Under [DEMOGRAPHIC_DATA] [DEMOGRAPHIC_DATA] [DEMOGRAPHIC_DATA] [DEMOGRAPHIC…" at bounding box center [402, 200] width 264 height 41
select select "25_34"
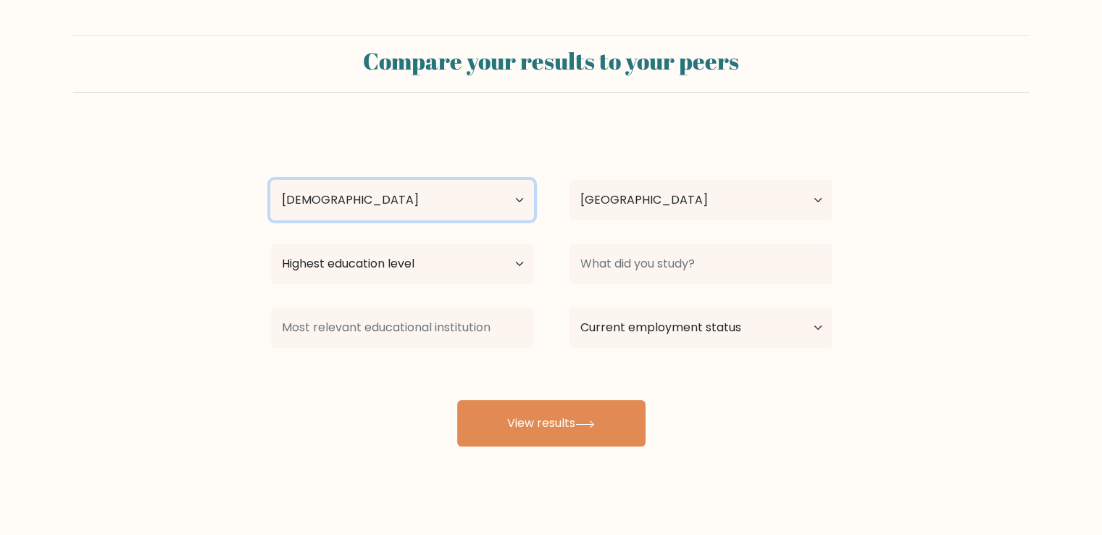
click at [270, 180] on select "Age Under [DEMOGRAPHIC_DATA] [DEMOGRAPHIC_DATA] [DEMOGRAPHIC_DATA] [DEMOGRAPHIC…" at bounding box center [402, 200] width 264 height 41
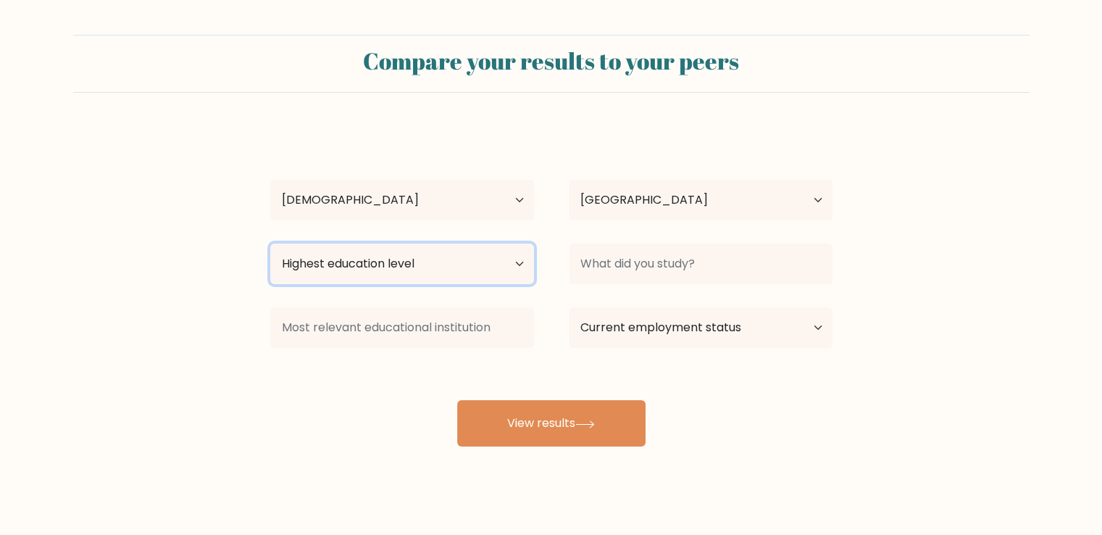
click at [386, 262] on select "Highest education level No schooling Primary Lower Secondary Upper Secondary Oc…" at bounding box center [402, 264] width 264 height 41
select select "masters_degree"
click at [270, 244] on select "Highest education level No schooling Primary Lower Secondary Upper Secondary Oc…" at bounding box center [402, 264] width 264 height 41
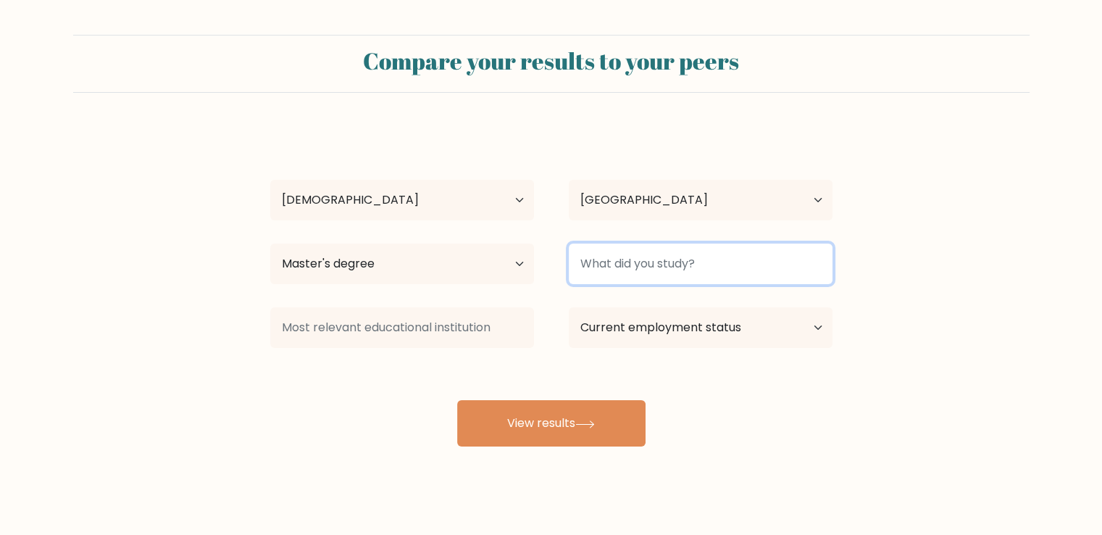
click at [654, 275] on input at bounding box center [701, 264] width 264 height 41
type input "MBA"
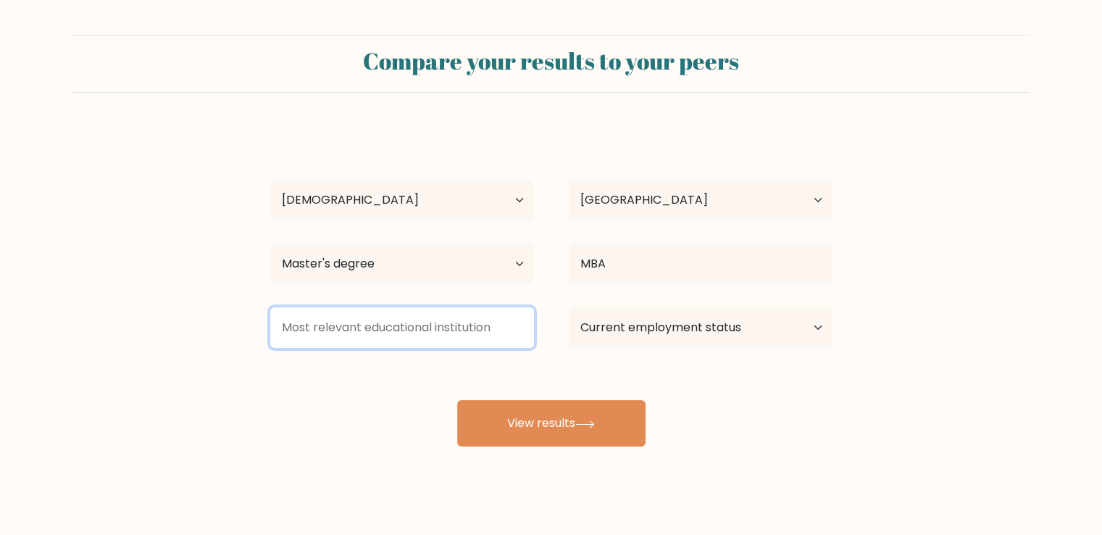
click at [425, 334] on input at bounding box center [402, 327] width 264 height 41
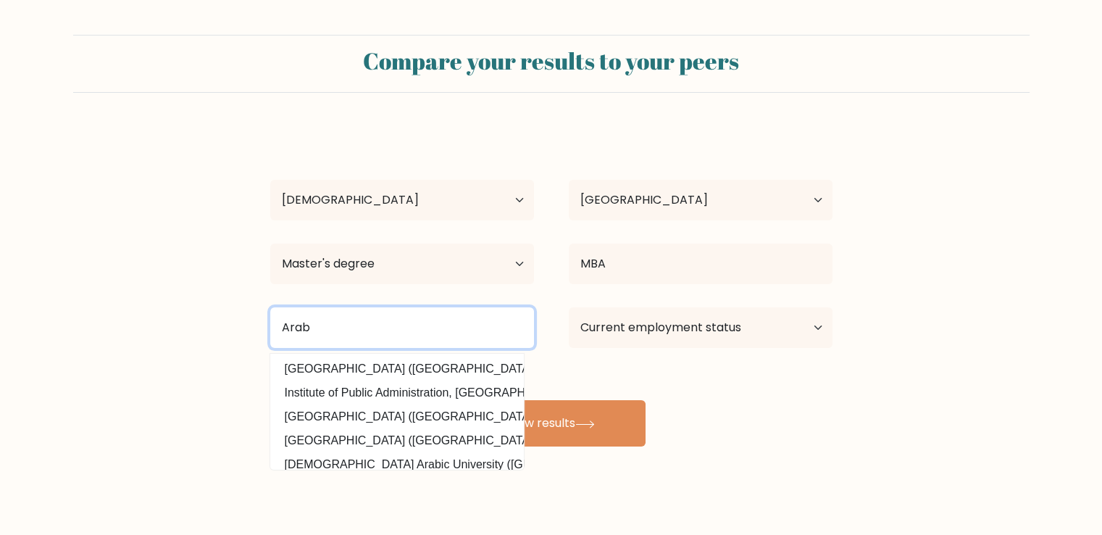
type input "Arab"
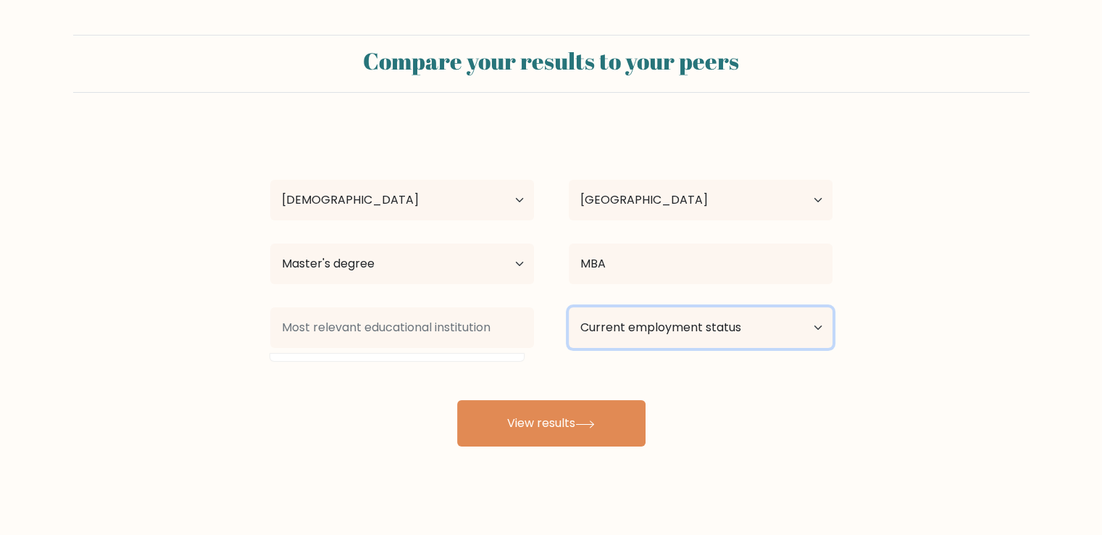
click at [741, 328] on select "Current employment status Employed Student Retired Other / prefer not to answer" at bounding box center [701, 327] width 264 height 41
select select "employed"
click at [569, 307] on select "Current employment status Employed Student Retired Other / prefer not to answer" at bounding box center [701, 327] width 264 height 41
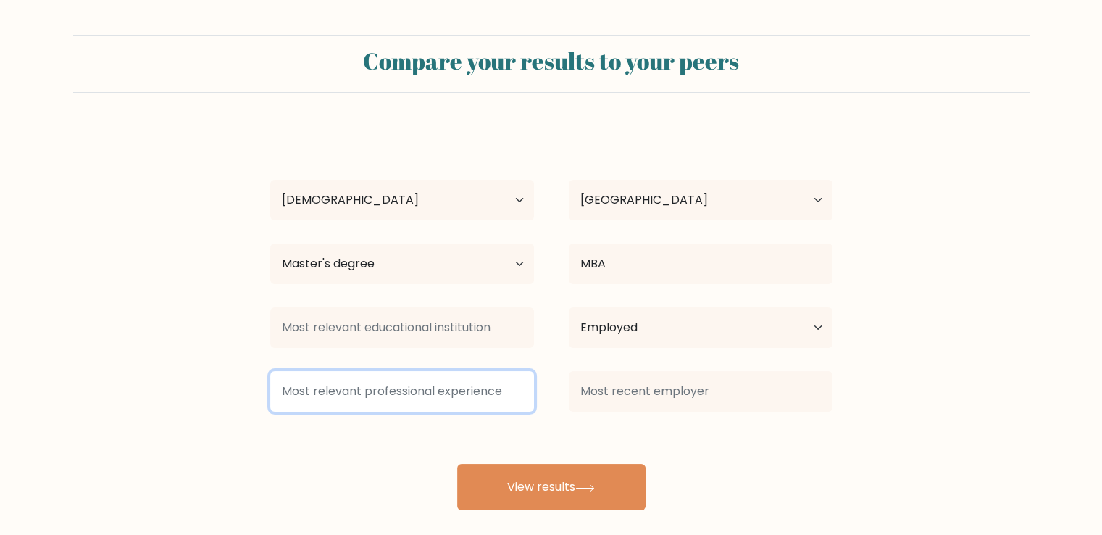
click at [444, 388] on input at bounding box center [402, 391] width 264 height 41
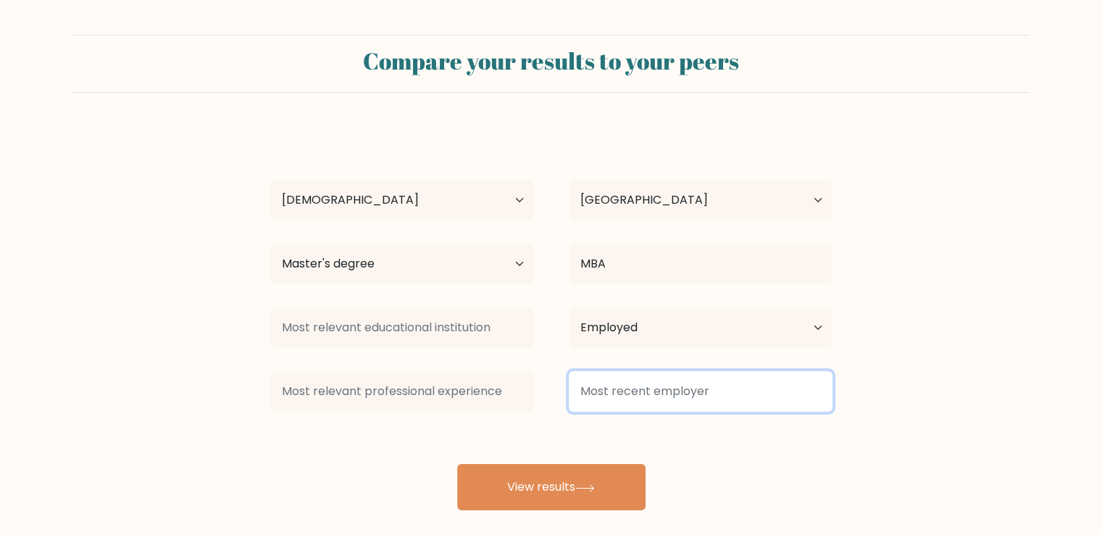
click at [606, 388] on input at bounding box center [701, 391] width 264 height 41
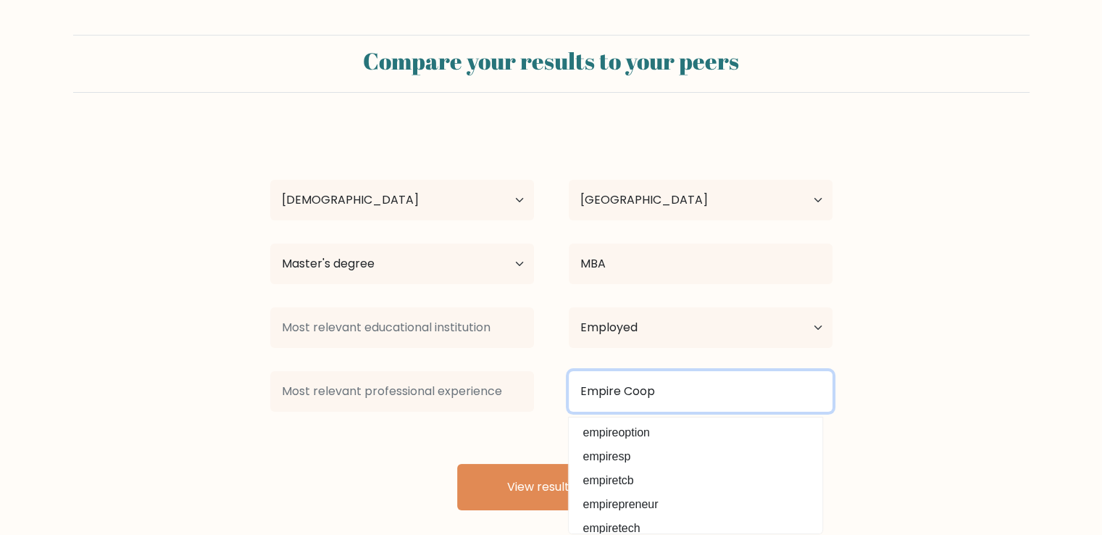
type input "Empire Coop"
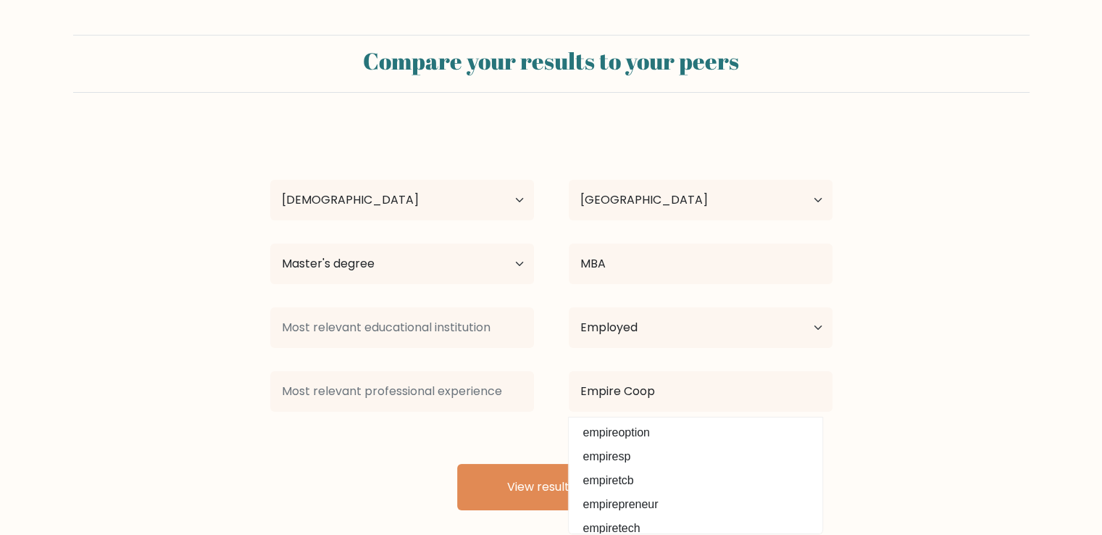
click at [926, 379] on form "Compare your results to your peers Hossam AlRefaay Age Under 18 years old 18-24…" at bounding box center [551, 272] width 1102 height 475
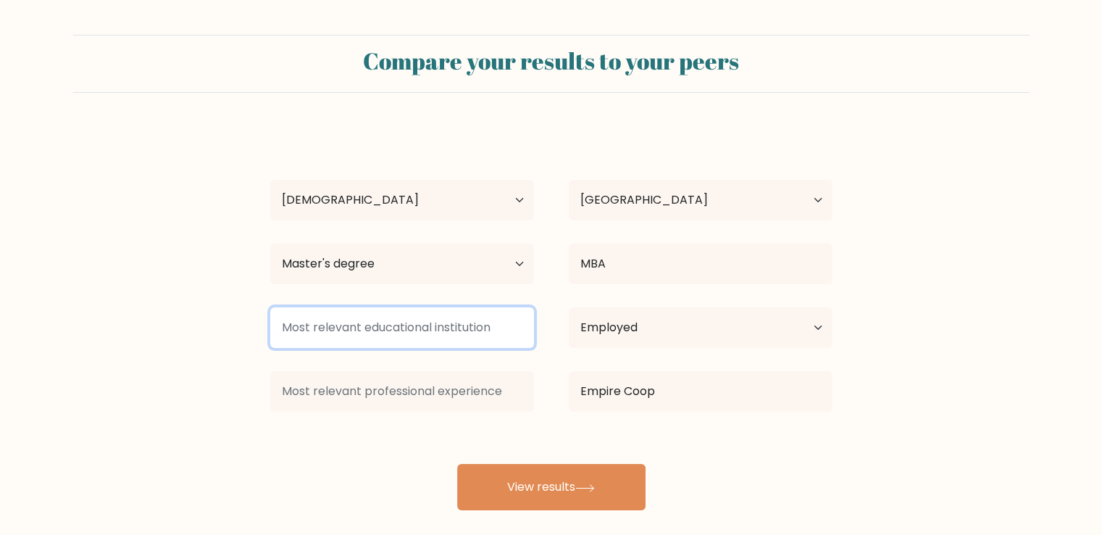
click at [403, 331] on input at bounding box center [402, 327] width 264 height 41
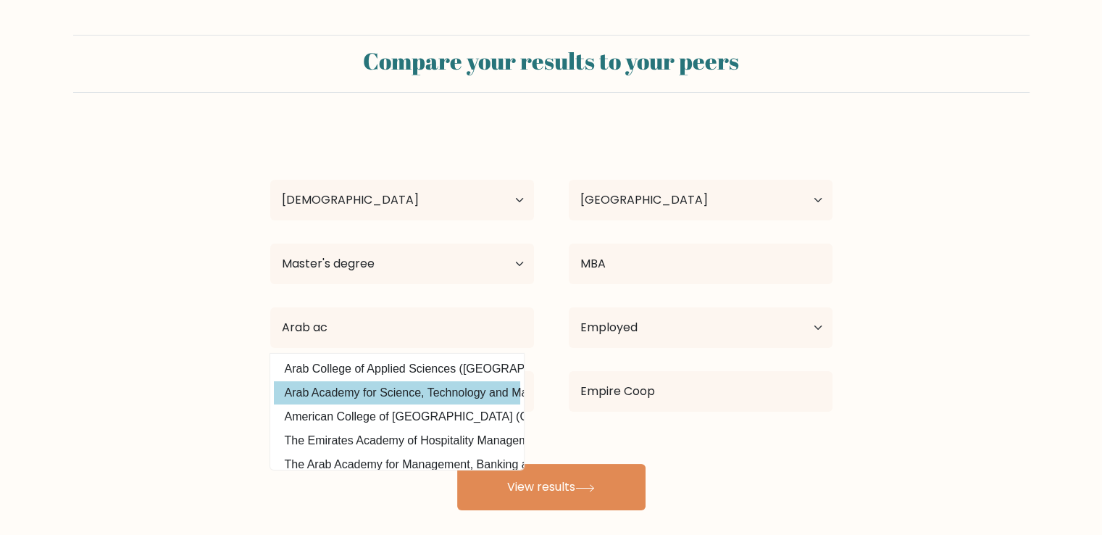
click at [423, 394] on option "Arab Academy for Science, Technology and Maritime Transport (Egypt)" at bounding box center [397, 392] width 246 height 23
type input "Arab Academy for Science, Technology and Maritime Transport"
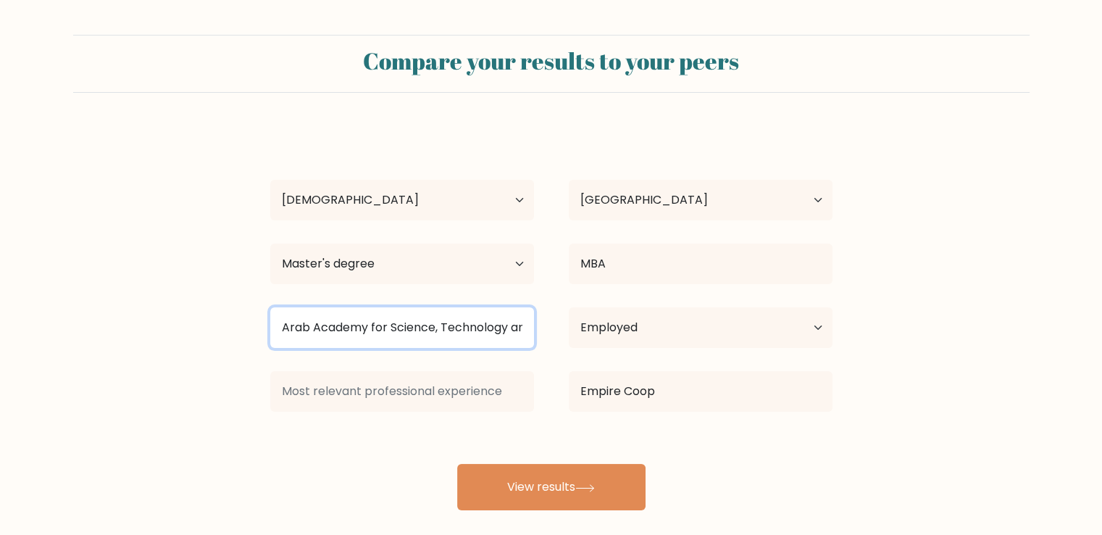
click at [475, 331] on input "Arab Academy for Science, Technology and Maritime Transport" at bounding box center [402, 327] width 264 height 41
click at [513, 328] on input "Arab Academy for Science, Technology and Maritime Transport" at bounding box center [402, 327] width 264 height 41
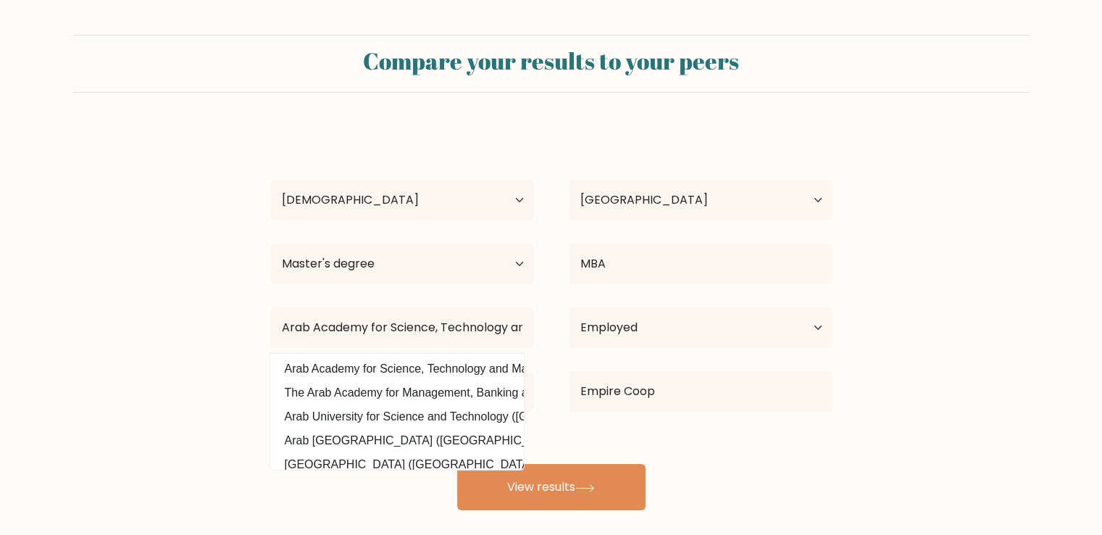
click at [144, 344] on form "Compare your results to your peers Hossam AlRefaay Age Under 18 years old 18-24…" at bounding box center [551, 272] width 1102 height 475
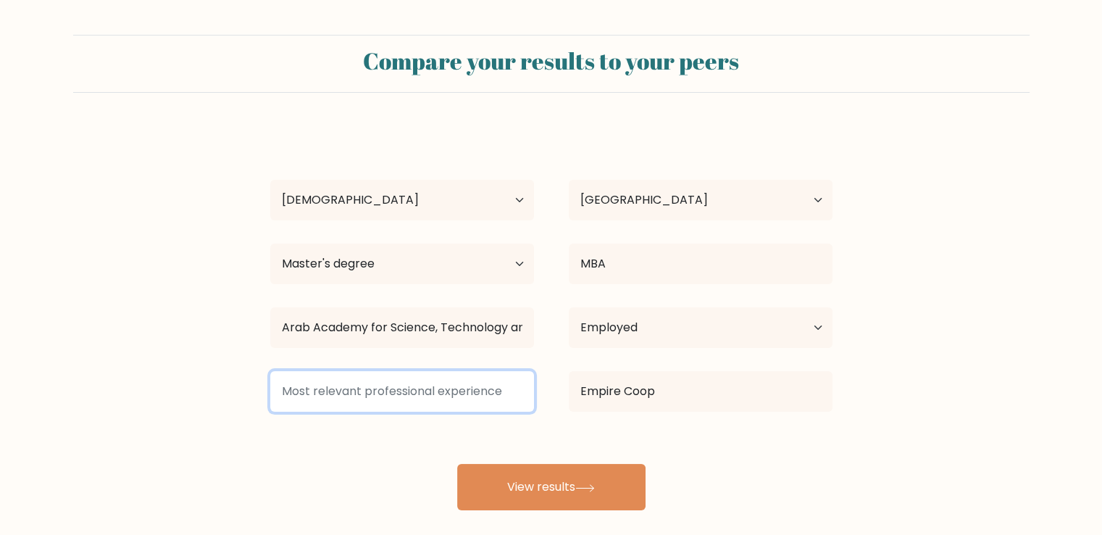
click at [355, 386] on input at bounding box center [402, 391] width 264 height 41
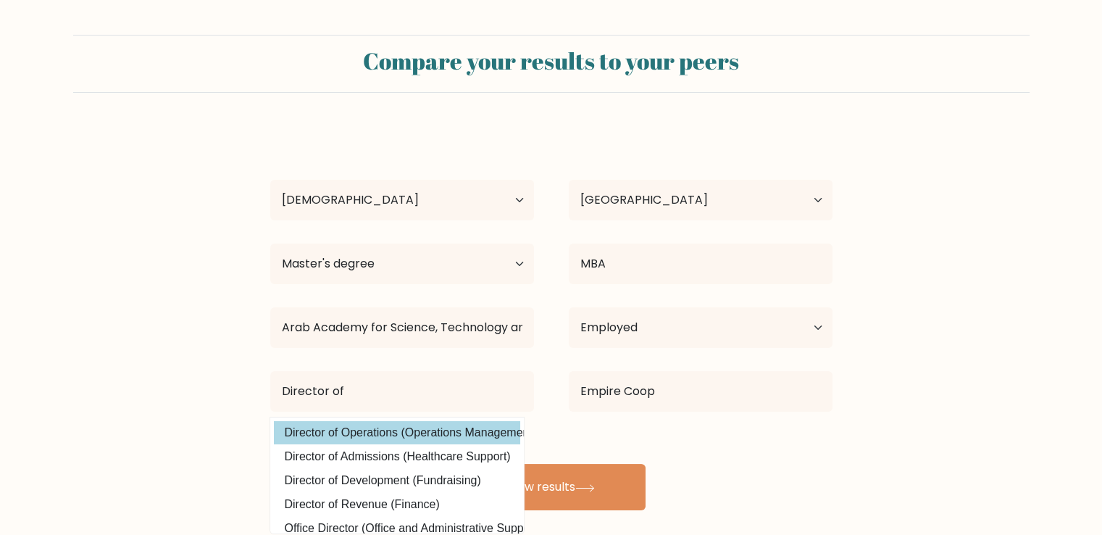
click at [398, 436] on option "Director of Operations (Operations Management)" at bounding box center [397, 432] width 246 height 23
type input "Director of Operations"
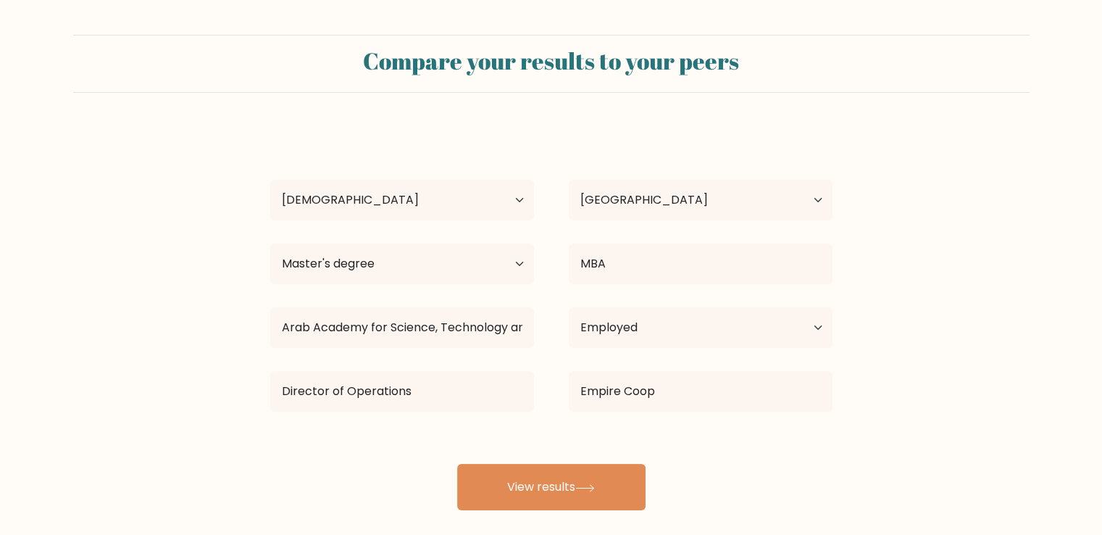
click at [164, 385] on form "Compare your results to your peers Hossam AlRefaay Age Under 18 years old 18-24…" at bounding box center [551, 272] width 1102 height 475
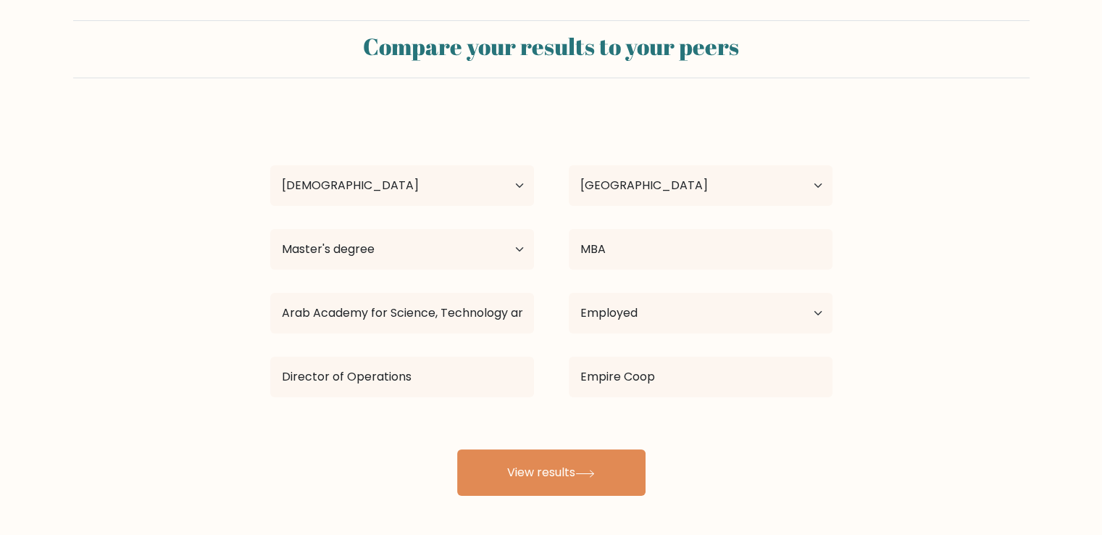
scroll to position [14, 0]
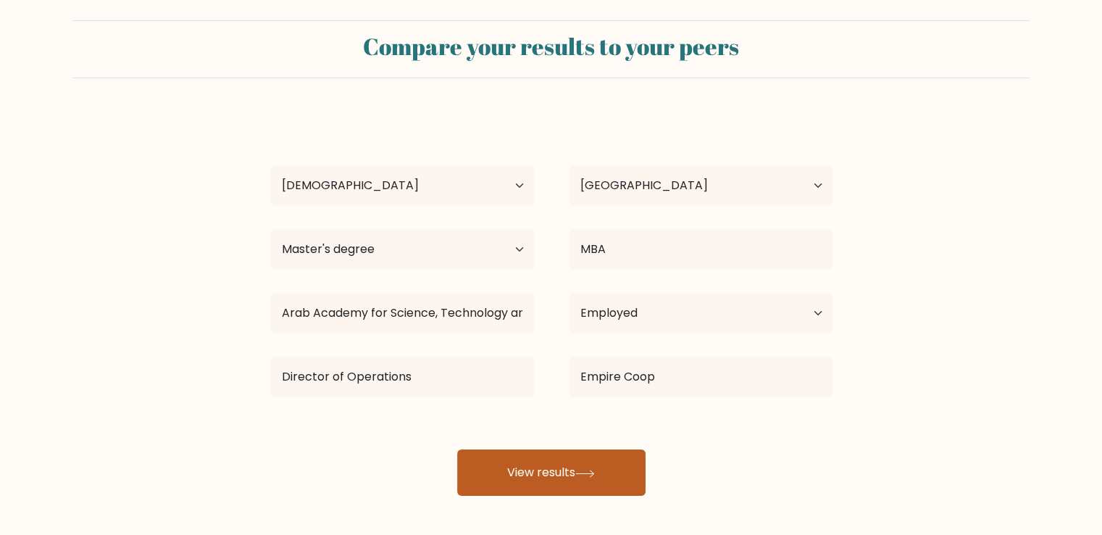
click at [589, 480] on button "View results" at bounding box center [551, 472] width 188 height 46
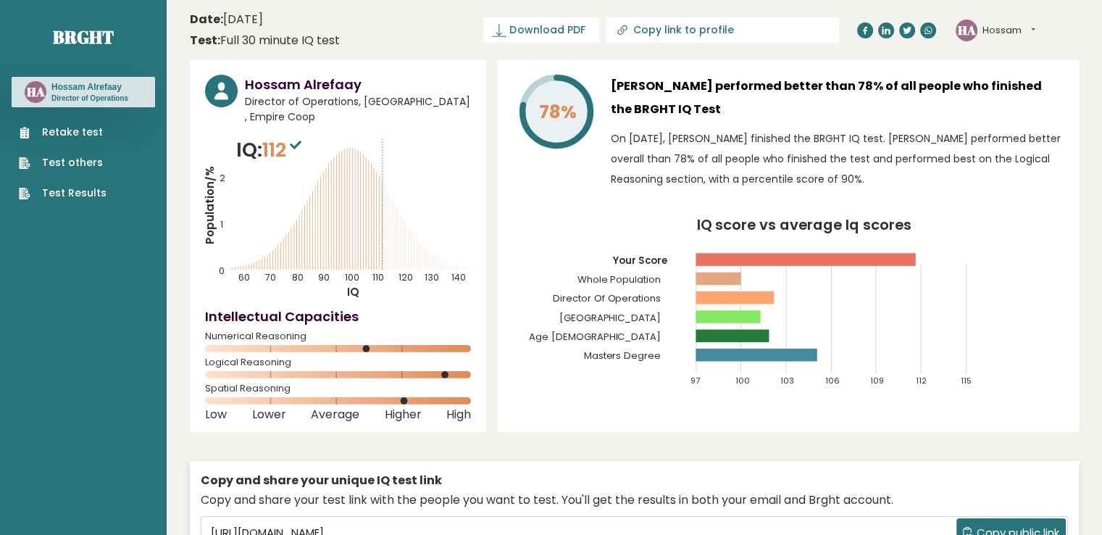
click at [928, 180] on p "On [DATE], [PERSON_NAME] finished the BRGHT IQ test. [PERSON_NAME] performed be…" at bounding box center [837, 158] width 453 height 61
click at [585, 36] on span "Download PDF" at bounding box center [547, 29] width 75 height 15
